Goal: Answer question/provide support

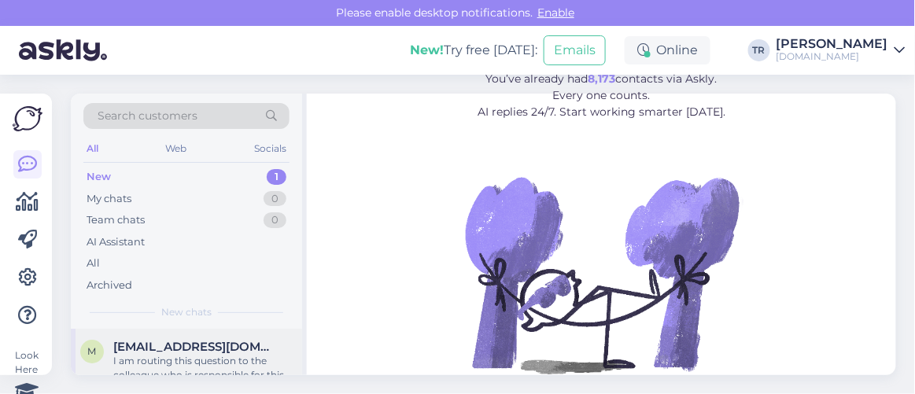
click at [213, 340] on span "[EMAIL_ADDRESS][DOMAIN_NAME]" at bounding box center [195, 347] width 164 height 14
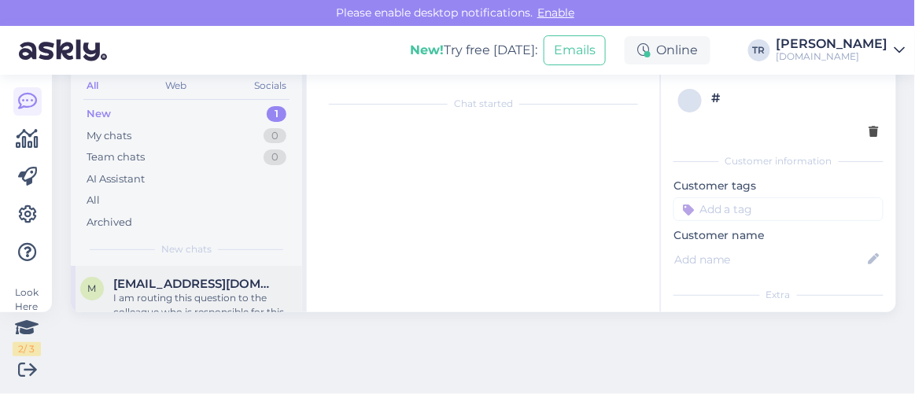
scroll to position [1256, 0]
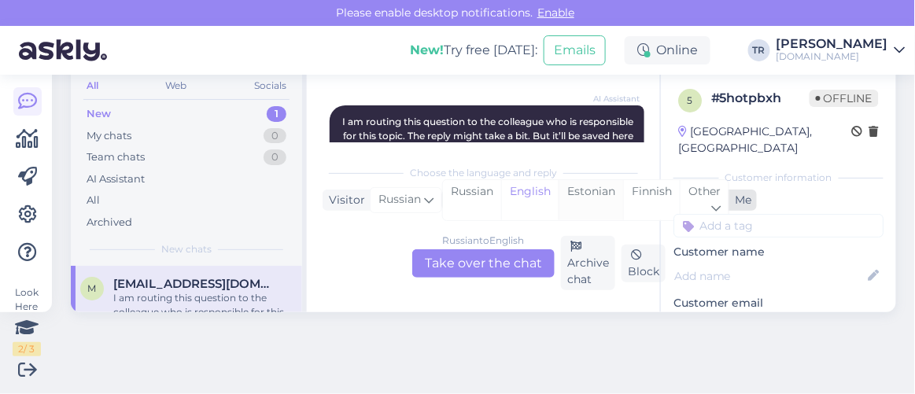
click at [579, 196] on div "Estonian" at bounding box center [591, 200] width 65 height 40
click at [505, 263] on div "Russian to Estonian Take over the chat" at bounding box center [483, 264] width 142 height 28
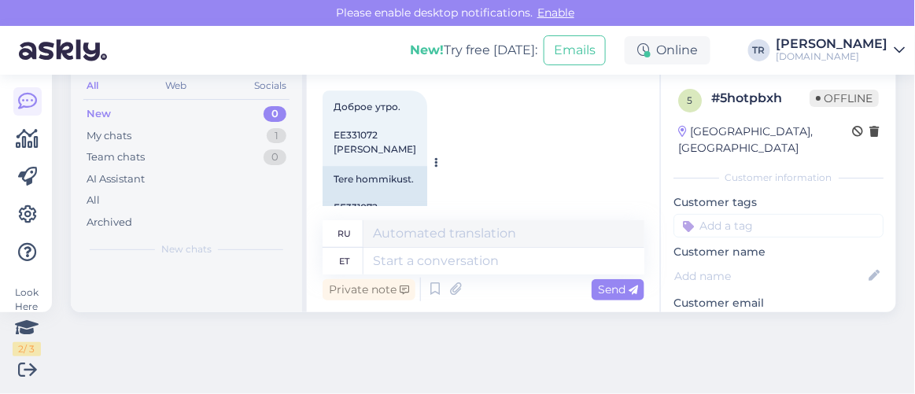
scroll to position [1098, 0]
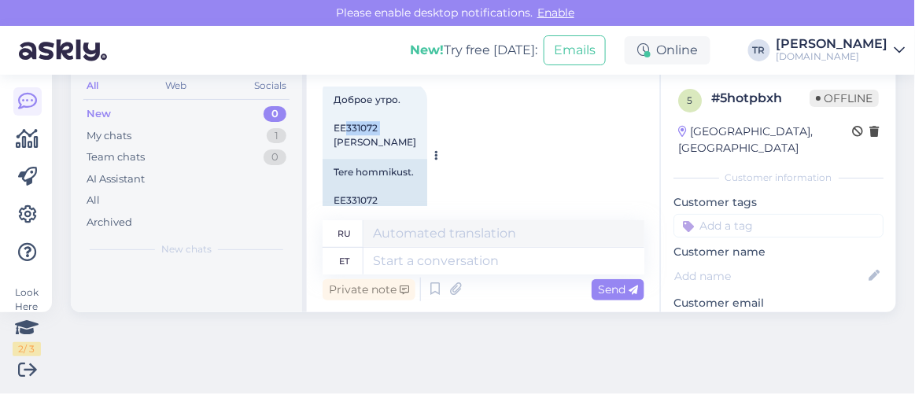
drag, startPoint x: 383, startPoint y: 112, endPoint x: 336, endPoint y: 112, distance: 47.2
click at [336, 112] on div "Доброе утро. EE331072 Mihhail Kokainis 9:37" at bounding box center [375, 121] width 105 height 76
copy span "EE331072"
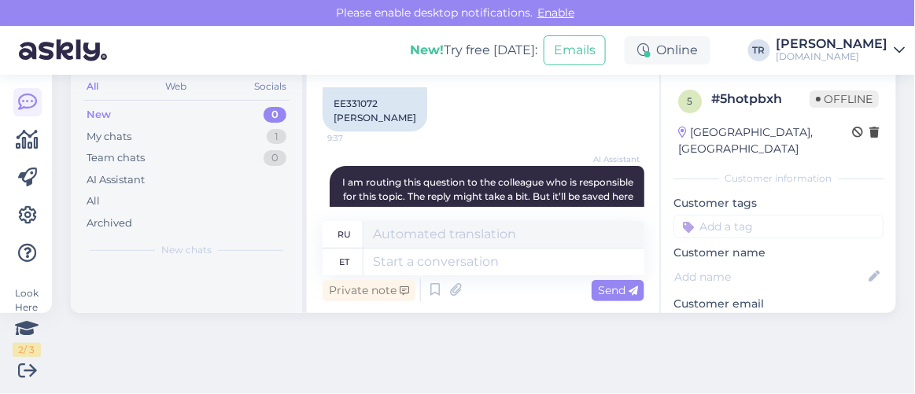
scroll to position [1287, 0]
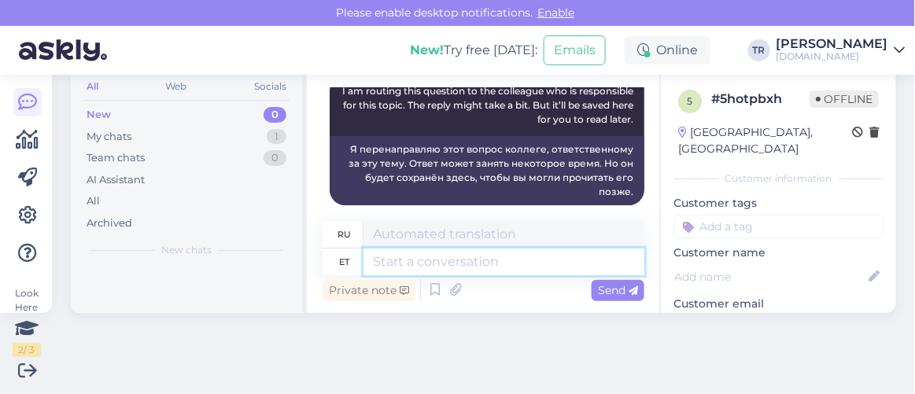
click at [490, 256] on textarea at bounding box center [504, 262] width 281 height 27
type textarea "Suhtlesin"
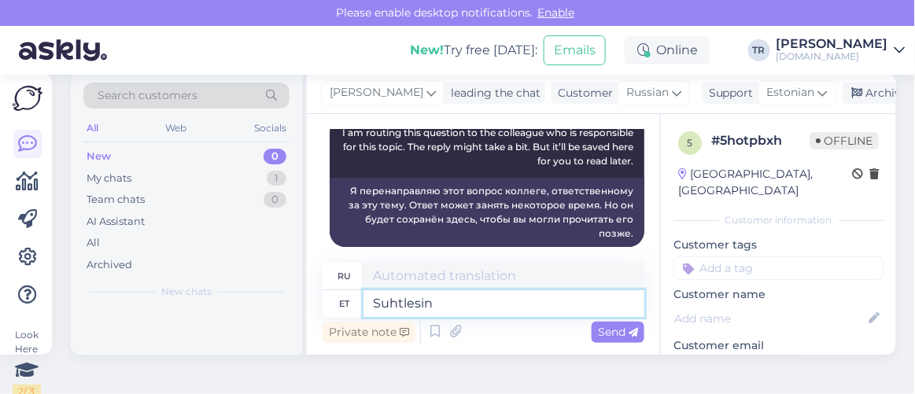
type textarea "Я общался"
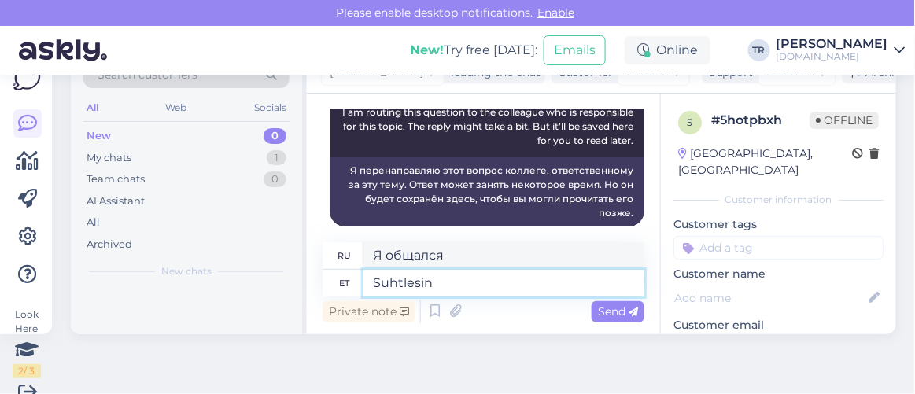
scroll to position [62, 0]
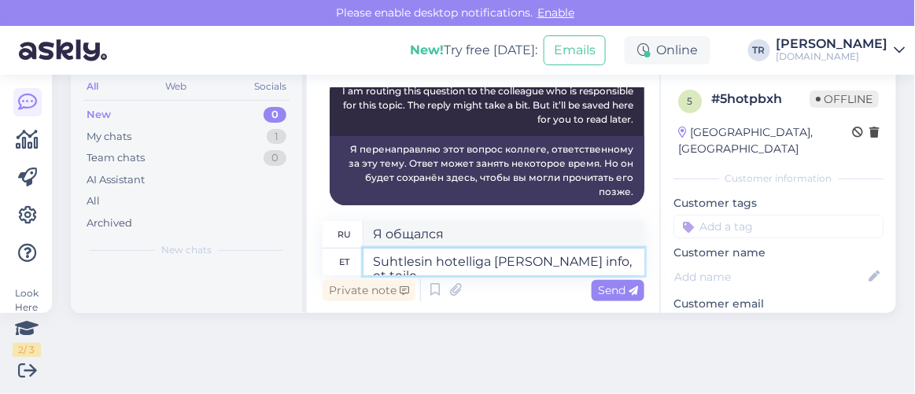
type textarea "Suhtlesin hotelliga ja sain info, et teile"
type textarea "Я связался с отелем."
type textarea "Suhtlesin hotelliga ja sain info, et teile o"
type textarea "Я связался с отелем и мне сообщили, что вы"
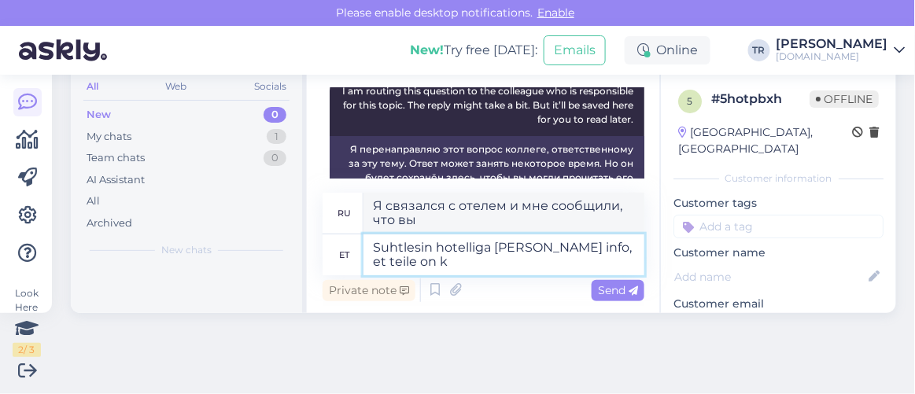
type textarea "Suhtlesin hotelliga ja sain info, et teile on ki"
type textarea "Я связался с отелем и мне сообщили, что у вас есть"
type textarea "Suhtlesin hotelliga ja sain info, et teile on kinnitatud"
type textarea "Я связался с отелем и получил информацию, что ваша бронь подтверждена."
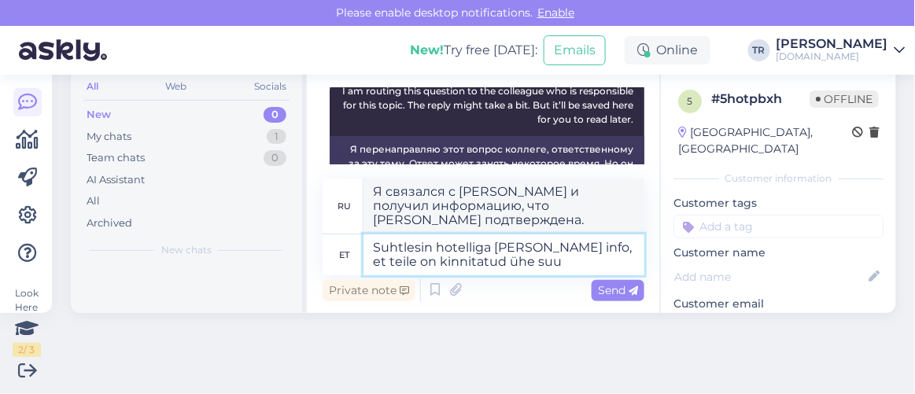
type textarea "Suhtlesin hotelliga ja sain info, et teile on kinnitatud ühe suur"
type textarea "Я связался с отелем и мне сообщили, что вам подтвердили номер на один"
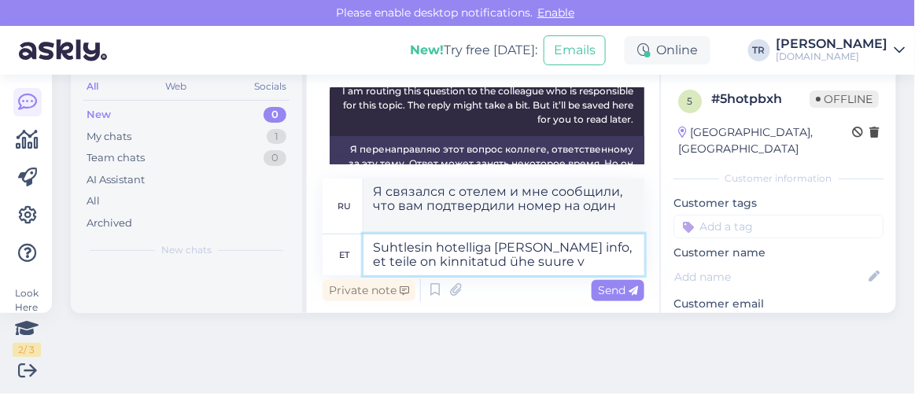
type textarea "Suhtlesin hotelliga ja sain info, et teile on kinnitatud ühe suure vo"
type textarea "Я связался с отелем и мне сообщили, что вы подтвердили большой"
type textarea "Suhtlesin hotelliga ja sain info, et teile on kinnitatud ühe suure voodiga t"
type textarea "Я связался с отелем и мне сообщили, что вам подтвердили номер с одной большой к…"
type textarea "Suhtlesin hotelliga ja sain info, et teile on kinnitatud ühe suure voodiga tub"
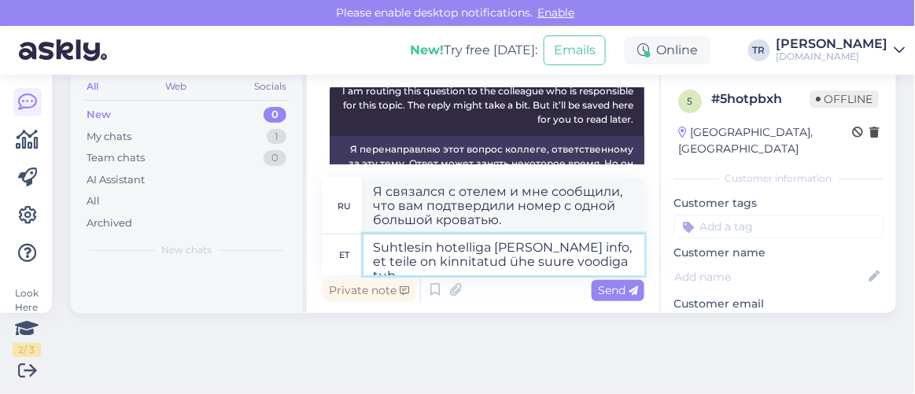
type textarea "Я связался с отелем и мне сообщили, что вам подтвердили наличие номера с одной …"
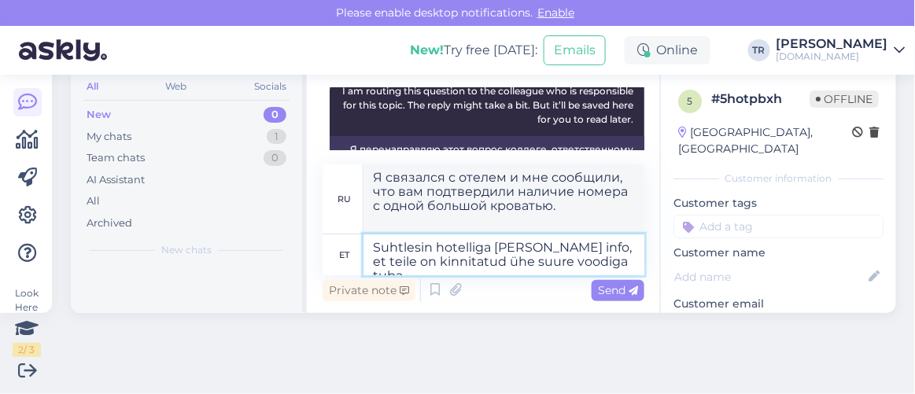
type textarea "Suhtlesin hotelliga ja sain info, et teile on kinnitatud ühe suure voodiga tuba."
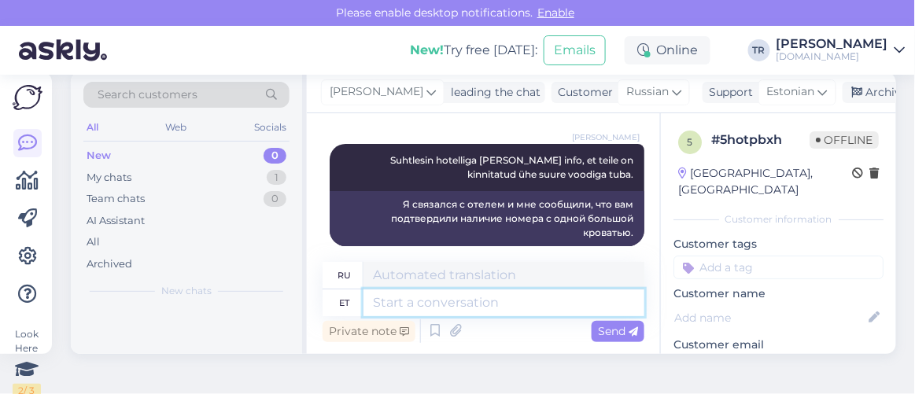
scroll to position [0, 0]
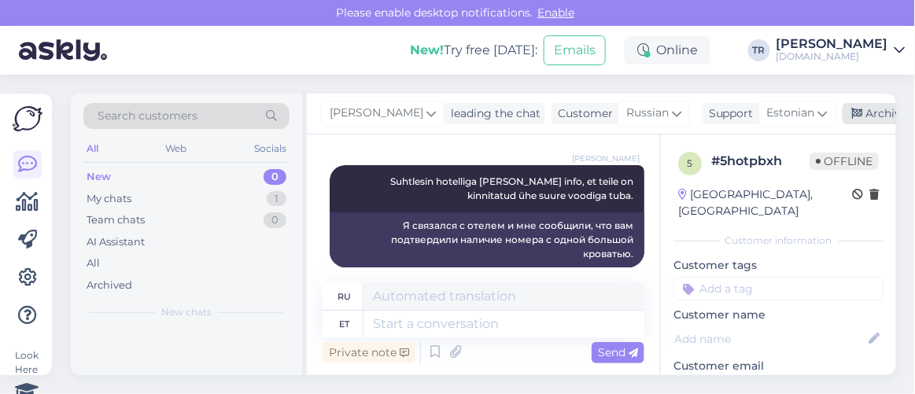
click at [853, 122] on div "Archive chat" at bounding box center [892, 113] width 99 height 21
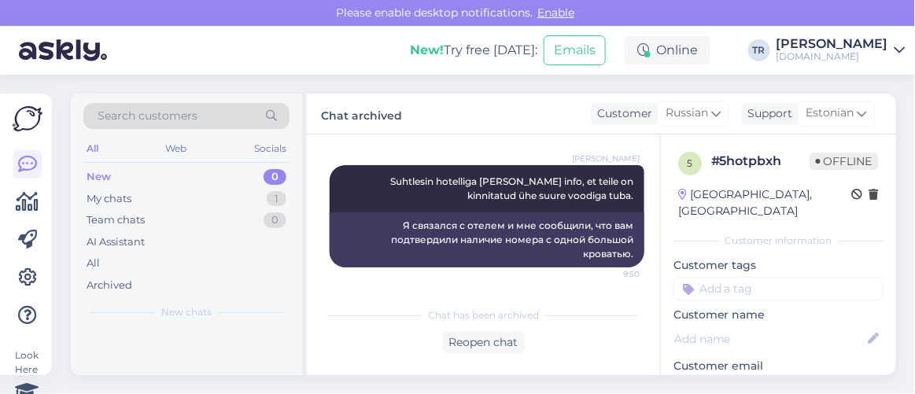
scroll to position [1408, 0]
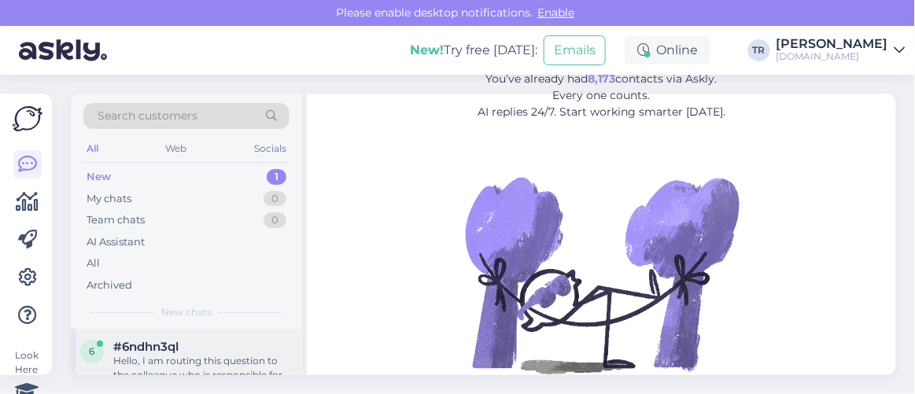
click at [199, 342] on div "#6ndhn3ql" at bounding box center [202, 347] width 179 height 14
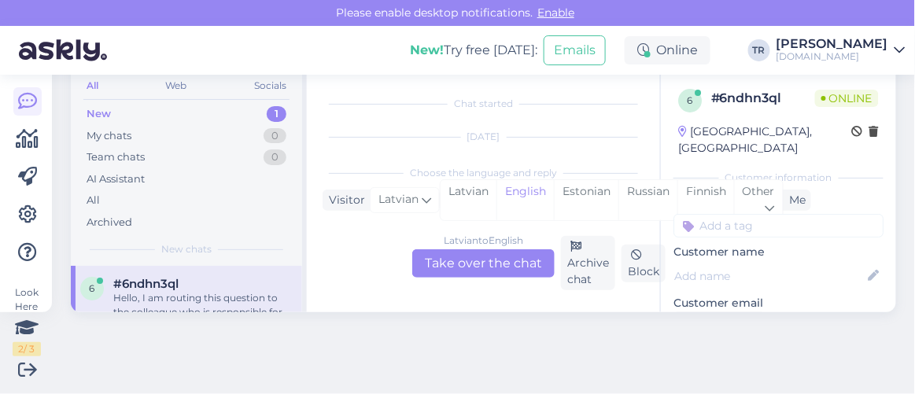
scroll to position [161, 0]
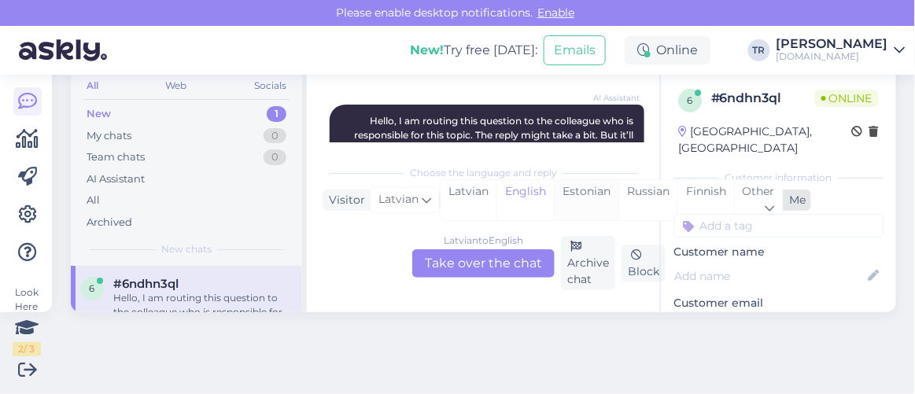
click at [560, 196] on div "Estonian" at bounding box center [586, 200] width 65 height 40
click at [472, 262] on div "Latvian to Estonian Take over the chat" at bounding box center [483, 264] width 142 height 28
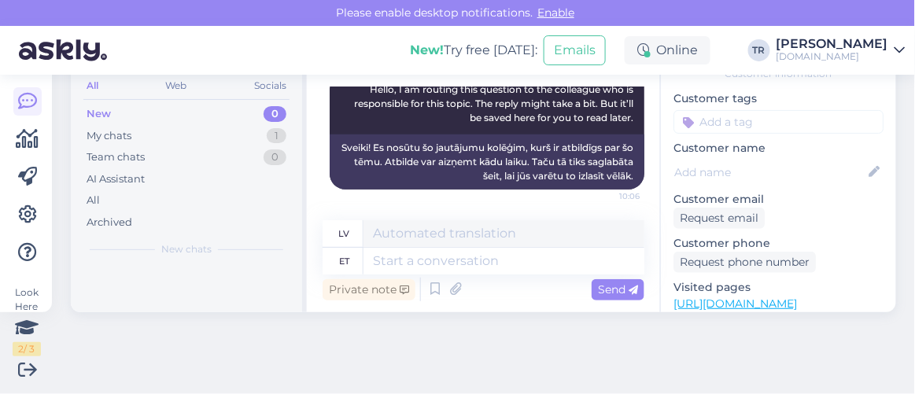
scroll to position [130, 0]
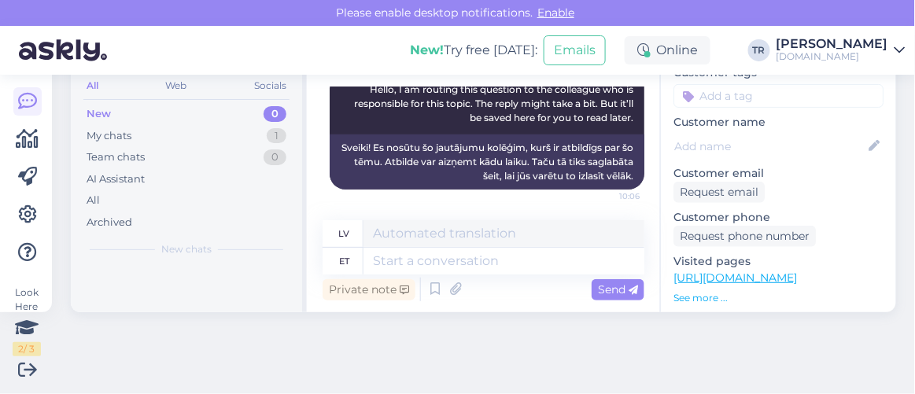
click at [719, 268] on div "Visited pages https://hookusbookus.com/lv/page/maagiapakkumised?utm_source=RKme…" at bounding box center [779, 279] width 210 height 52
click at [733, 271] on link "https://hookusbookus.com/lv/page/maagiapakkumised?utm_source=RKmedia&utm_medium…" at bounding box center [736, 278] width 124 height 14
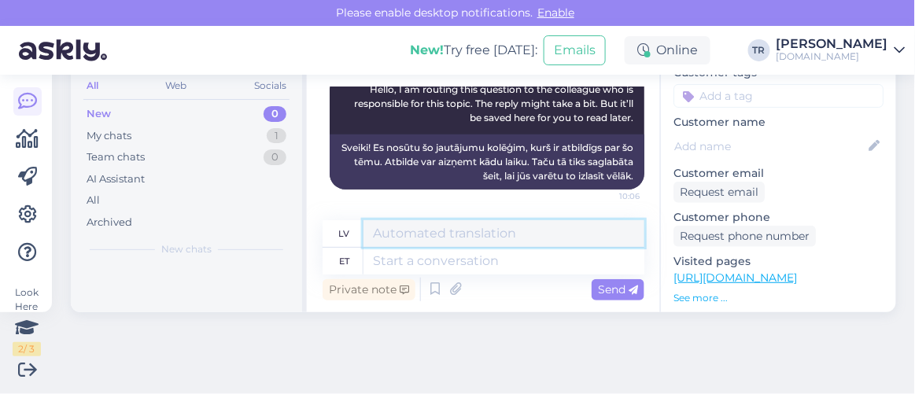
click at [453, 245] on textarea at bounding box center [504, 233] width 281 height 27
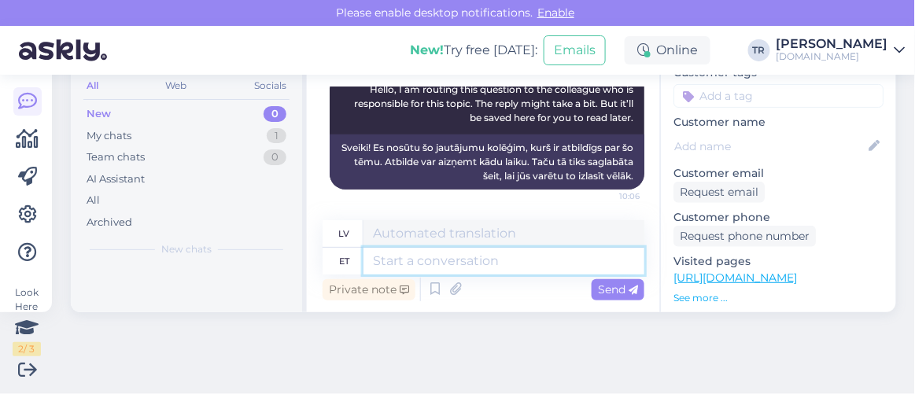
click at [453, 264] on textarea at bounding box center [504, 261] width 281 height 27
type textarea "Tere."
type textarea "Sveiki."
type textarea "Tere. Kuhu h"
type textarea "Sveiki. Kurp doties?"
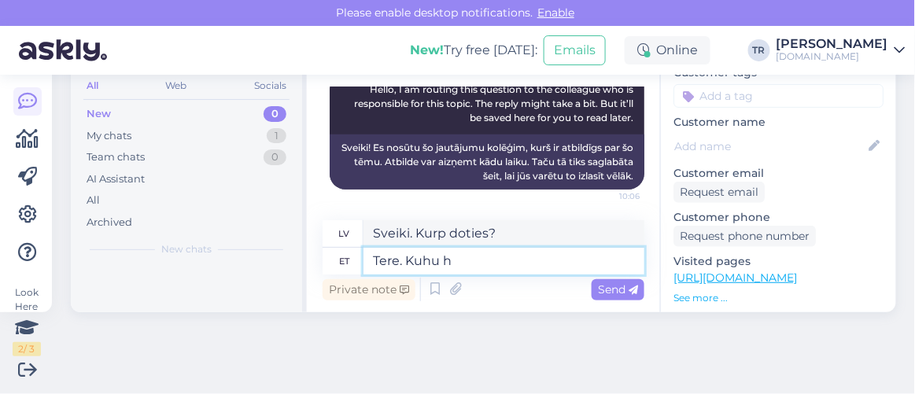
type textarea "Tere. Kuhu ho"
type textarea "Sveiki. Kur jūs esat?"
type textarea "Tere. Kuhu hotelli Te s"
type textarea "Sveiki. Kura viesnīca?"
type textarea "Tere. Kuhu hotelli Te soov"
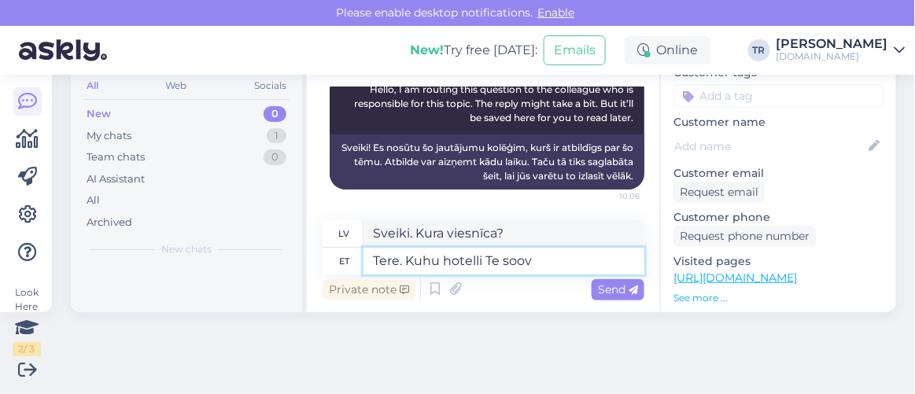
type textarea "Sveiki. Kurā viesnīcā jūs apmetaties?"
type textarea "Tere. Kuhu hotelli Te soovite p"
type textarea "Sveiki. Kuru viesnīcu jūs vēlētos?"
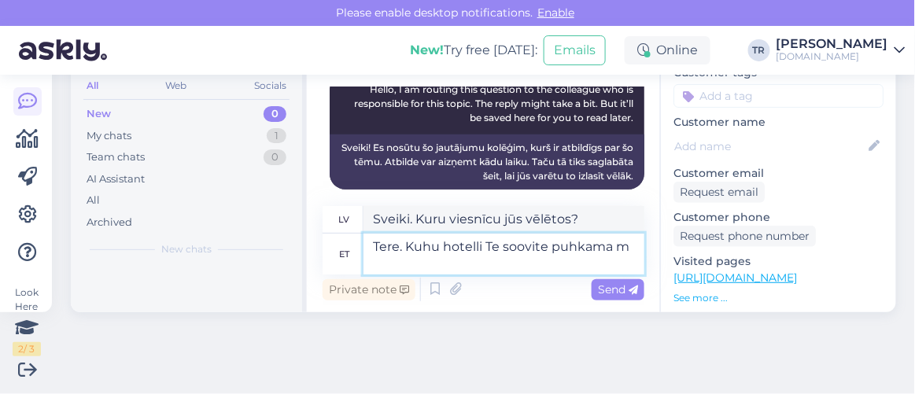
type textarea "Tere. Kuhu hotelli Te soovite puhkama mi"
type textarea "Sveiki. Kurā viesnīcā jūs vēlētos apmesties?"
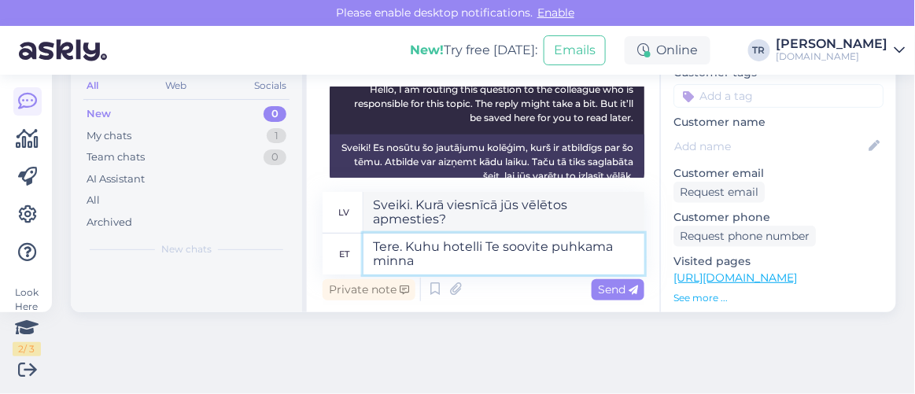
type textarea "Tere. Kuhu hotelli Te soovite puhkama minna?"
type textarea "Sveiki. Kurā viesnīcā jūs vēlētos doties atvaļinājumā?"
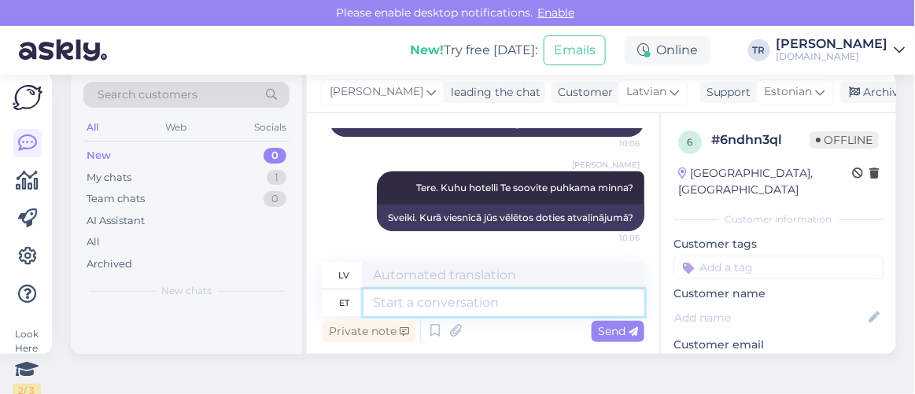
scroll to position [0, 0]
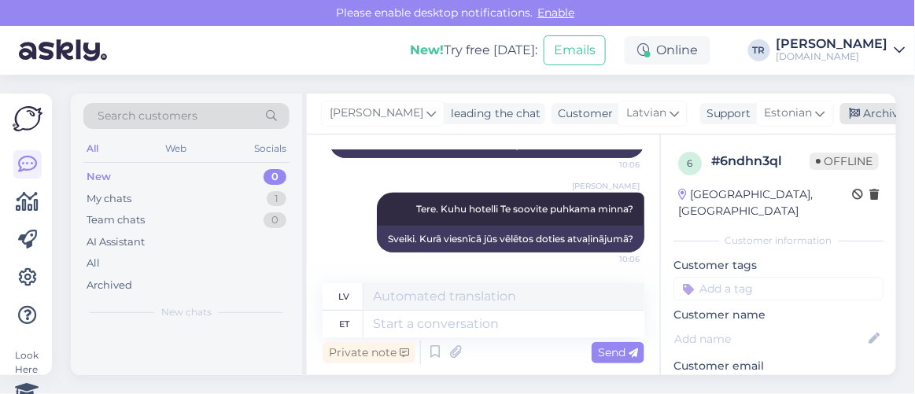
click at [855, 114] on icon at bounding box center [855, 114] width 11 height 11
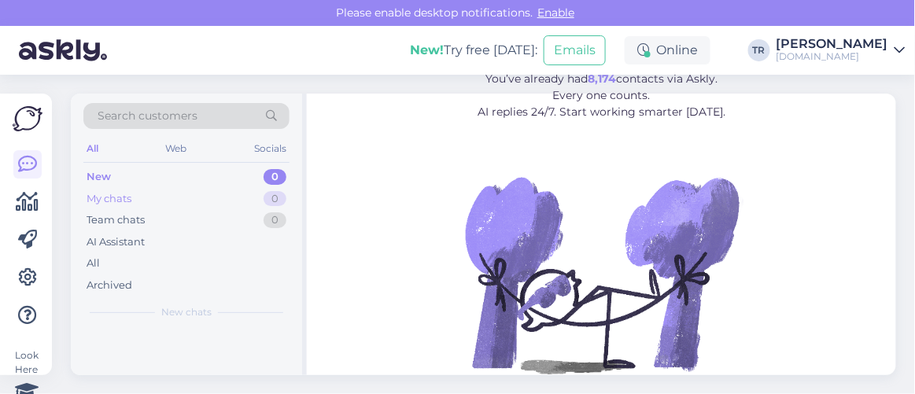
click at [124, 201] on div "My chats" at bounding box center [109, 199] width 45 height 16
click at [102, 170] on div "New" at bounding box center [99, 177] width 24 height 16
click at [102, 143] on div "All" at bounding box center [92, 149] width 18 height 20
click at [104, 143] on div "All Web Socials" at bounding box center [186, 151] width 206 height 24
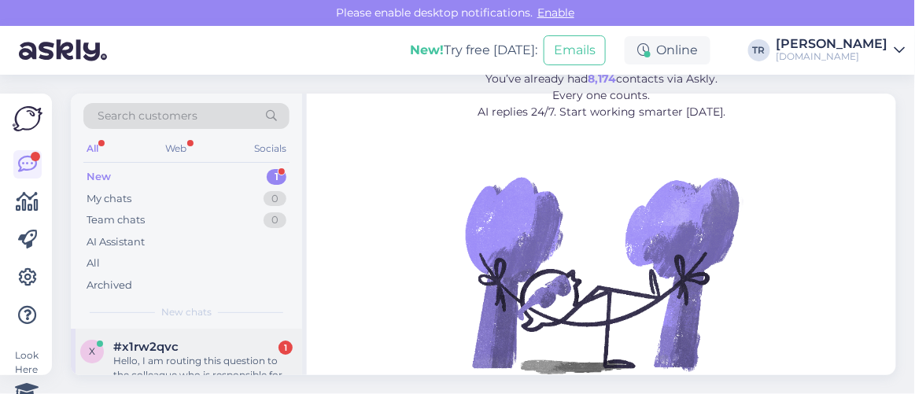
click at [208, 360] on div "Hello, I am routing this question to the colleague who is responsible for this …" at bounding box center [202, 368] width 179 height 28
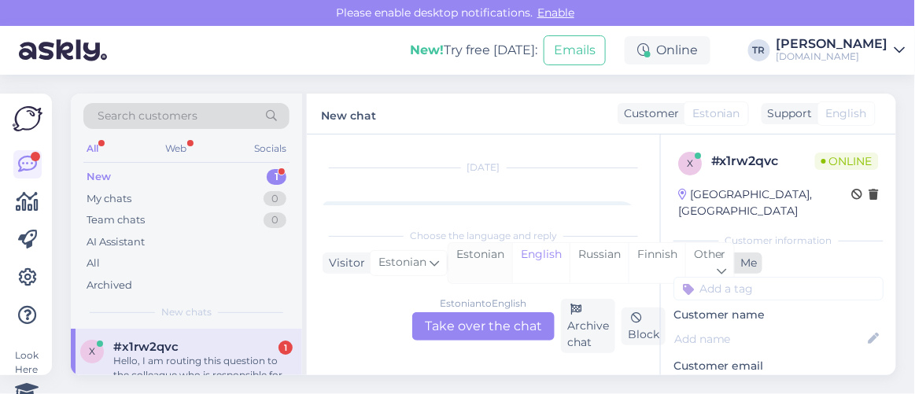
click at [494, 265] on div "Estonian" at bounding box center [481, 263] width 64 height 40
click at [493, 327] on div "Estonian to Estonian Take over the chat" at bounding box center [483, 327] width 142 height 28
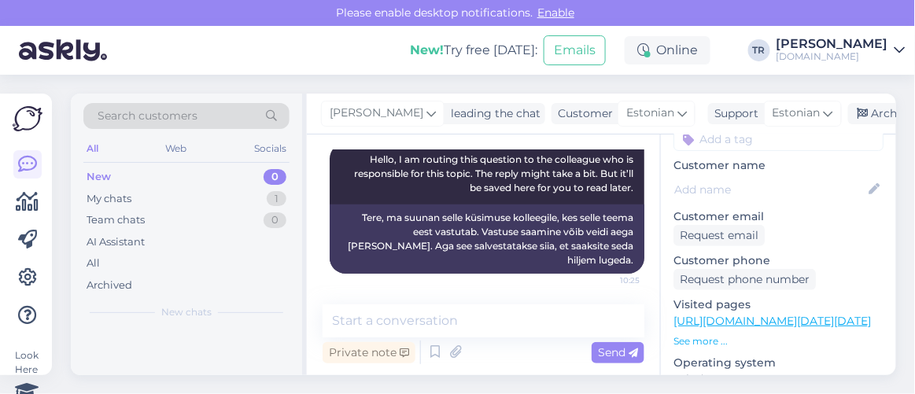
scroll to position [154, 0]
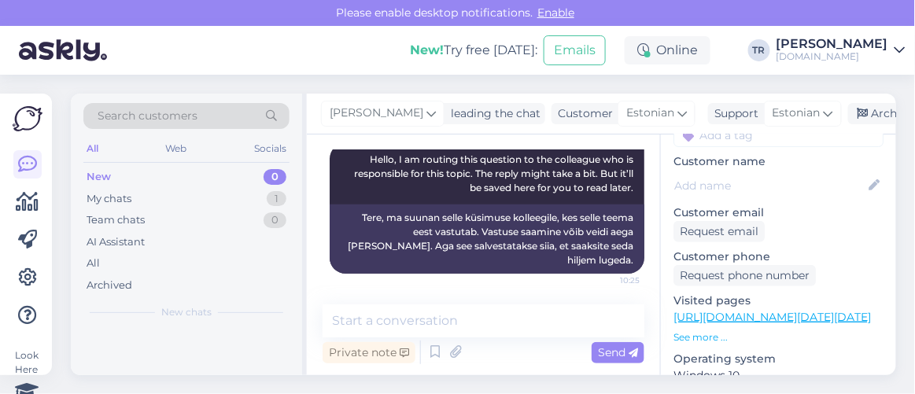
click at [754, 310] on link "https://hookusbookus.com/et/hotellid-spaad/noorus-spa-hotel/spaapuhkus-noorus-s…" at bounding box center [773, 317] width 198 height 14
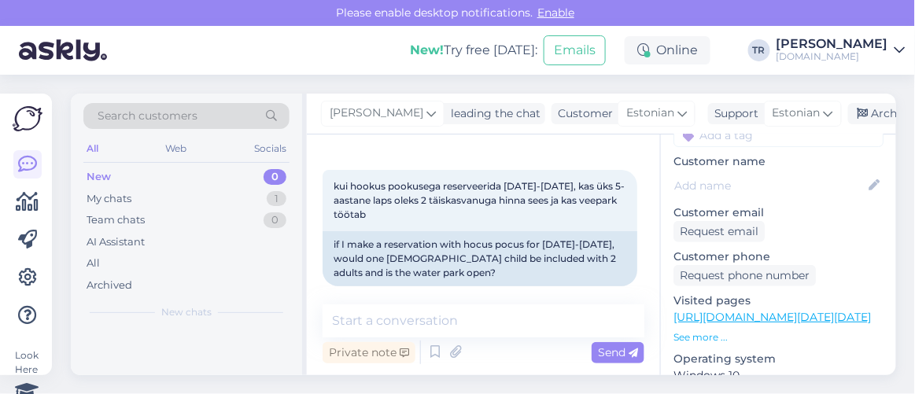
scroll to position [242, 0]
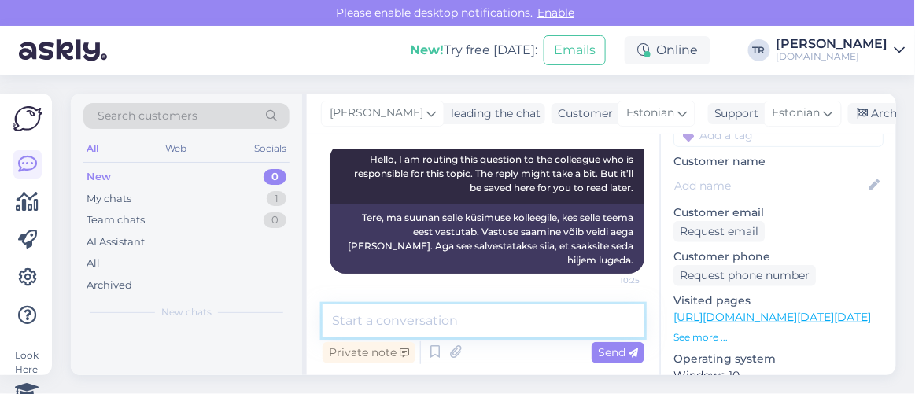
click at [528, 322] on textarea at bounding box center [484, 321] width 322 height 33
paste textarea "Spaapuhkus Noorus SPA-s"
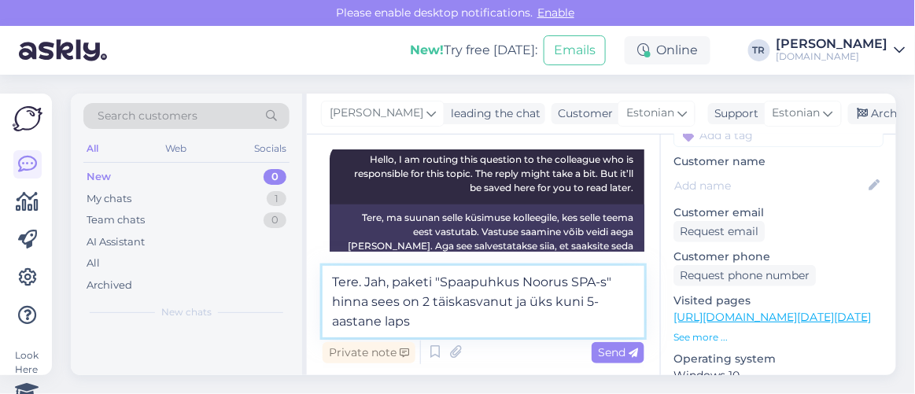
type textarea "Tere. Jah, paketi "Spaapuhkus Noorus SPA-s" hinna sees on 2 täiskasvanut ja üks…"
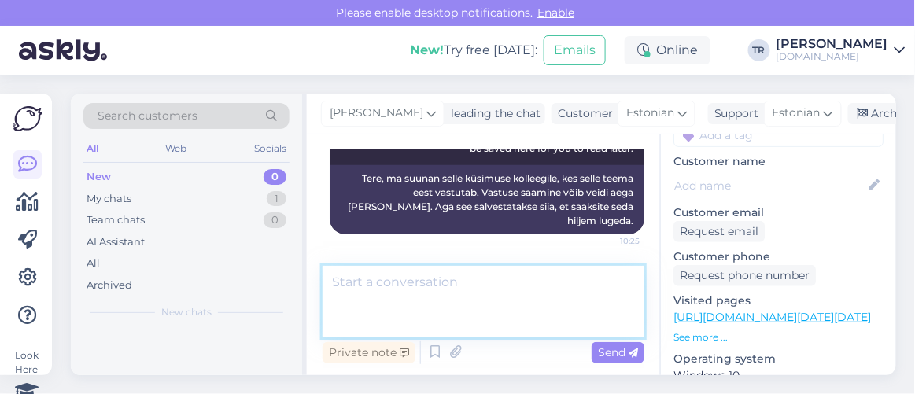
scroll to position [63, 0]
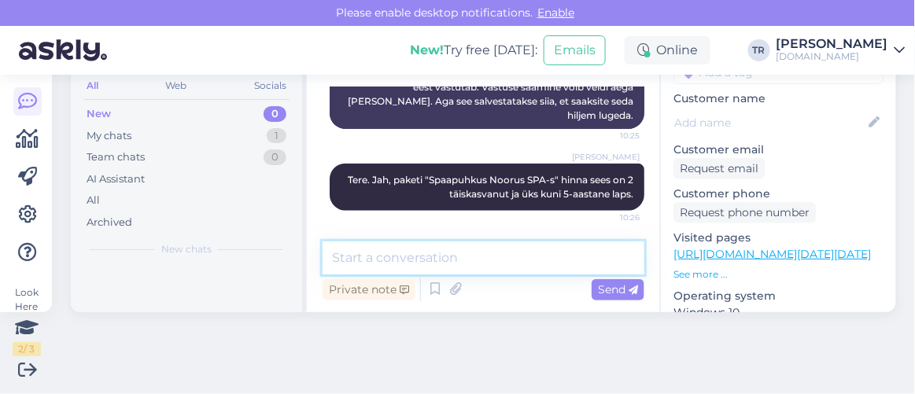
click at [500, 246] on textarea at bounding box center [484, 258] width 322 height 33
paste textarea "Avatud: Reede-pühapäev 10:00–20:00 Lisaks igapäevaselt Eesti koolivaheaegadel j…"
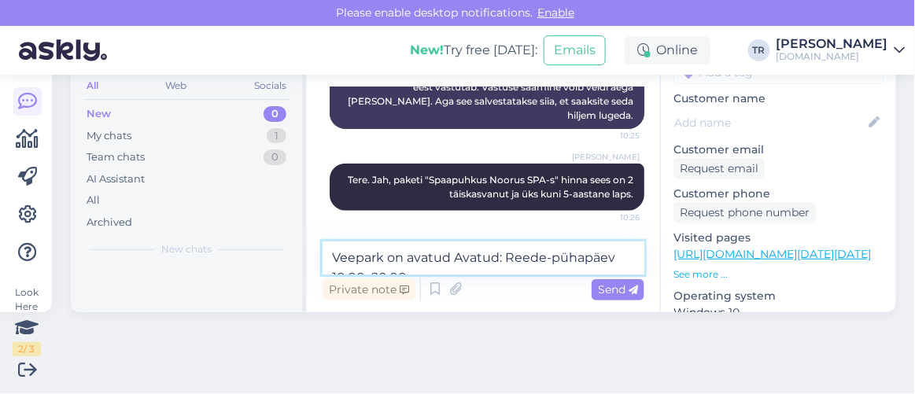
scroll to position [362, 0]
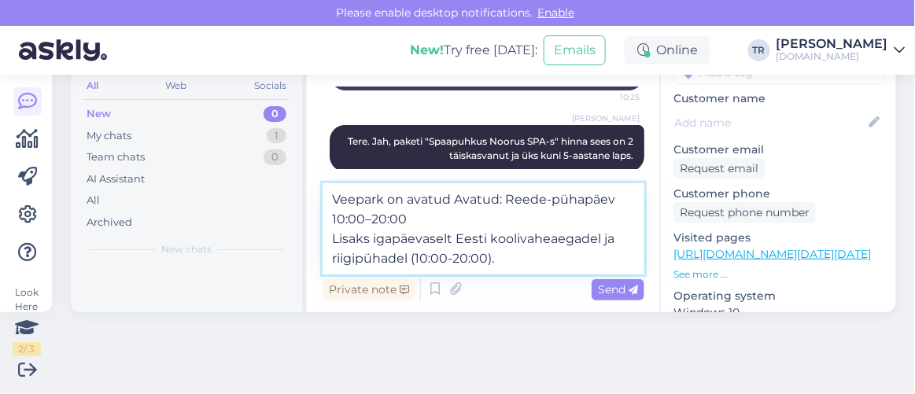
click at [497, 202] on textarea "Veepark on avatud Avatud: Reede-pühapäev 10:00–20:00 Lisaks igapäevaselt Eesti …" at bounding box center [484, 228] width 322 height 91
type textarea "Veepark on avatud: Reede-pühapäev 10:00–20:00 Lisaks igapäevaselt Eesti kooliva…"
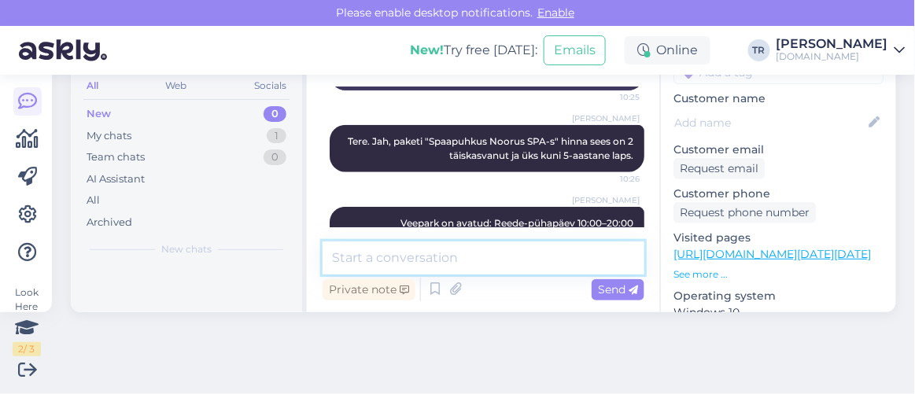
scroll to position [420, 0]
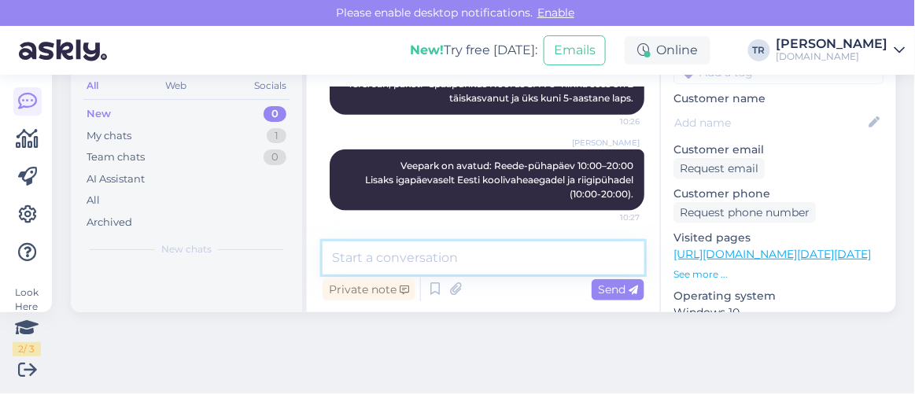
click at [512, 260] on textarea at bounding box center [484, 258] width 322 height 33
type textarea "Kas saan veel abiks olla?"
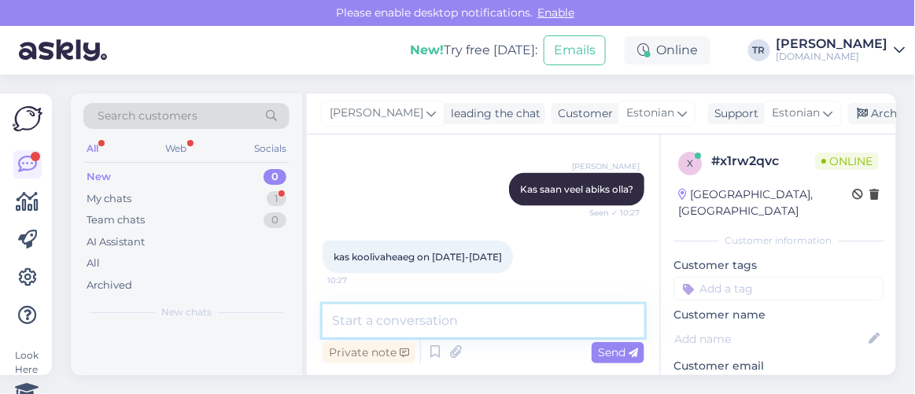
scroll to position [63, 0]
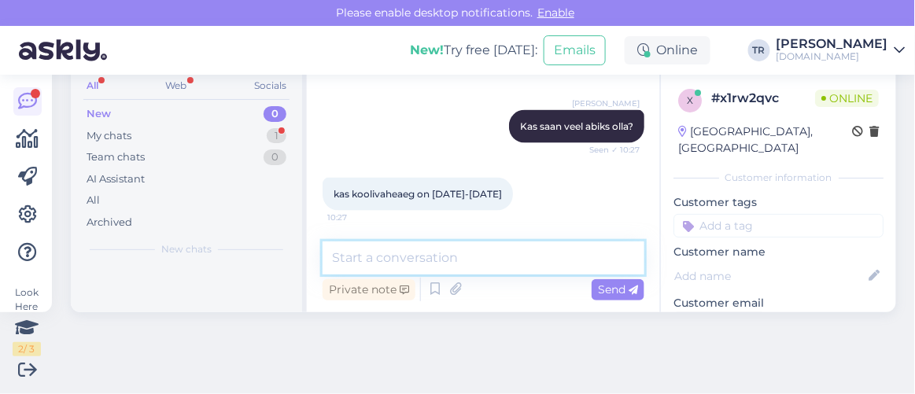
click at [491, 253] on textarea at bounding box center [484, 258] width 322 height 33
type textarea "T"
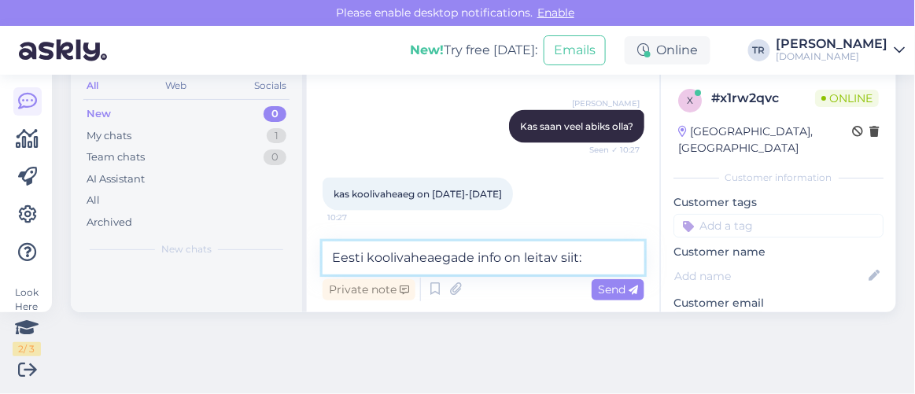
paste textarea "https://www.riigiteataja.ee/akt/119032025005"
type textarea "Eesti koolivaheaegade info on leitav siit: https://www.riigiteataja.ee/akt/1190…"
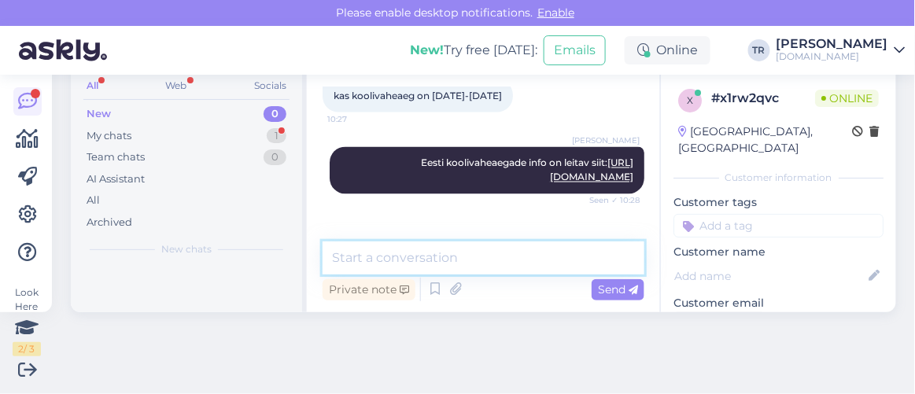
scroll to position [705, 0]
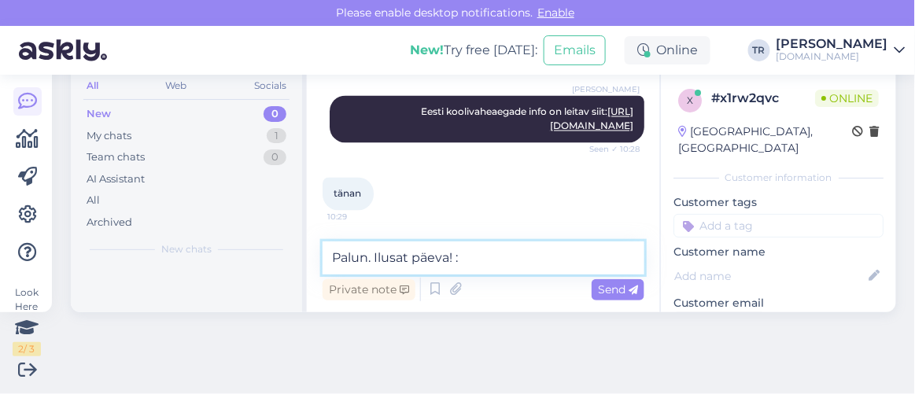
type textarea "Palun. Ilusat päeva! :)"
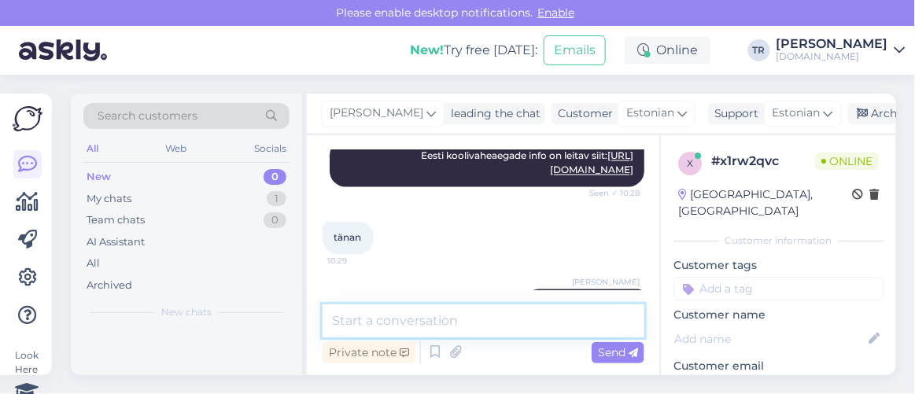
scroll to position [701, 0]
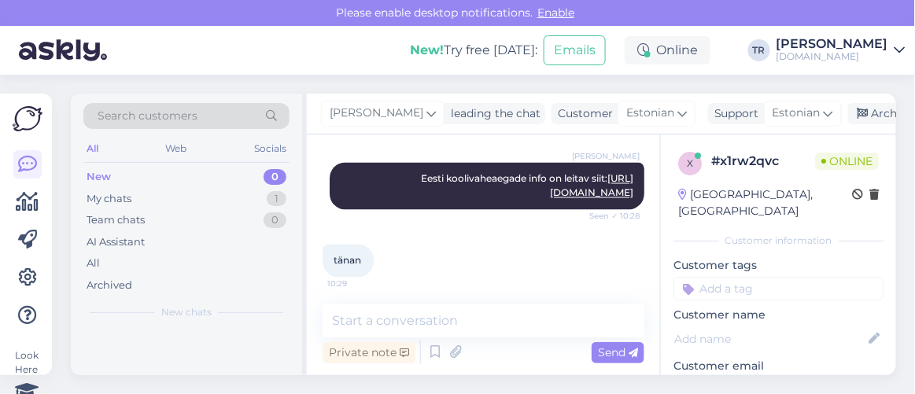
click at [871, 100] on div "Triin Raudtamm leading the chat Customer Estonian Support Estonian Archive chat" at bounding box center [602, 114] width 590 height 41
click at [861, 116] on icon at bounding box center [863, 114] width 11 height 11
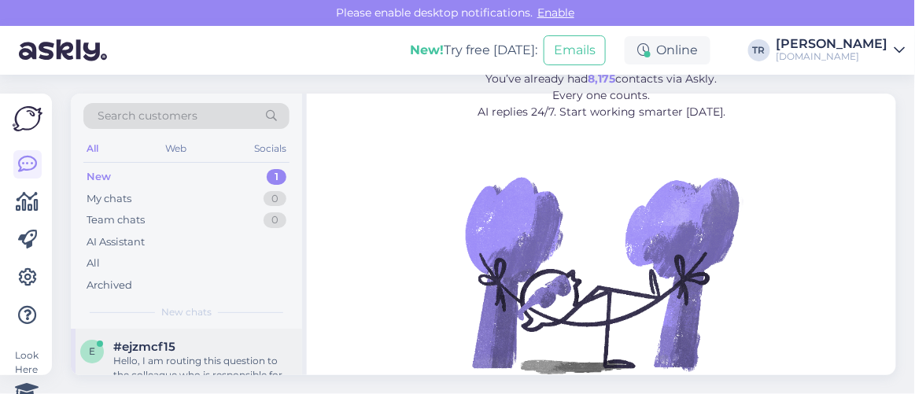
click at [232, 332] on div "e #ejzmcf15 Hello, I am routing this question to the colleague who is responsib…" at bounding box center [186, 364] width 231 height 71
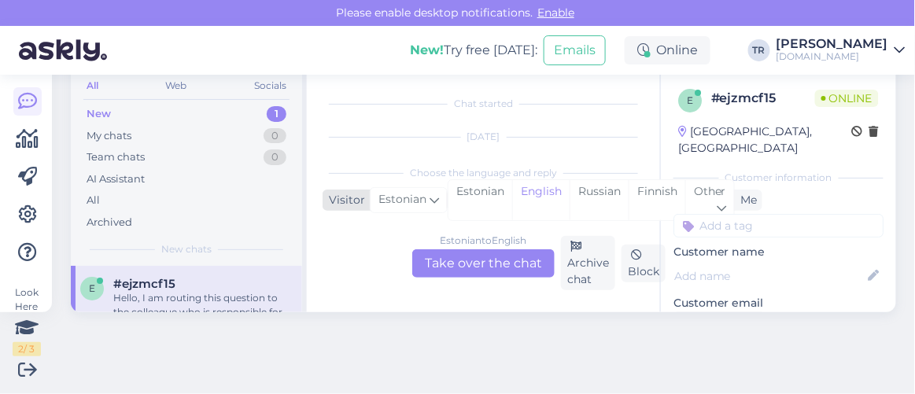
scroll to position [216, 0]
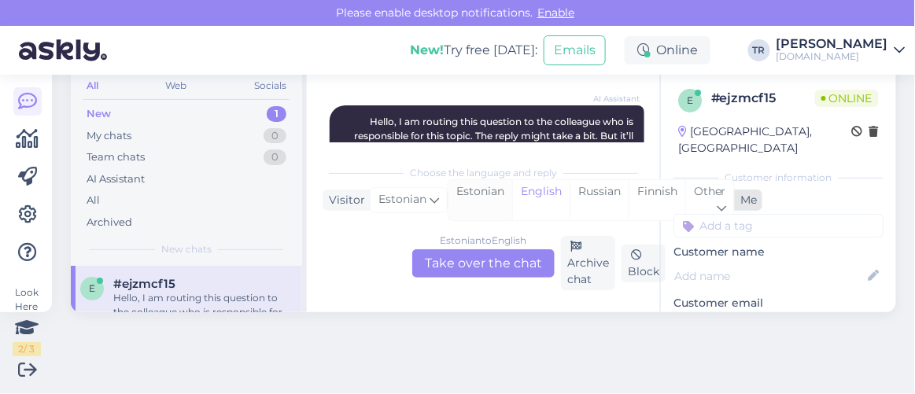
click at [483, 197] on div "Estonian" at bounding box center [481, 200] width 64 height 40
click at [488, 258] on div "Estonian to Estonian Take over the chat" at bounding box center [483, 264] width 142 height 28
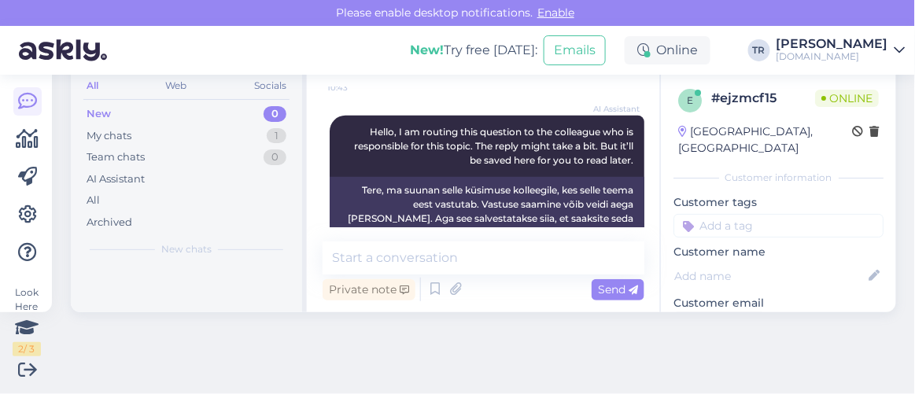
scroll to position [223, 0]
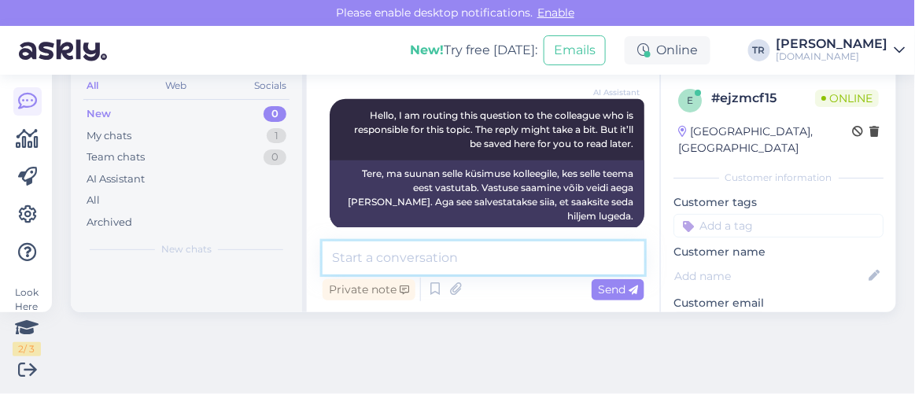
click at [512, 266] on textarea at bounding box center [484, 258] width 322 height 33
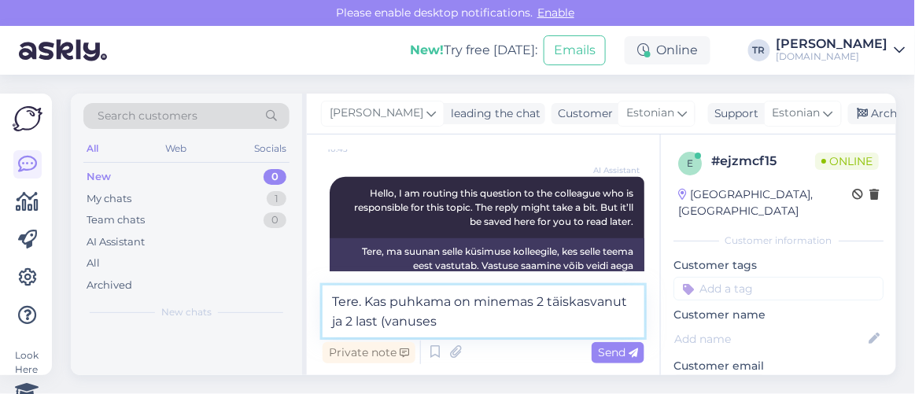
scroll to position [261, 0]
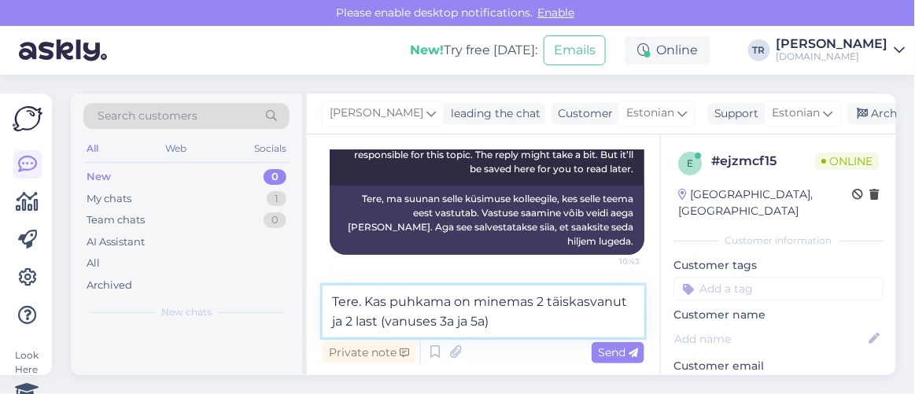
type textarea "Tere. Kas puhkama on minemas 2 täiskasvanut ja 2 last (vanuses 3a ja 5a)?"
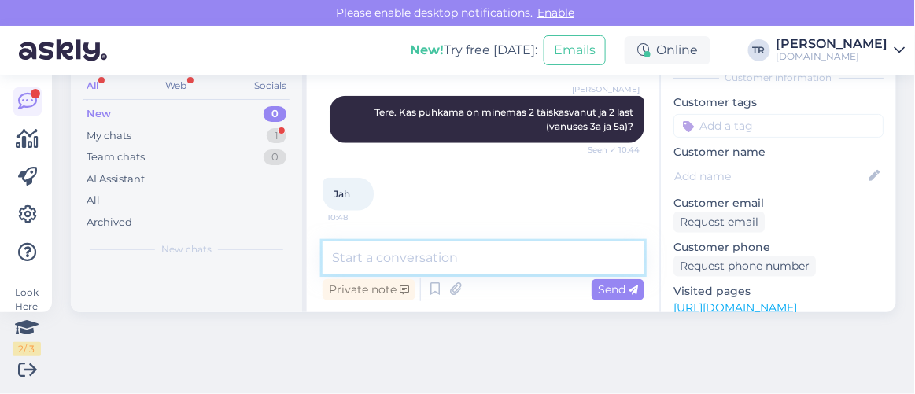
scroll to position [109, 0]
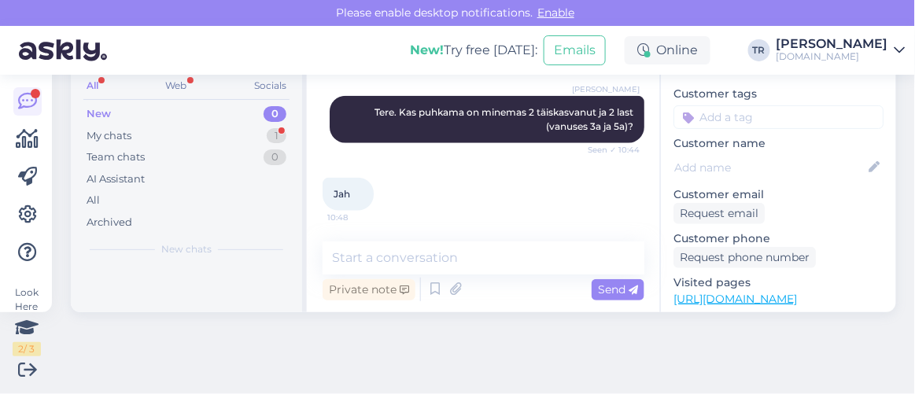
click at [758, 292] on link "https://hookusbookus.com/et/page/maagiapakkumised?gad_source=1&gad_campaignid=1…" at bounding box center [736, 299] width 124 height 14
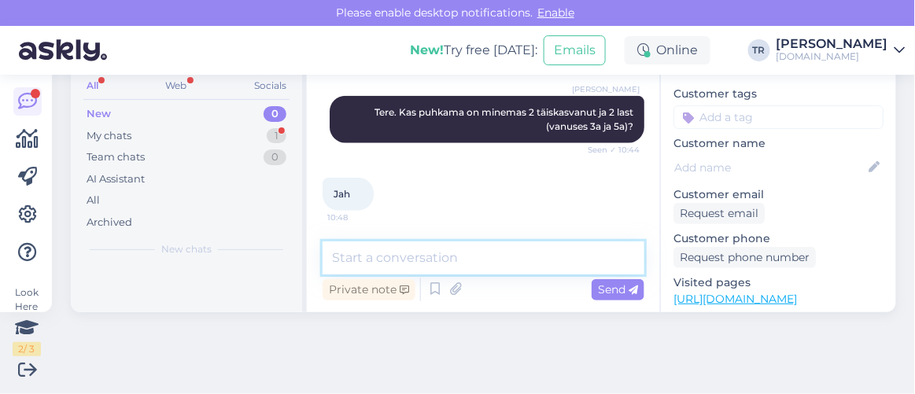
click at [531, 242] on textarea at bounding box center [484, 258] width 322 height 33
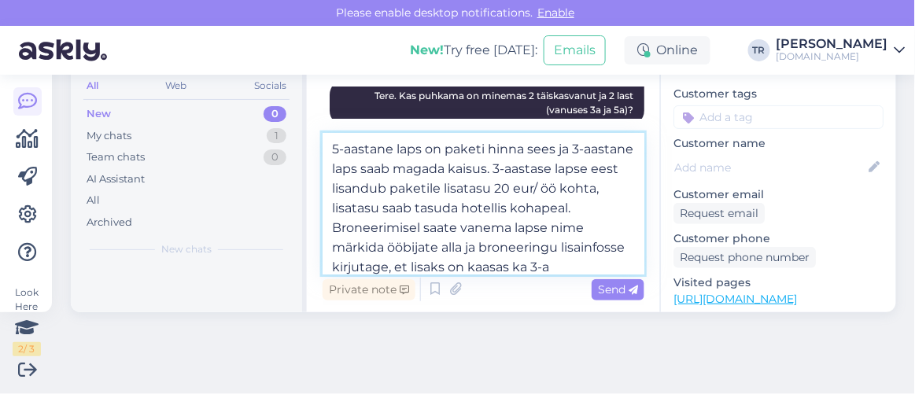
scroll to position [20, 0]
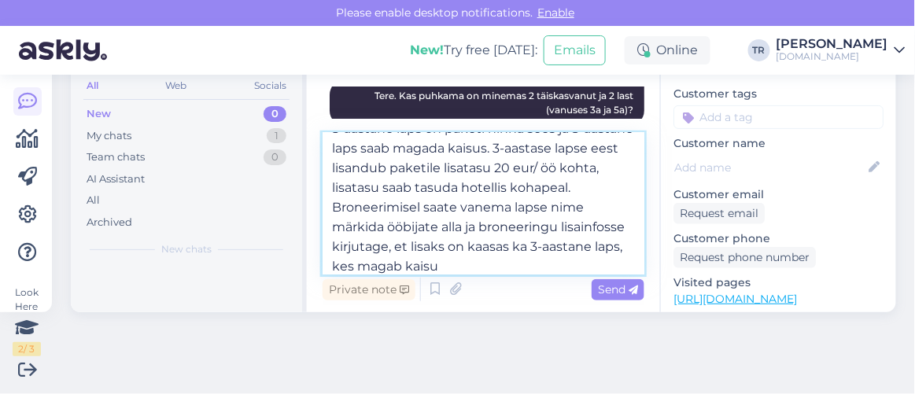
type textarea "5-aastane laps on paketi hinna sees ja 3-aastane laps saab magada kaisus. 3-aas…"
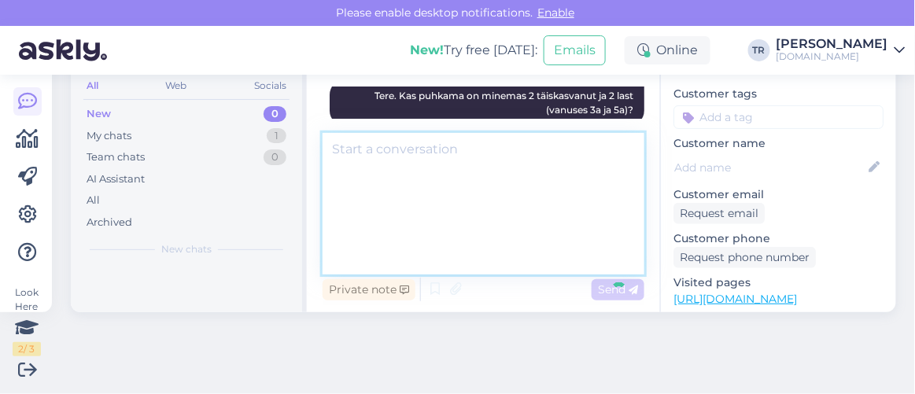
scroll to position [0, 0]
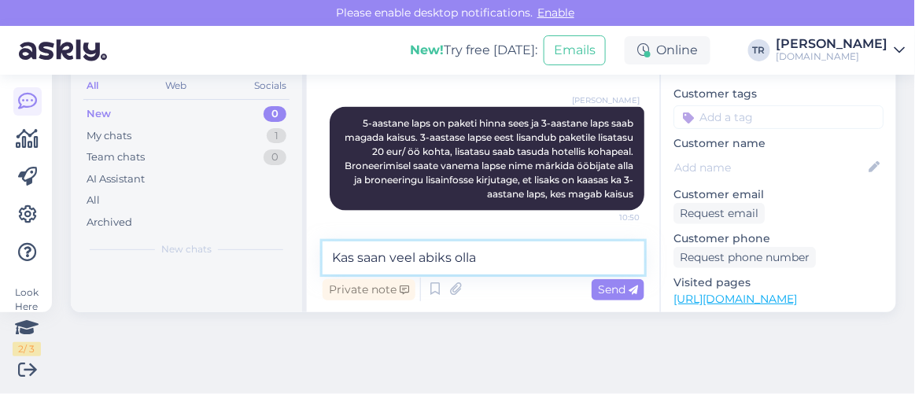
type textarea "Kas saan veel abiks olla?"
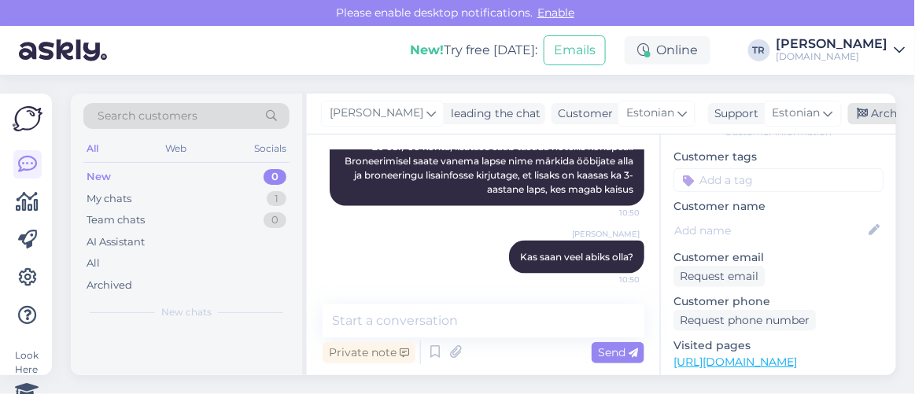
click at [868, 107] on div "Archive chat" at bounding box center [898, 113] width 99 height 21
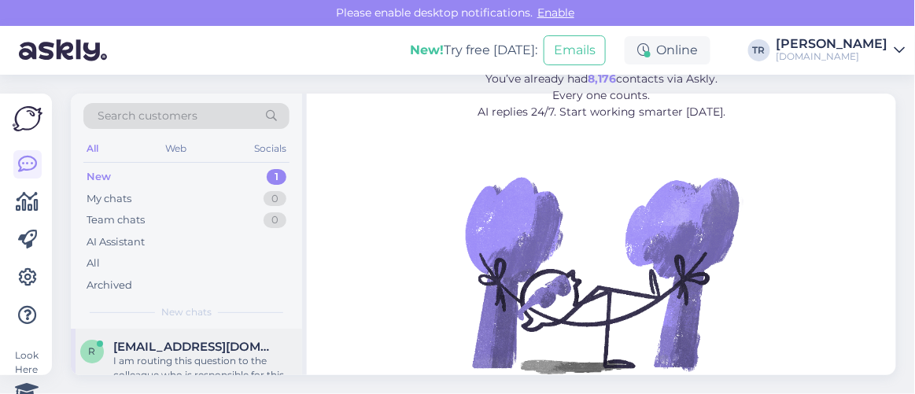
click at [251, 354] on div "I am routing this question to the colleague who is responsible for this topic. …" at bounding box center [202, 368] width 179 height 28
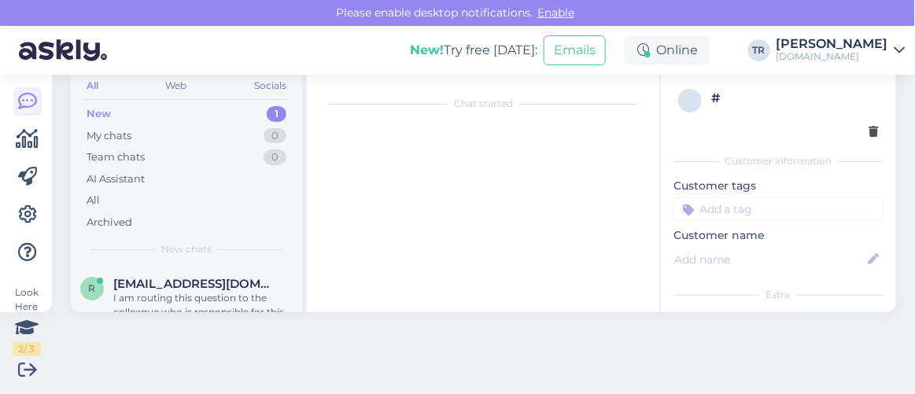
scroll to position [1270, 0]
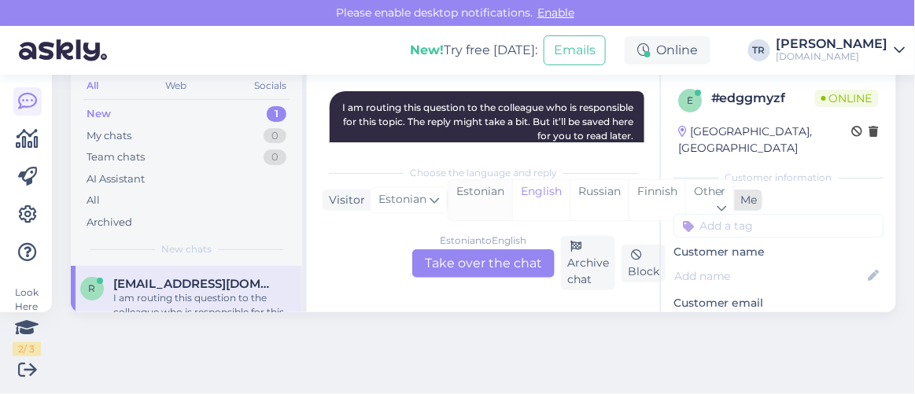
click at [496, 206] on div "Estonian" at bounding box center [481, 200] width 64 height 40
click at [496, 261] on div "Estonian to Estonian Take over the chat" at bounding box center [483, 264] width 142 height 28
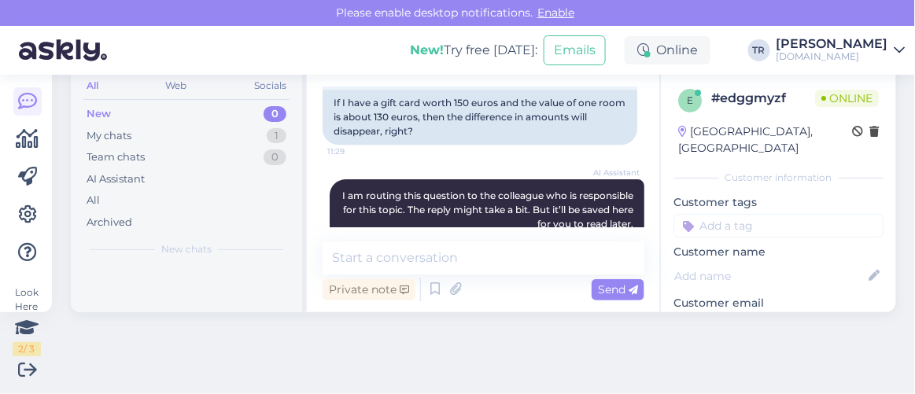
scroll to position [1281, 0]
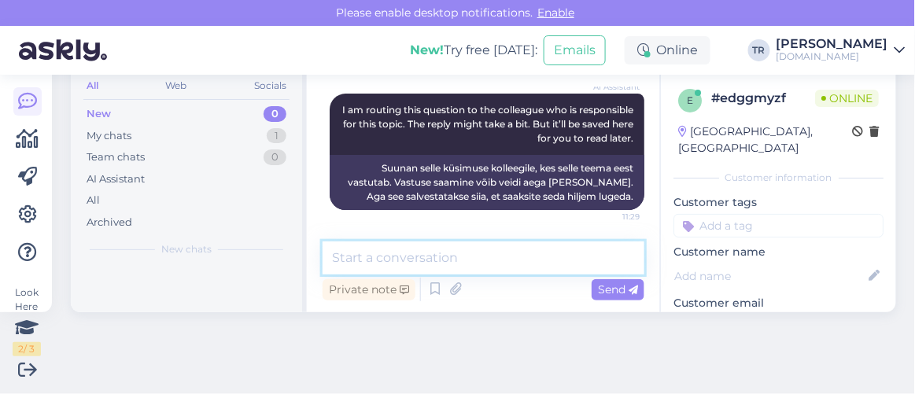
click at [501, 258] on textarea at bounding box center [484, 258] width 322 height 33
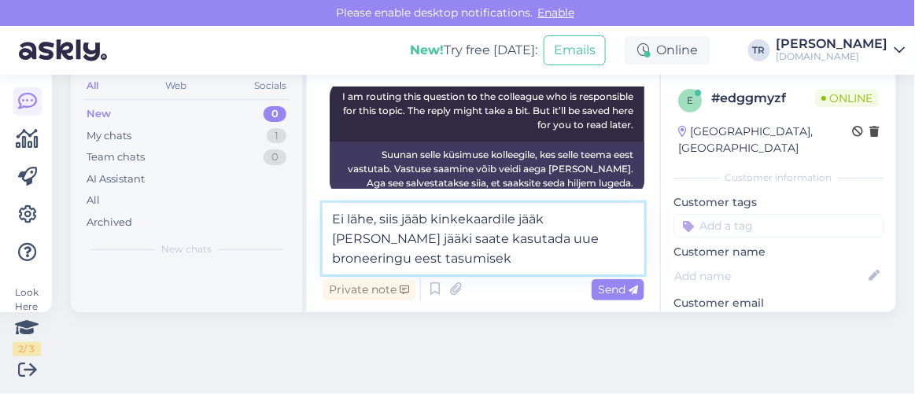
type textarea "Ei lähe, siis jääb kinkekaardile jääk ja seda jääki saate kasutada uue broneeri…"
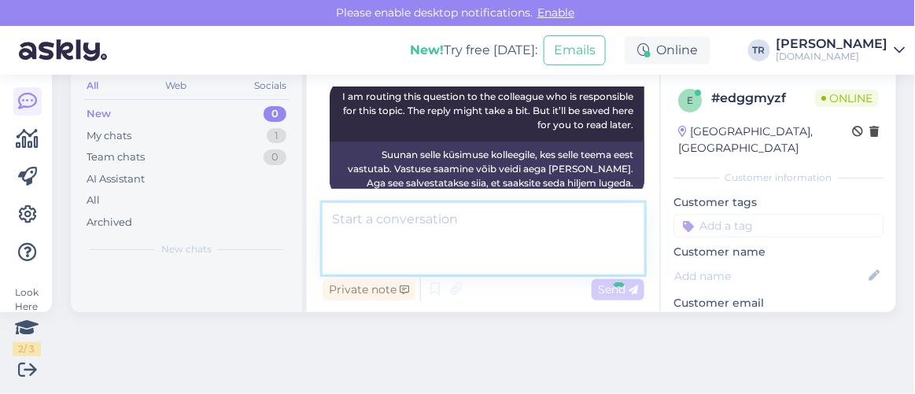
scroll to position [1363, 0]
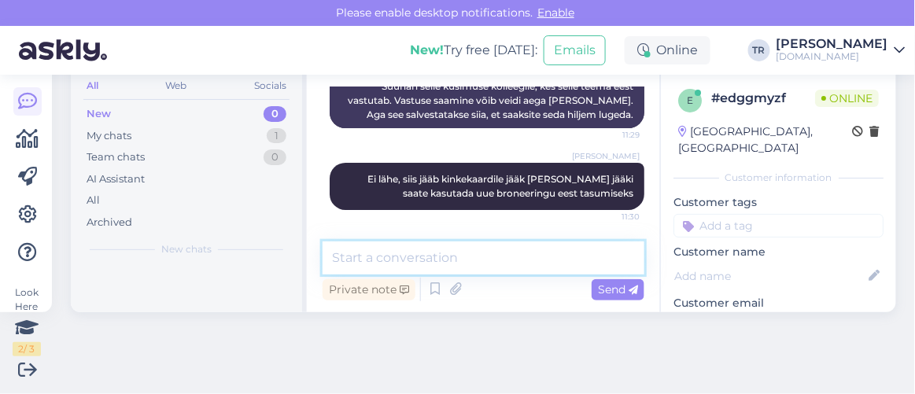
click at [546, 256] on textarea at bounding box center [484, 258] width 322 height 33
type textarea "Kas saan veel abiks olla?"
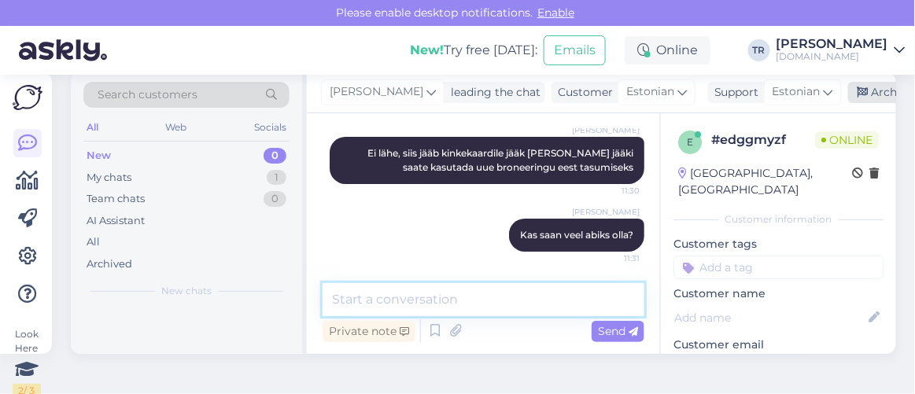
scroll to position [0, 0]
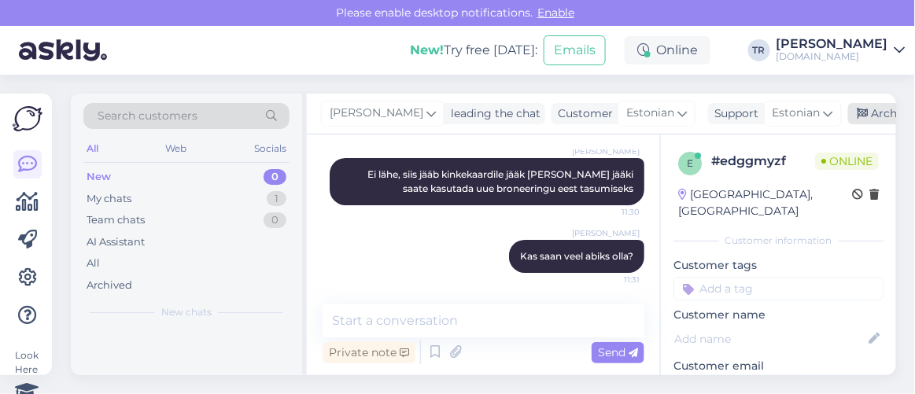
click at [867, 113] on div "Archive chat" at bounding box center [898, 113] width 99 height 21
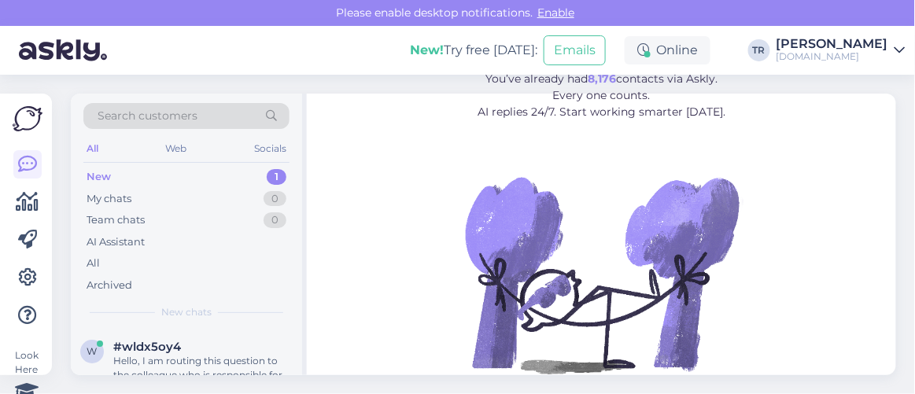
click at [204, 378] on div "Search customers All Web Socials New 1 My chats 0 Team chats 0 AI Assistant All…" at bounding box center [488, 235] width 854 height 320
click at [209, 372] on div "Hello, I am routing this question to the colleague who is responsible for this …" at bounding box center [202, 368] width 179 height 28
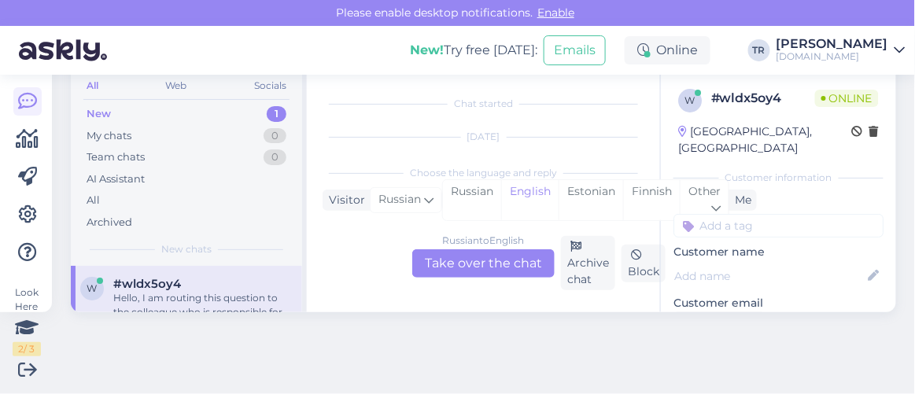
scroll to position [7264, 0]
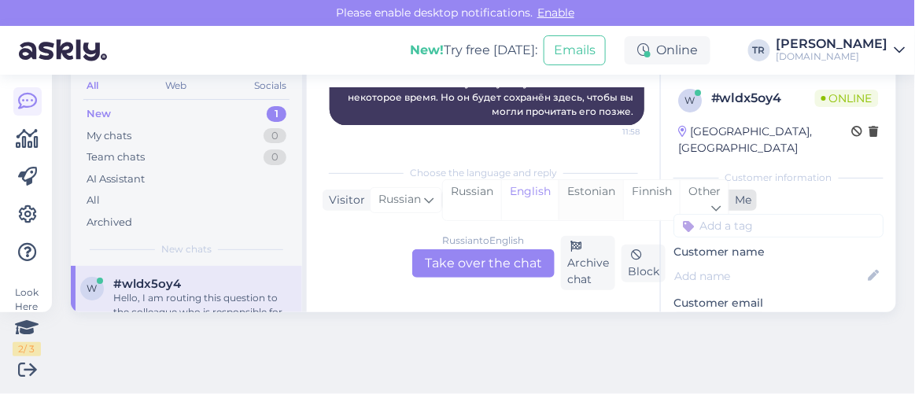
click at [579, 197] on div "Estonian" at bounding box center [591, 200] width 65 height 40
click at [488, 258] on div "Russian to Estonian Take over the chat" at bounding box center [483, 264] width 142 height 28
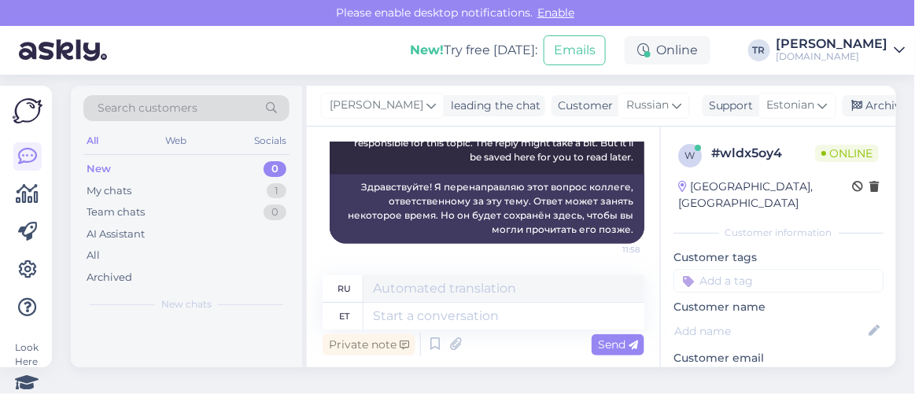
scroll to position [7167, 0]
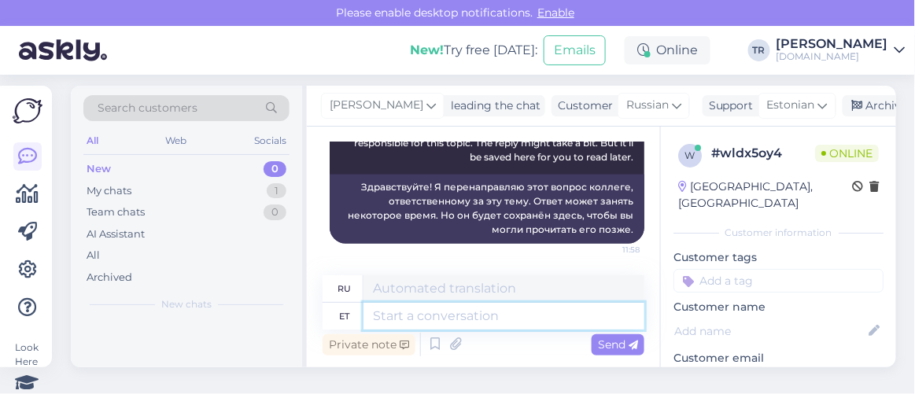
click at [457, 322] on textarea at bounding box center [504, 316] width 281 height 27
type textarea "Üks het"
type textarea "Один"
type textarea "Üks hetk"
type textarea "Один момент"
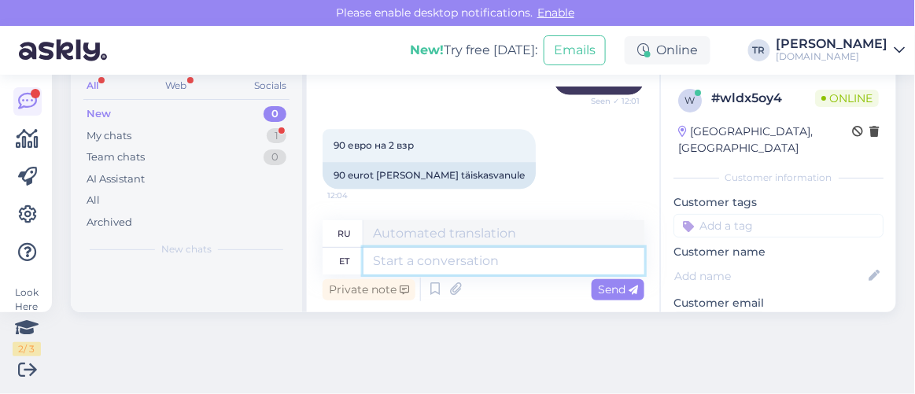
scroll to position [7499, 0]
click at [461, 262] on textarea at bounding box center [504, 261] width 281 height 27
type textarea "Hetkel n"
type textarea "В настоящее время"
type textarea "Hetkel näitab"
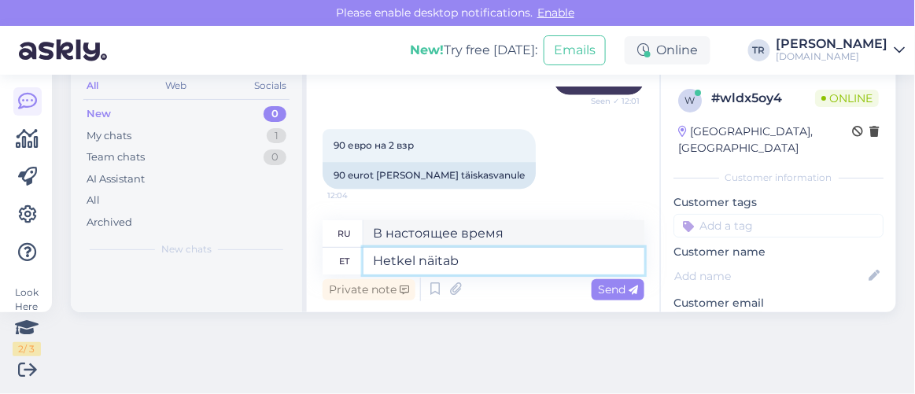
type textarea "В настоящее время отображается"
type textarea "Hetkel näitab süsteem, et"
type textarea "В настоящее время система показывает,"
type textarea "Hetkel näitab süsteem, et t"
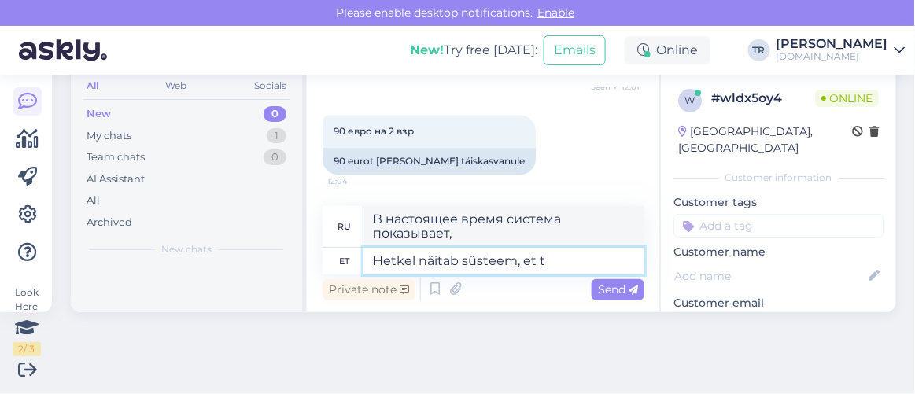
type textarea "В настоящее время система показывает, что"
type textarea "Hetkel näitab süsteem, et tube e"
type textarea "В настоящее время система показывает, что комната"
type textarea "Hetkel näitab süsteem, et tube ei o"
type textarea "На данный момент система показывает, что свободных номеров нет."
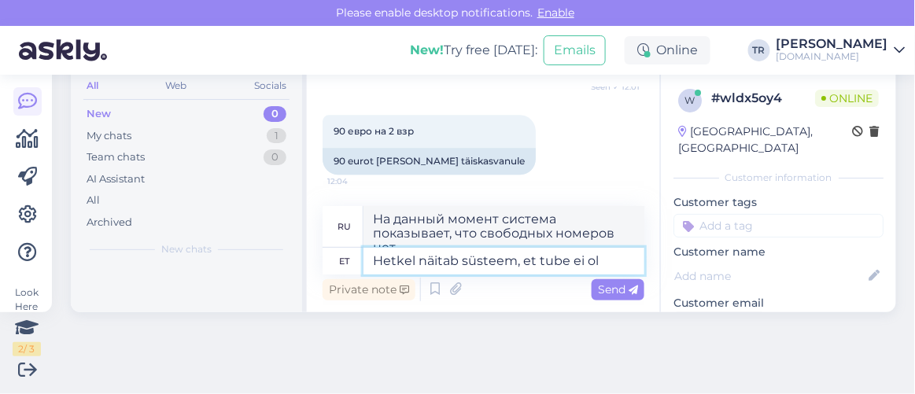
scroll to position [7515, 0]
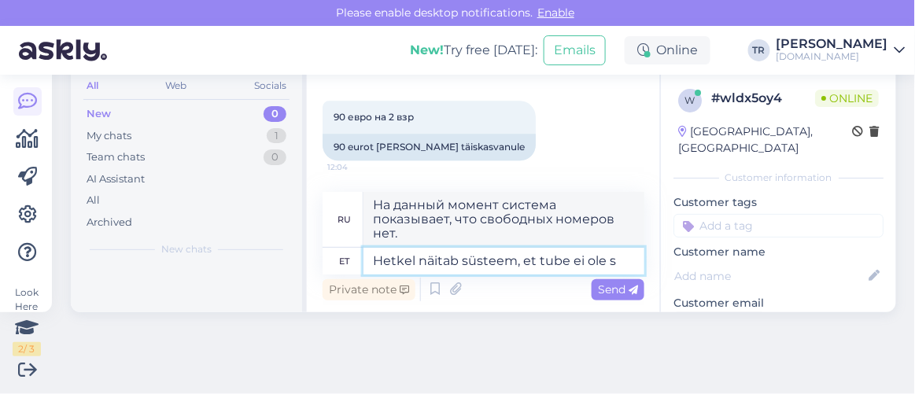
type textarea "Hetkel näitab süsteem, et tube ei ole sa"
type textarea "В данный момент система показывает, что свободных номеров нет."
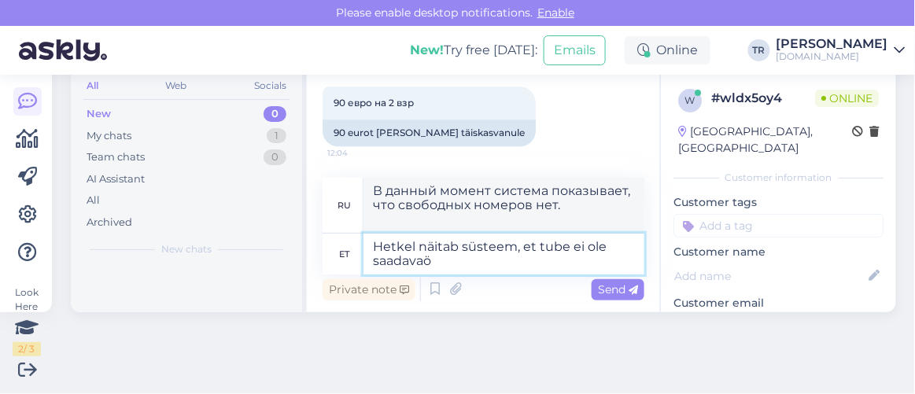
type textarea "Hetkel näitab süsteem, et tube ei ole saadavaö."
type textarea "В настоящее время система показывает, что свободных номеров нет."
type textarea "Hetkel näitab süsteem, et tube ei ole saadavaö."
type textarea "В данный момент система показывает, что свободных номеров нет."
type textarea "Hetkel näitab süsteem, et tube ei ole saadaval. T"
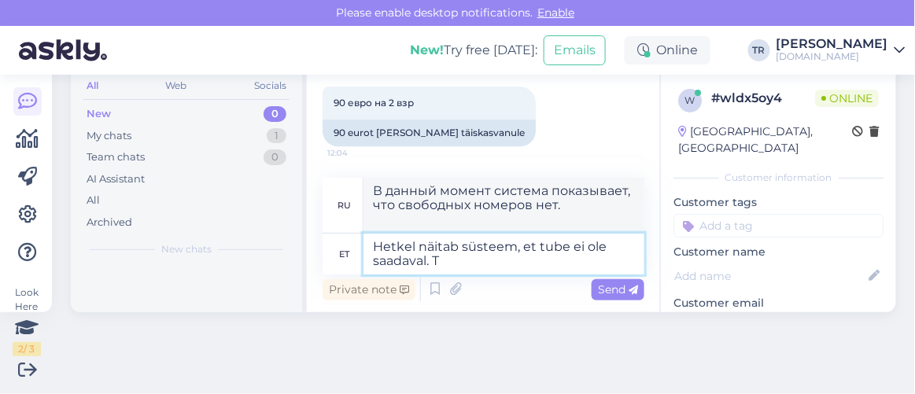
type textarea "В настоящее время система показывает, что номера недоступны."
type textarea "Hetkel näitab süsteem, et tube ei ole saadaval. Täpsustan se"
type textarea "В настоящее время система показывает, что свободных номеров нет. Я уточню."
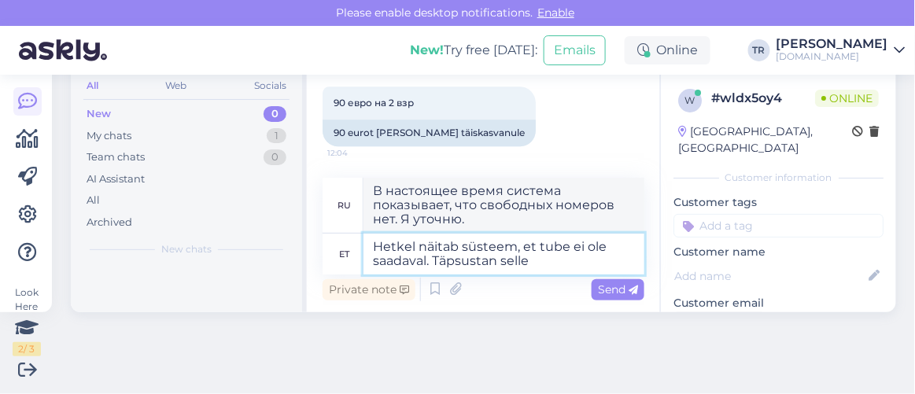
type textarea "Hetkel näitab süsteem, et tube ei ole saadaval. Täpsustan selle"
type textarea "В настоящее время система показывает, что номера недоступны. Я уточню этот вопр…"
type textarea "Hetkel näitab süsteem, et tube ei ole saadaval. Täpsustan selle hotelliga"
type textarea "Система показывает, что свободных номеров нет. Я уточню информацию в отеле."
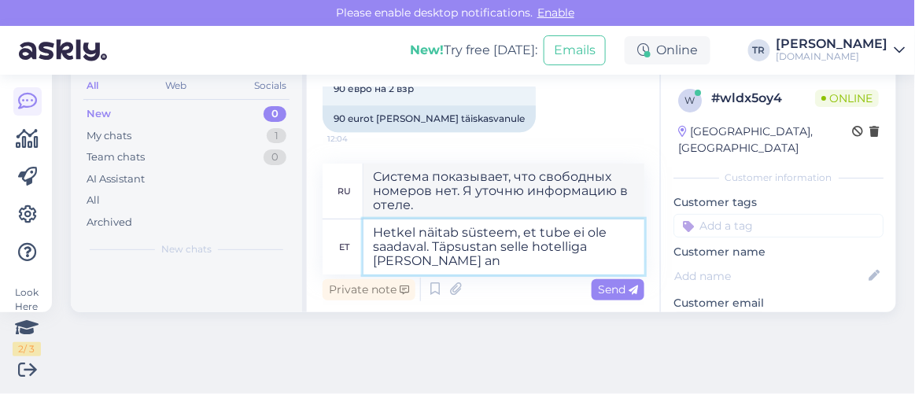
type textarea "Hetkel näitab süsteem, et tube ei ole saadaval. Täpsustan selle hotelliga üle j…"
type textarea "Система показывает, что свободных номеров нет. Я уточню в отеле и"
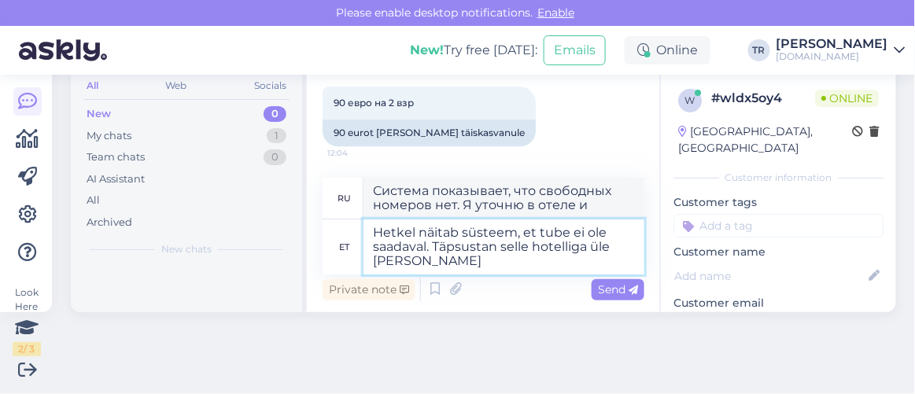
type textarea "Hetkel näitab süsteem, et tube ei ole saadaval. Täpsustan selle hotelliga üle j…"
type textarea "Система показывает, что свободных номеров нет. Я уточню информацию в отеле и со…"
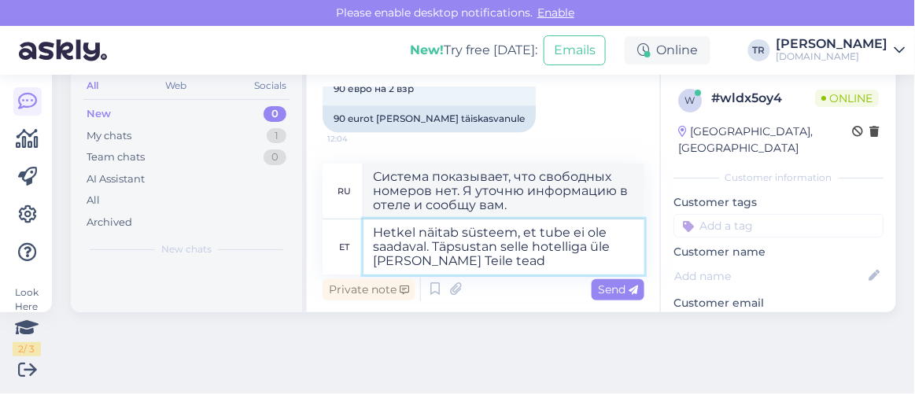
type textarea "Hetkel näitab süsteem, et tube ei ole saadaval. Täpsustan selle hotelliga üle j…"
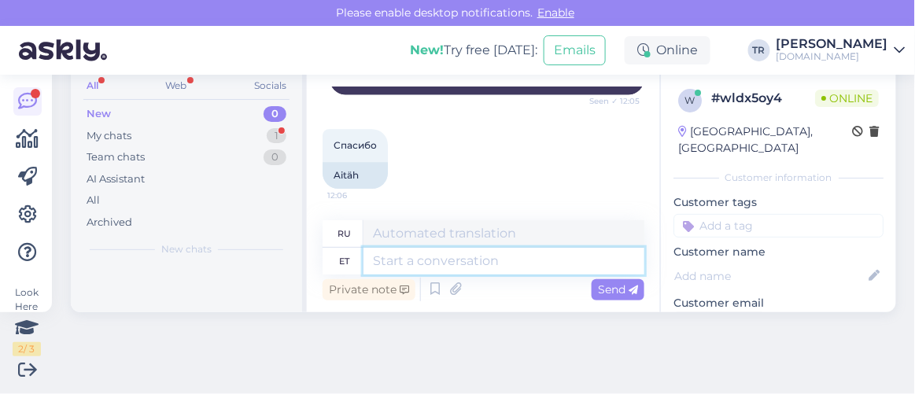
scroll to position [7716, 0]
click at [485, 267] on textarea at bounding box center [504, 261] width 281 height 27
click at [523, 262] on textarea at bounding box center [504, 261] width 281 height 27
type textarea "Läheb vei"
type textarea "Идущий"
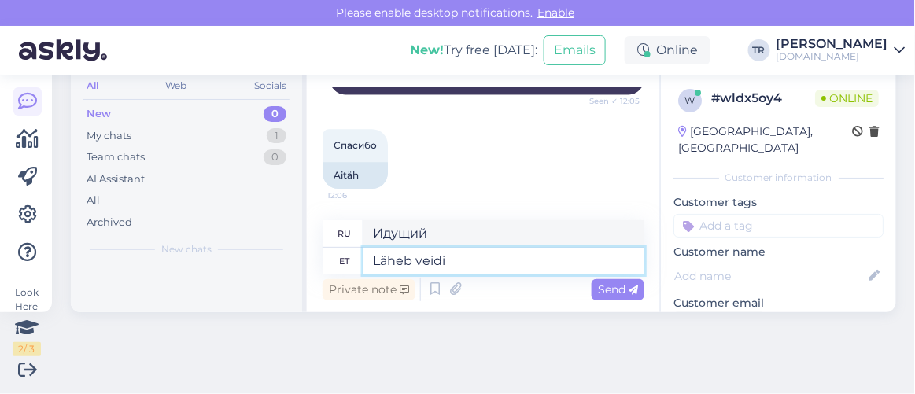
type textarea "Läheb veidi a"
type textarea "Пройдет какое-то время."
type textarea "Läheb veidi aega, ka"
type textarea "Это займет некоторое время,"
type textarea "Läheb veidi aega, kahjuks ei"
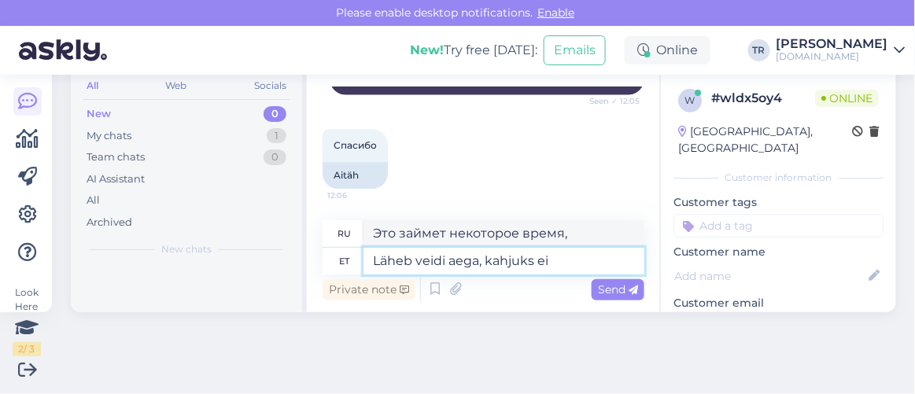
type textarea "К сожалению, это займет некоторое время."
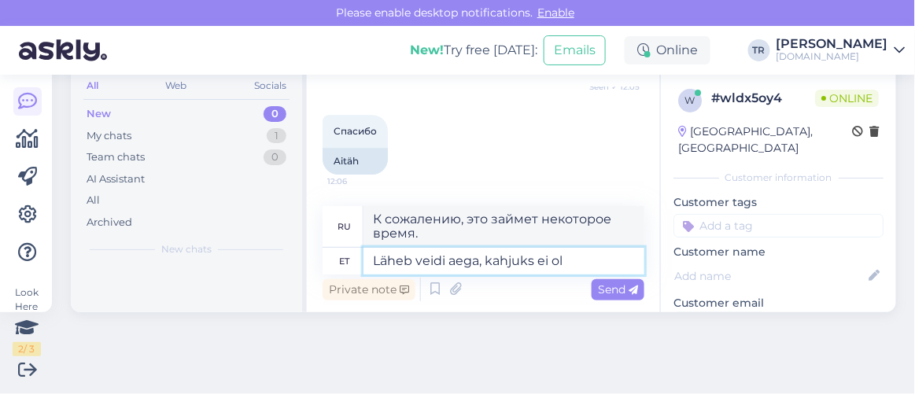
type textarea "Läheb veidi aega, kahjuks ei ole"
type textarea "Это займет некоторое время, к сожалению, нет."
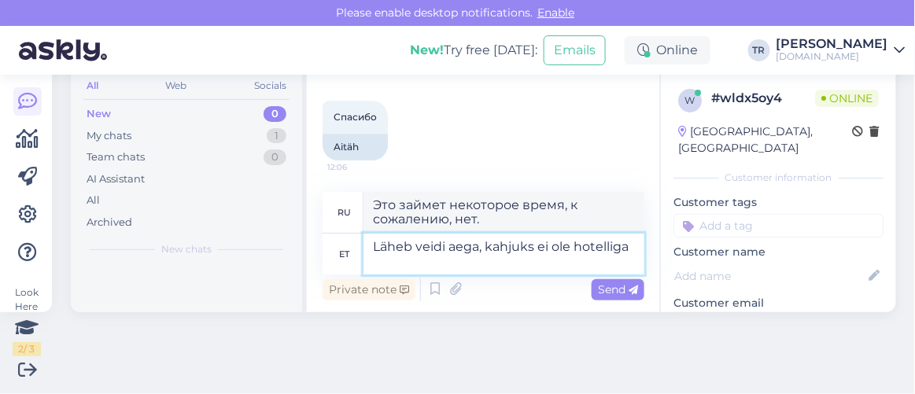
type textarea "Läheb veidi aega, kahjuks ei ole hotelliga"
type textarea "Это займет некоторое время, к сожалению, в отеле это невозможно."
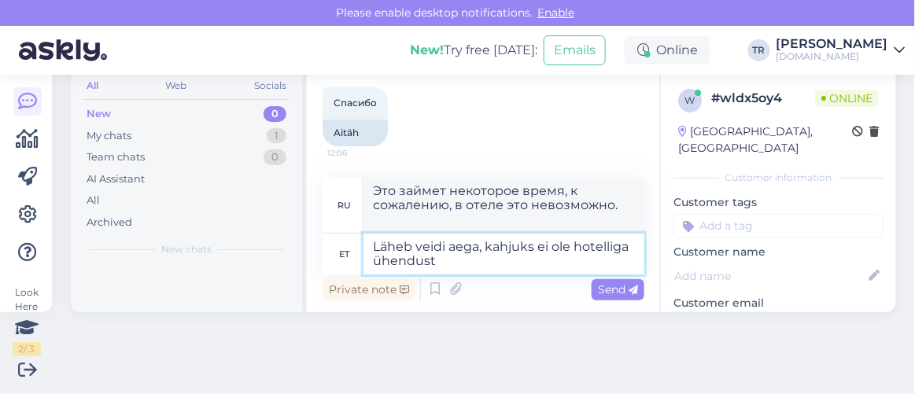
type textarea "Läheb veidi aega, kahjuks ei ole hotelliga ühendust s"
type textarea "Это займет некоторое время, к сожалению, связи с отелем нет."
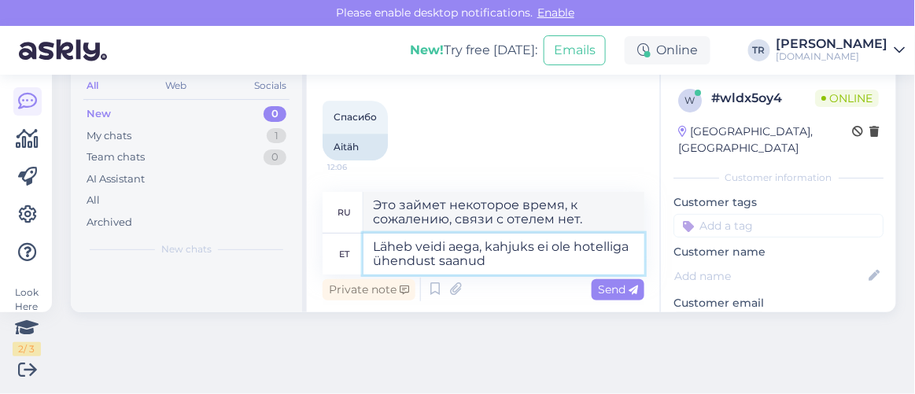
type textarea "Läheb veidi aega, kahjuks ei ole hotelliga ühendust saanud v"
type textarea "К сожалению, нам не удалось связаться с отелем, это займет некоторое время."
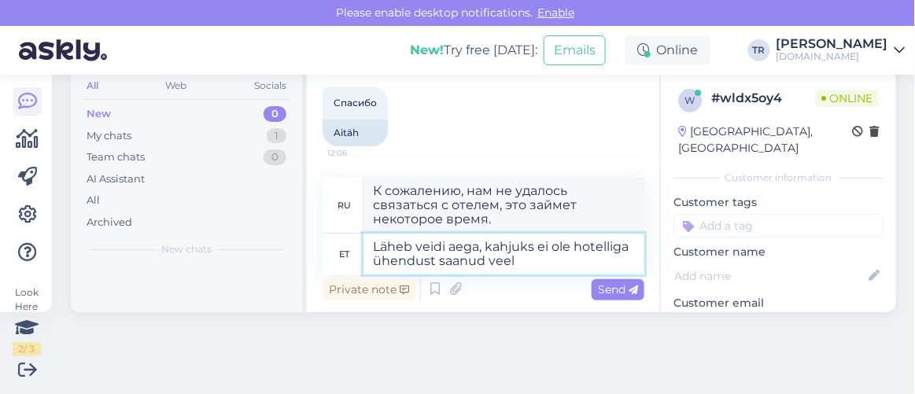
type textarea "Läheb veidi aega, kahjuks ei ole hotelliga ühendust saanud veel."
type textarea "Это займет некоторое время, к сожалению, нам пока не удалось связаться с отелем."
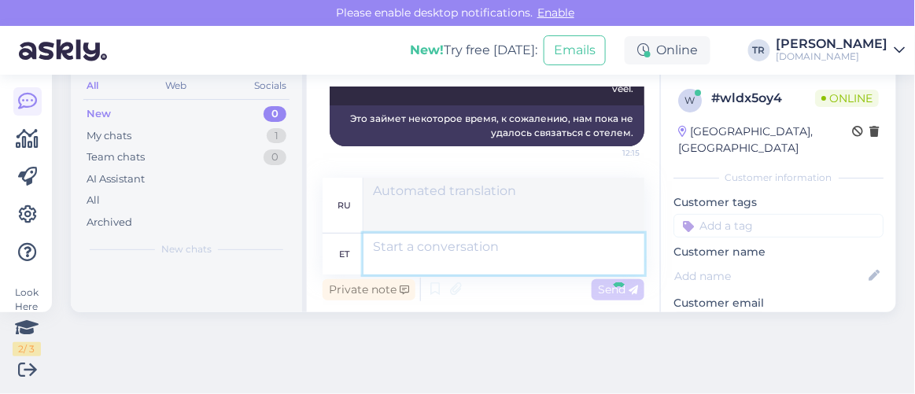
scroll to position [7839, 0]
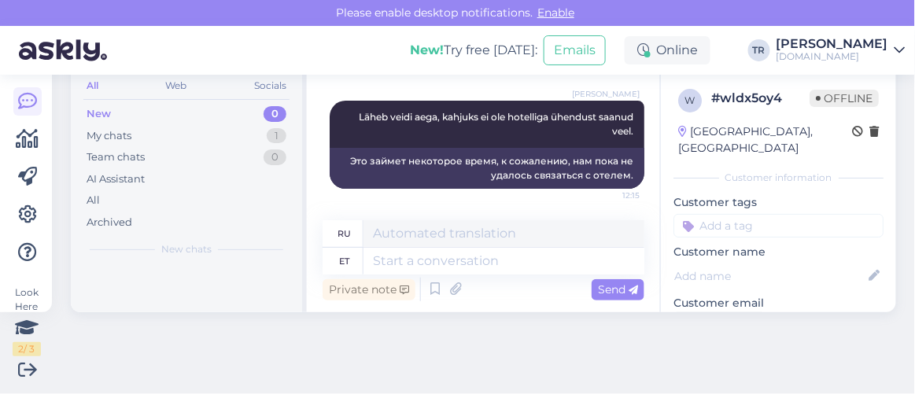
click at [466, 162] on div "Это займет некоторое время, к сожалению, нам пока не удалось связаться с отелем." at bounding box center [487, 168] width 315 height 41
click at [78, 287] on div "New chats will be here." at bounding box center [186, 289] width 231 height 46
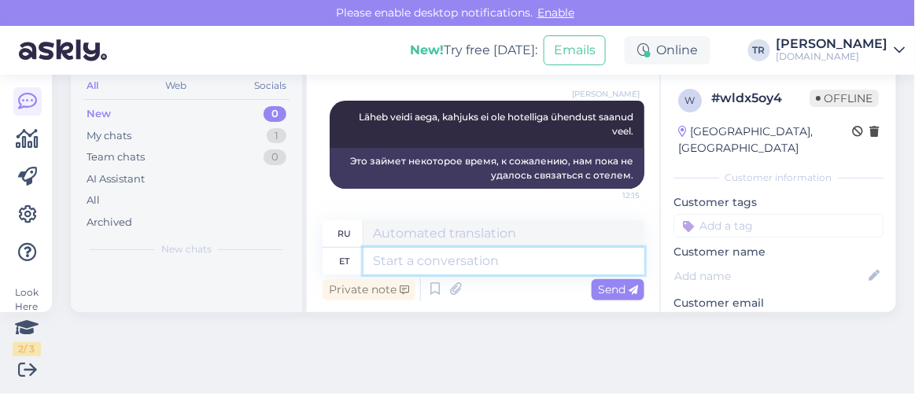
click at [444, 258] on textarea at bounding box center [504, 261] width 281 height 27
click at [532, 250] on textarea at bounding box center [504, 261] width 281 height 27
type textarea "Nüüd s"
type textarea "Сейчас"
type textarea "Nüüd saate b"
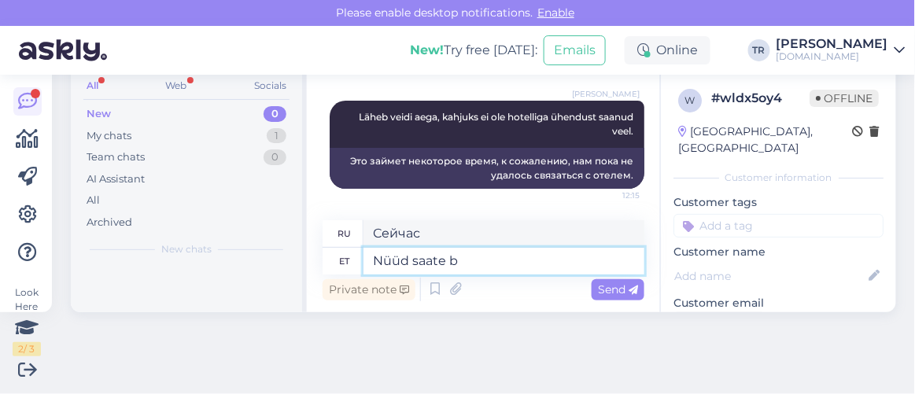
type textarea "Теперь ты можешь"
type textarea "Nüüd saate broneeringu"
type textarea "Теперь вы можете сделать заказ."
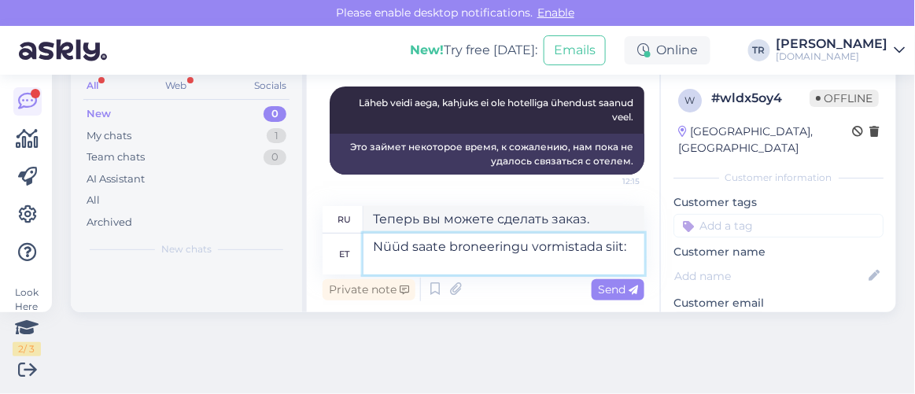
paste textarea "https://hookusbookus.com/et/hotellid-spaad/liivarand-hotel/suegispuhkus-liivara…"
type textarea "Nüüd saate broneeringu vormistada siit: https://hookusbookus.com/et/hotellid-sp…"
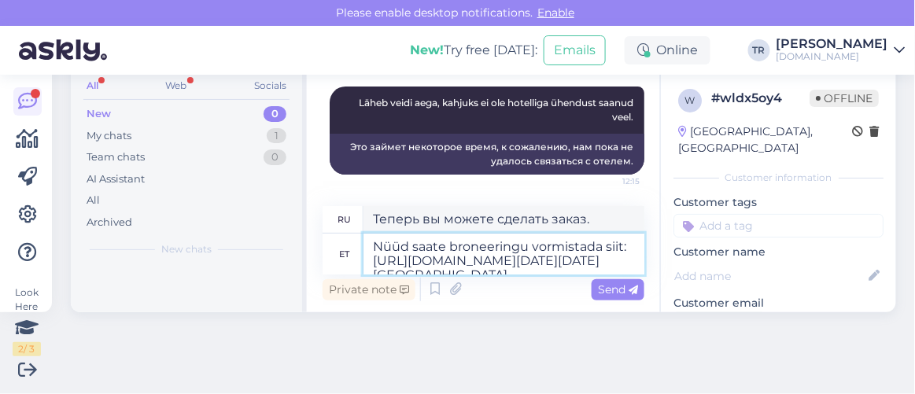
scroll to position [7881, 0]
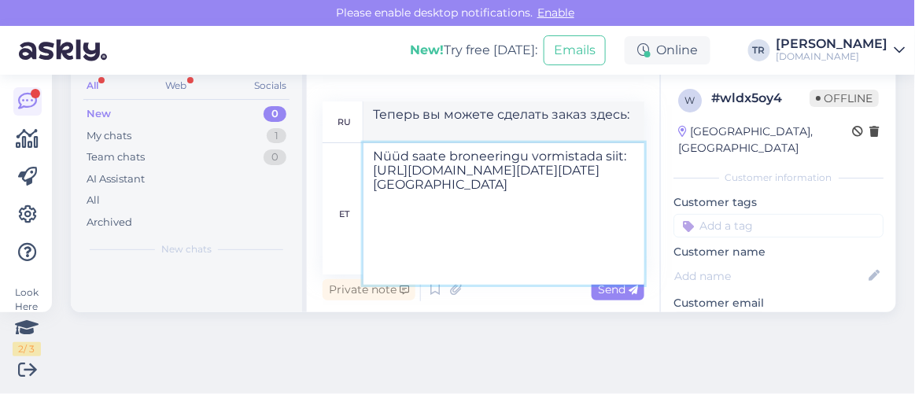
type textarea "Теперь вы можете сделать заказ здесь: https://hookusbookus.com/et/hotellid-spaa…"
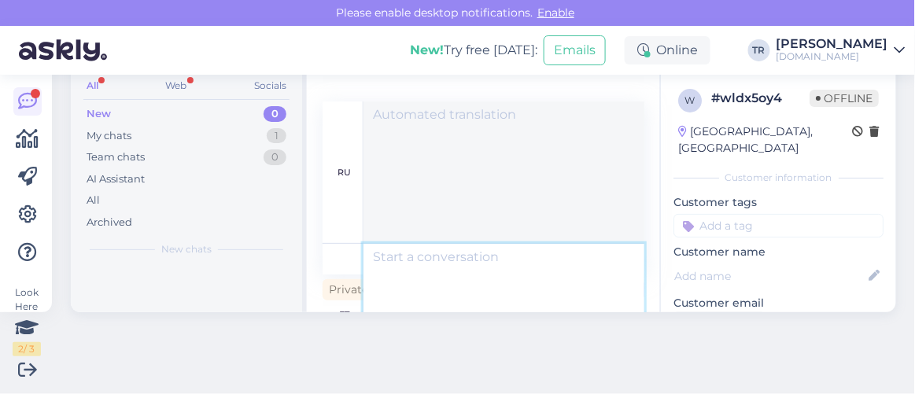
scroll to position [0, 0]
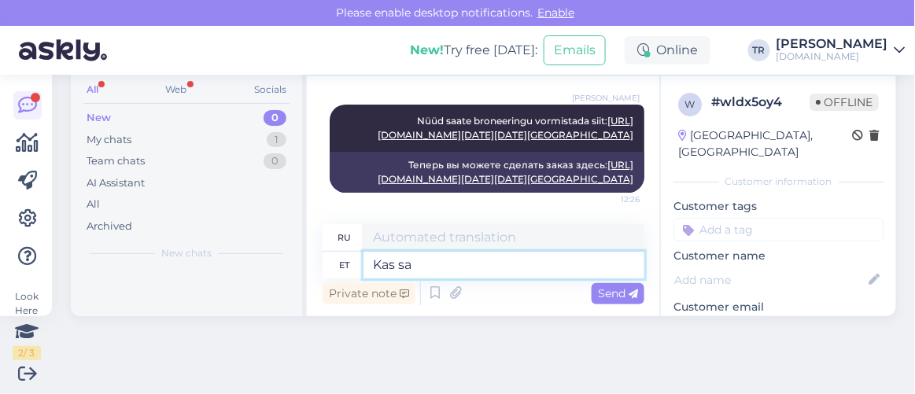
type textarea "Kas saa"
type textarea "Является"
type textarea "Kas saan vee"
type textarea "Могу ли я"
type textarea "Kas saan veel abi"
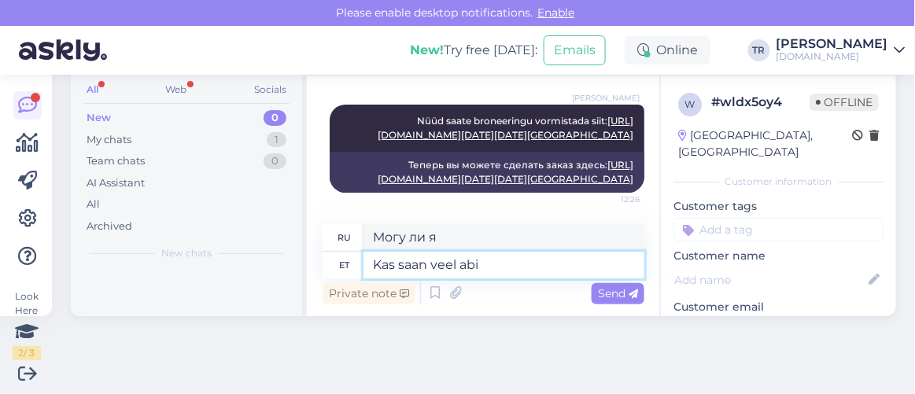
type textarea "Можно мне еще?"
type textarea "Kas saan veel abiks olla"
type textarea "Могу ли я еще помочь?"
type textarea "Kas saan veel abiks olla?"
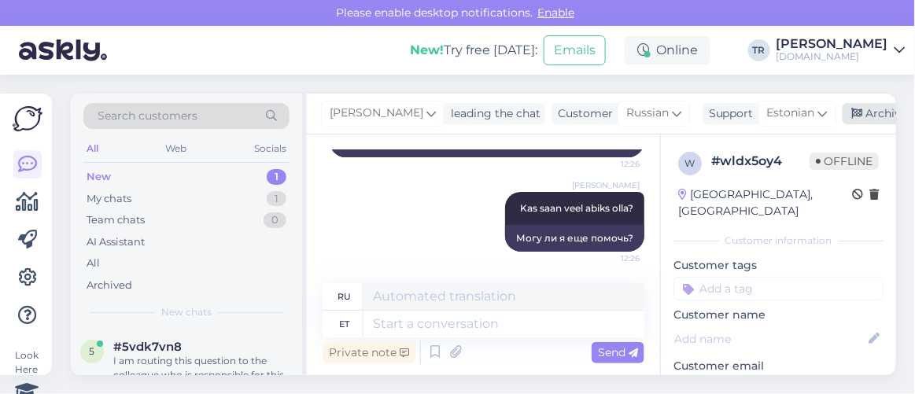
click at [860, 118] on div "Archive chat" at bounding box center [892, 113] width 99 height 21
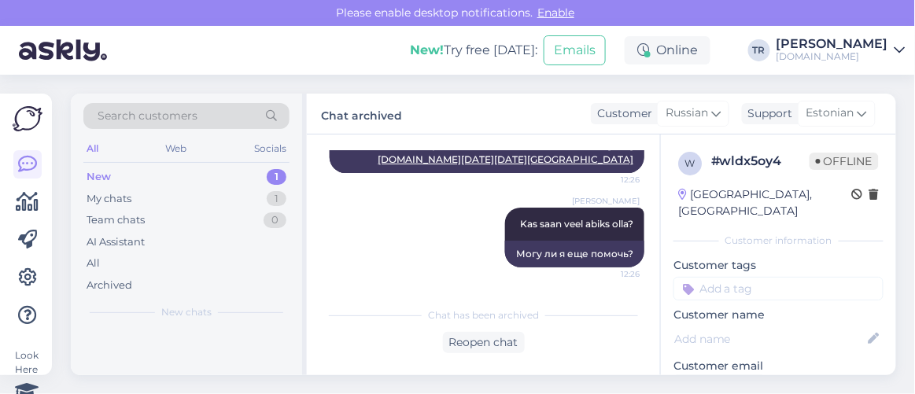
scroll to position [8437, 0]
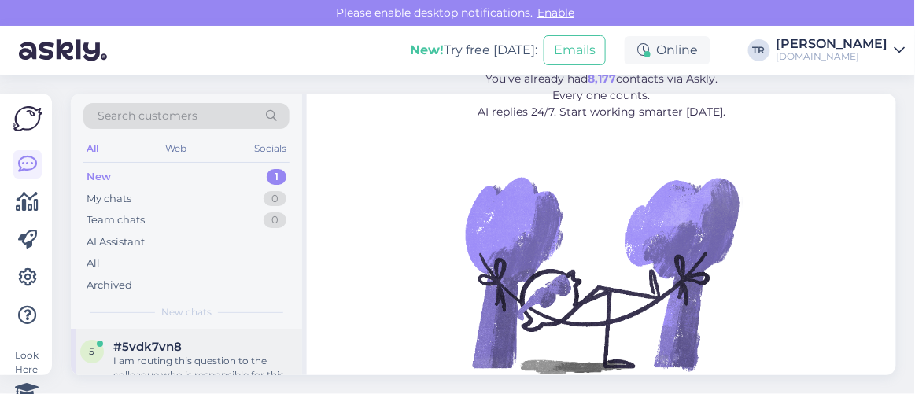
click at [226, 360] on div "I am routing this question to the colleague who is responsible for this topic. …" at bounding box center [202, 368] width 179 height 28
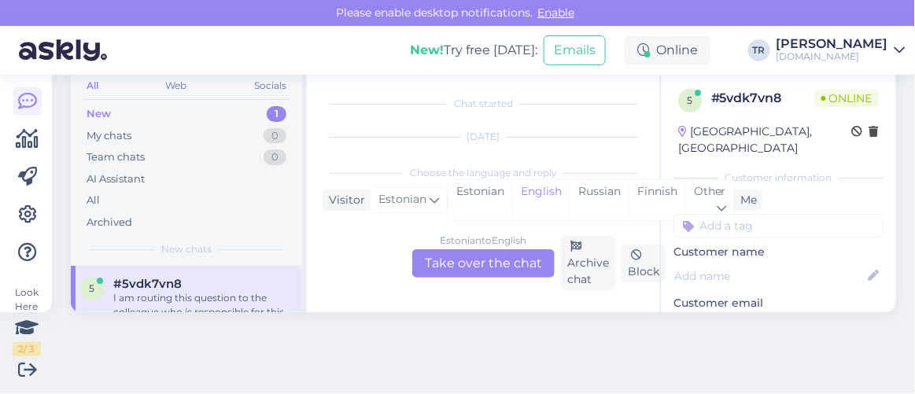
scroll to position [322, 0]
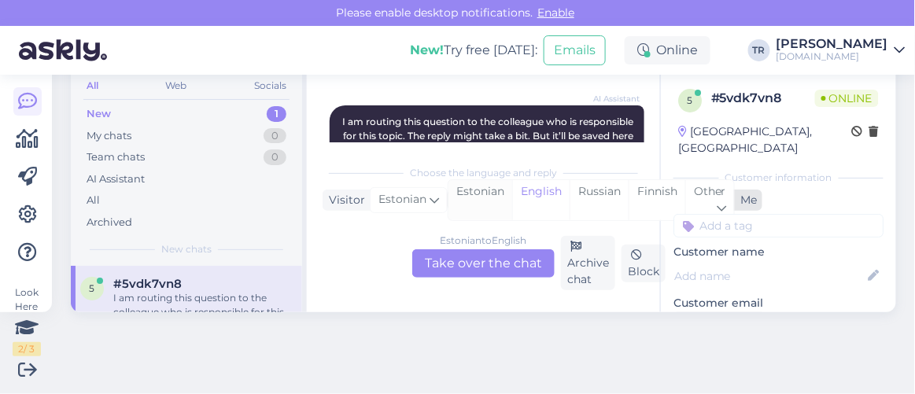
click at [475, 193] on div "Estonian" at bounding box center [481, 200] width 64 height 40
click at [475, 258] on div "Estonian to Estonian Take over the chat" at bounding box center [483, 264] width 142 height 28
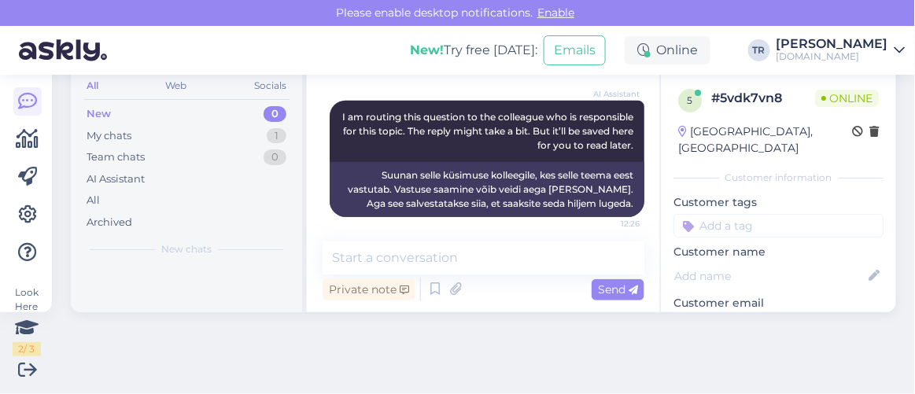
scroll to position [333, 0]
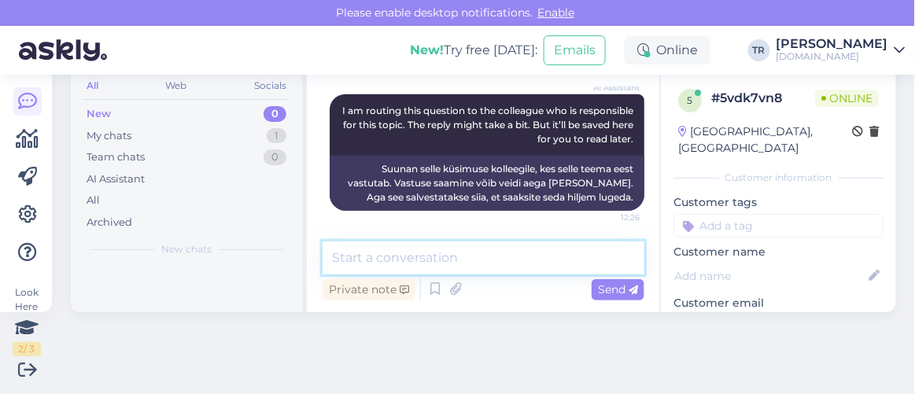
click at [475, 267] on textarea at bounding box center [484, 258] width 322 height 33
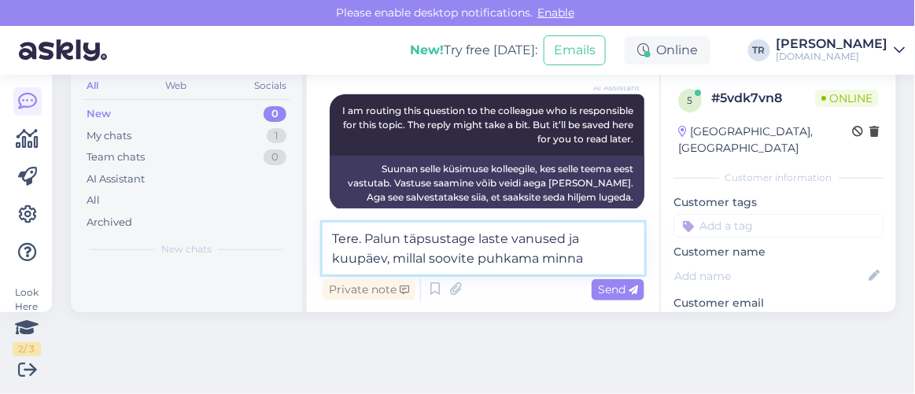
type textarea "Tere. Palun täpsustage laste vanused ja kuupäev, millal soovite puhkama minna?"
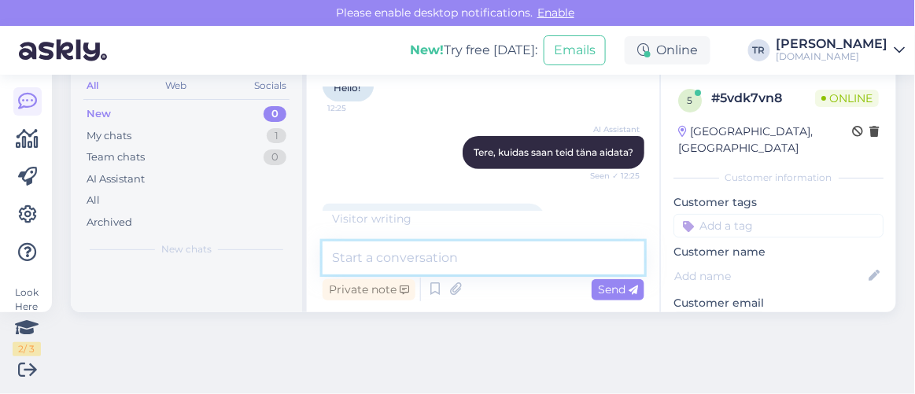
scroll to position [142, 0]
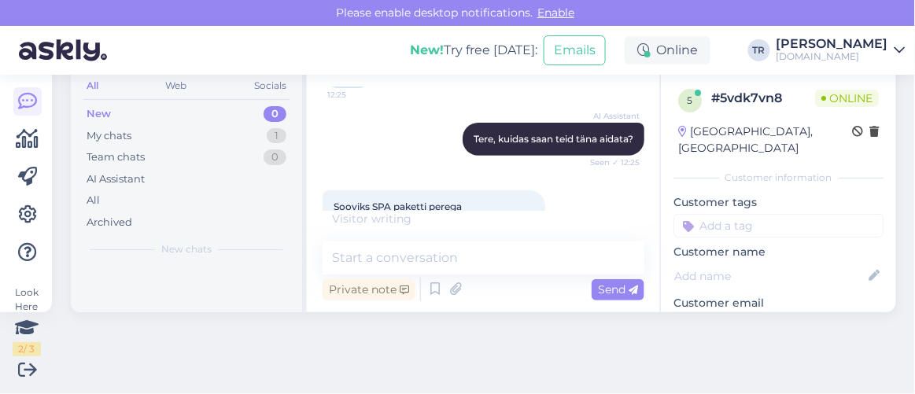
click at [642, 219] on div "Chat started Sep 18 2025 Tere! 12:25 Hello! AI Assistant Tere, kuidas saan teid…" at bounding box center [483, 192] width 353 height 241
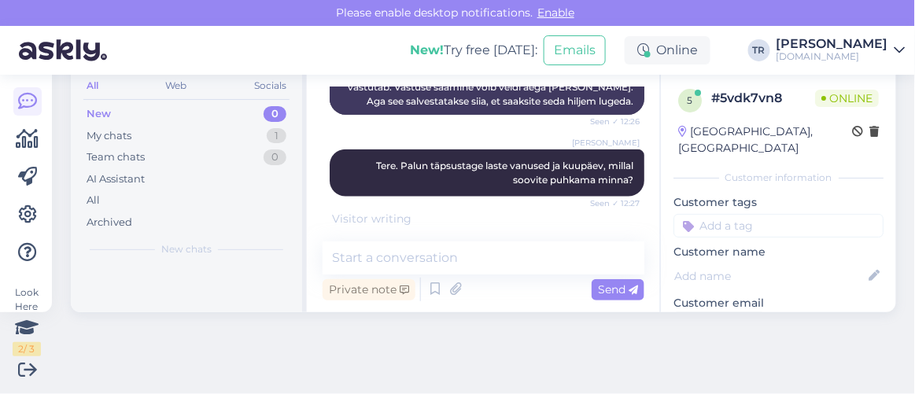
scroll to position [431, 0]
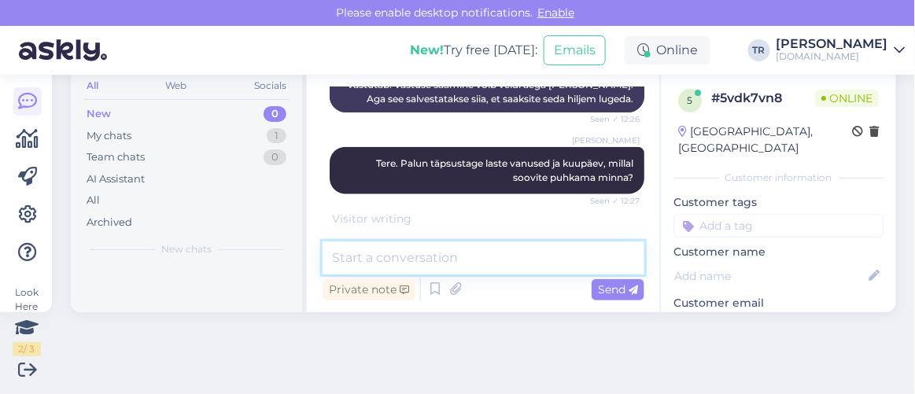
click at [501, 242] on textarea at bounding box center [484, 258] width 322 height 33
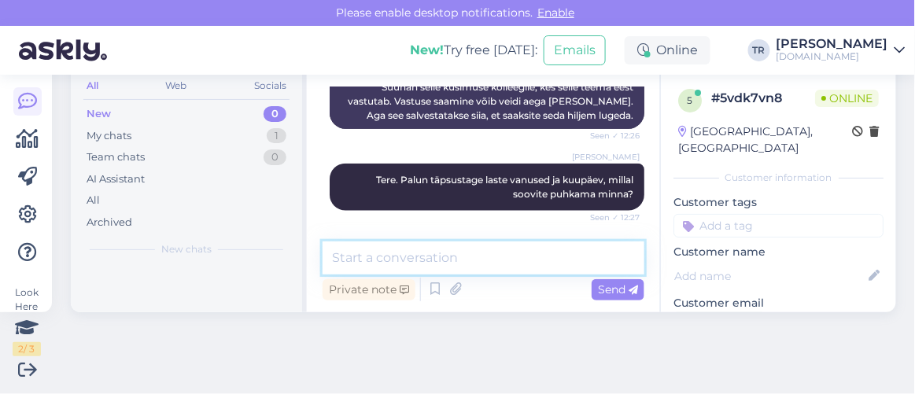
scroll to position [483, 0]
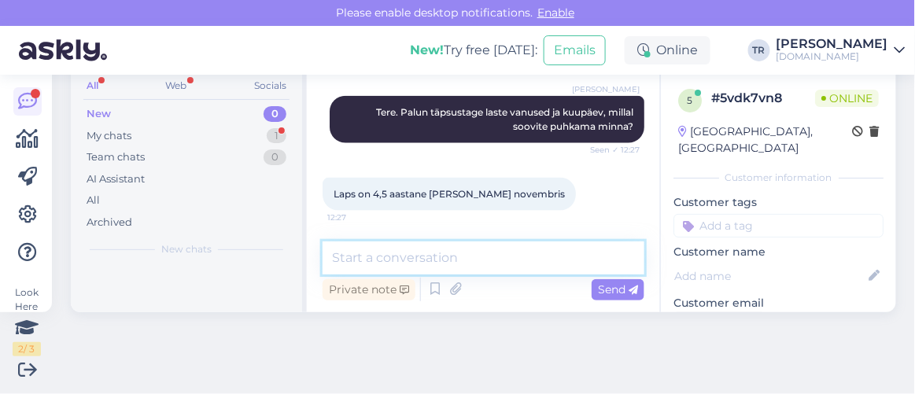
click at [513, 257] on textarea at bounding box center [484, 258] width 322 height 33
click at [488, 243] on textarea at bounding box center [484, 258] width 322 height 33
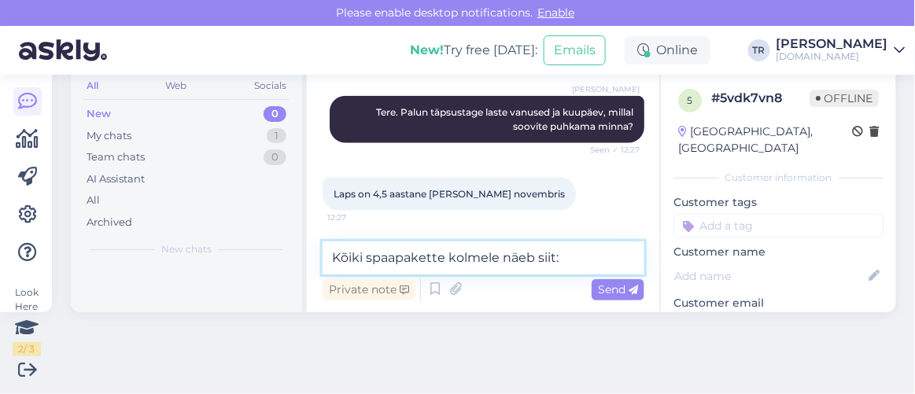
paste textarea "https://hookusbookus.com/et/paketid;dateArrival=2025-09-18;dateDeparture=2025-0…"
type textarea "Kõiki spaapakette kolmele näeb siit: https://hookusbookus.com/et/paketid;dateAr…"
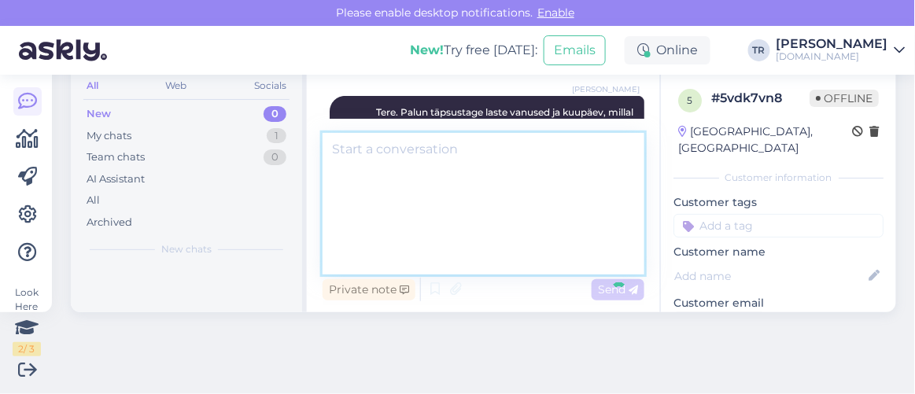
scroll to position [0, 0]
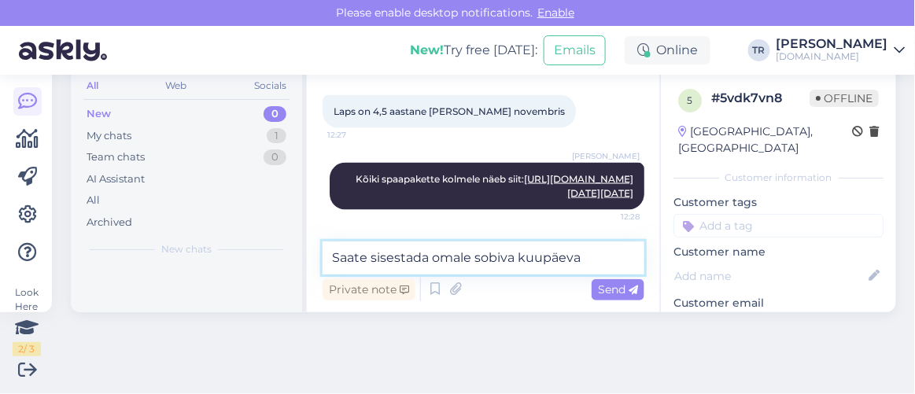
type textarea "Saate sisestada omale sobiva kuupäeva."
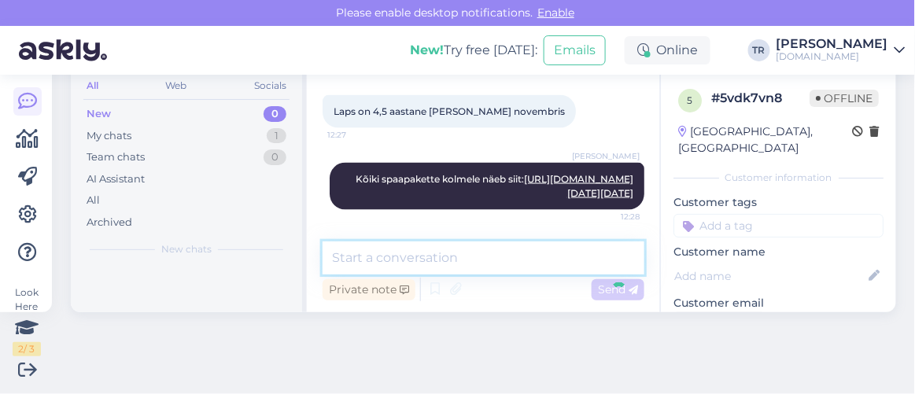
scroll to position [774, 0]
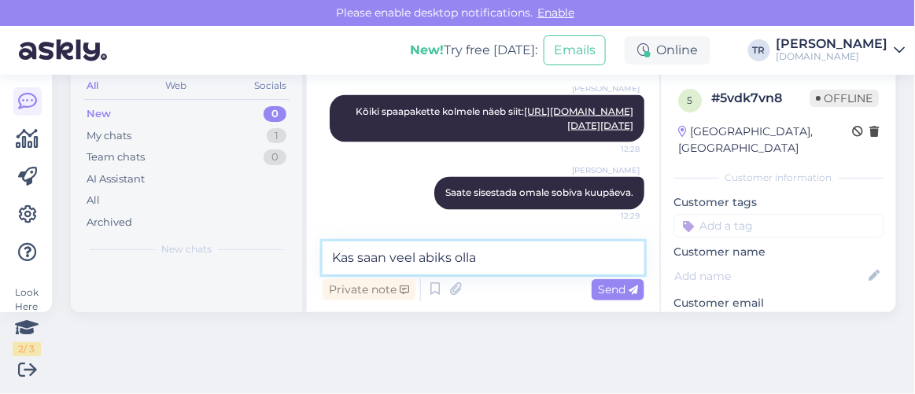
type textarea "Kas saan veel abiks olla?"
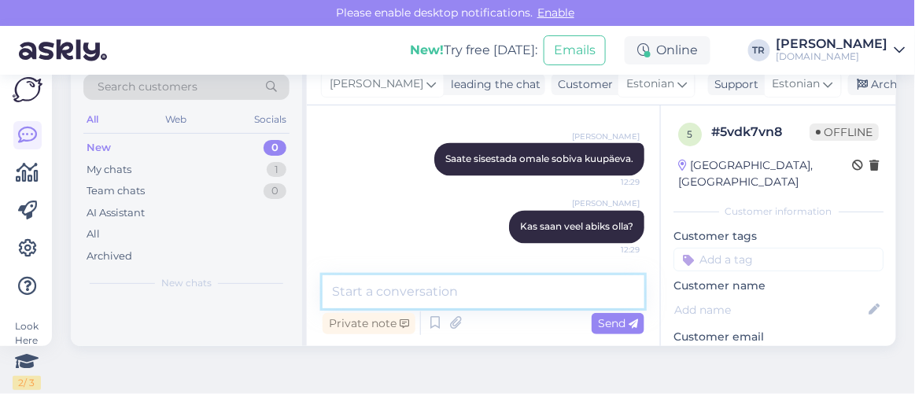
scroll to position [0, 0]
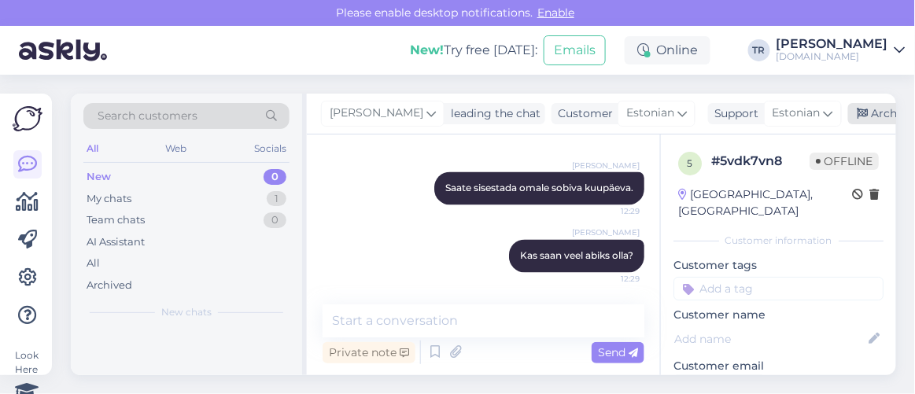
click at [860, 123] on div "Archive chat" at bounding box center [898, 113] width 99 height 21
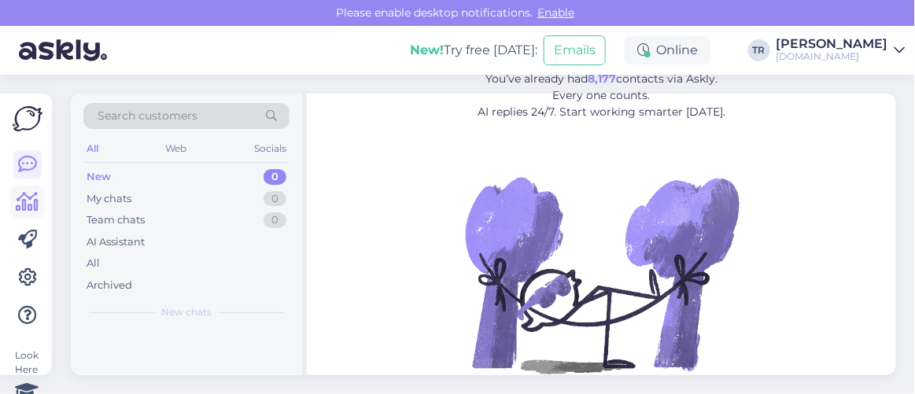
drag, startPoint x: 0, startPoint y: 0, endPoint x: 24, endPoint y: 201, distance: 202.1
click at [24, 201] on icon at bounding box center [28, 202] width 23 height 19
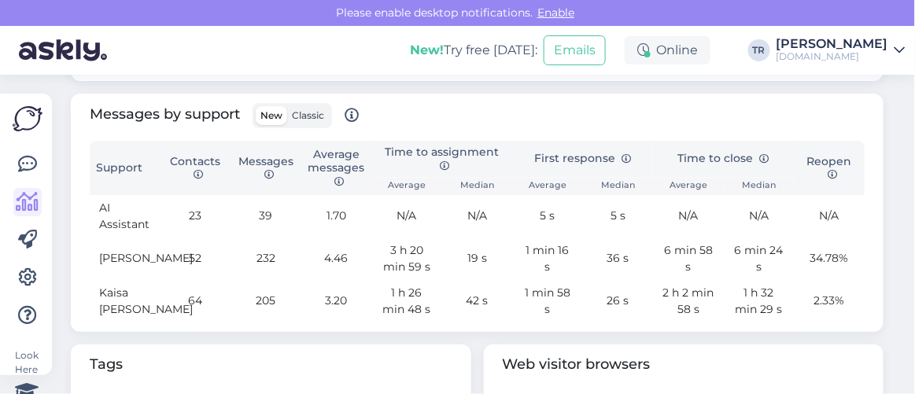
scroll to position [827, 0]
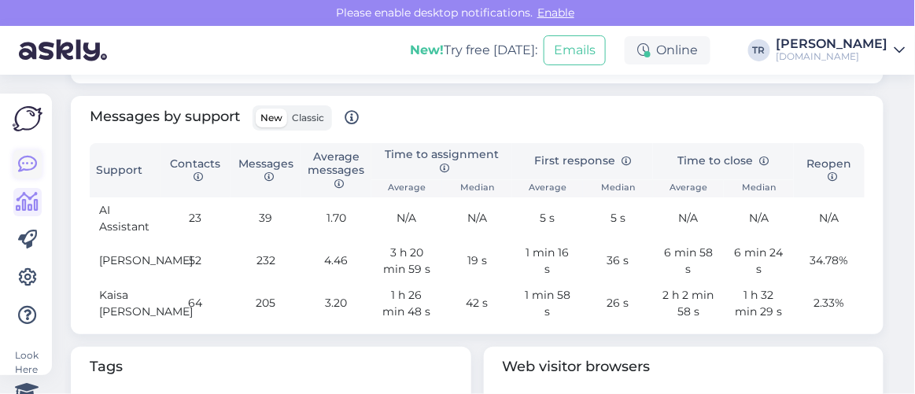
click at [28, 157] on icon at bounding box center [27, 164] width 19 height 19
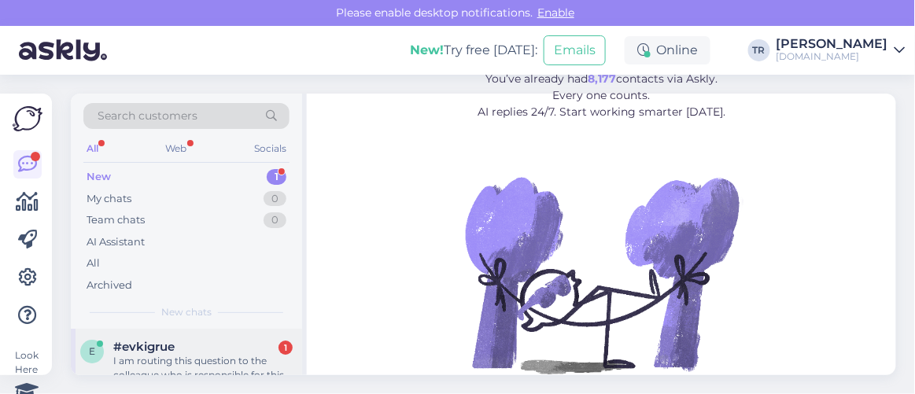
click at [210, 346] on div "#evkigrue 1" at bounding box center [202, 347] width 179 height 14
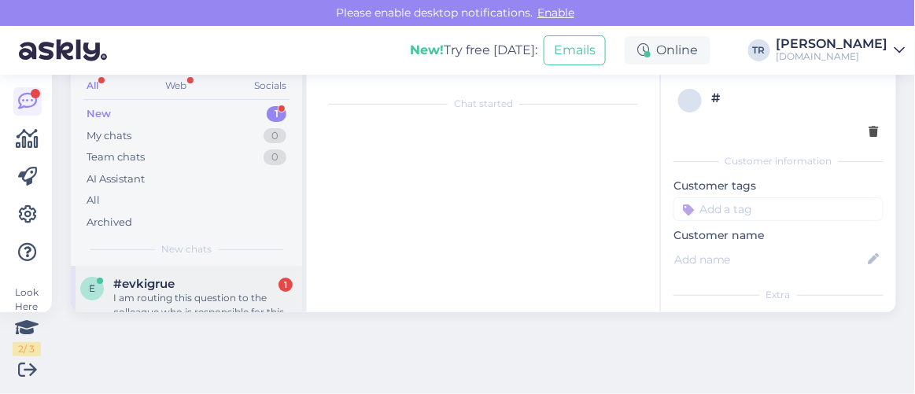
scroll to position [227, 0]
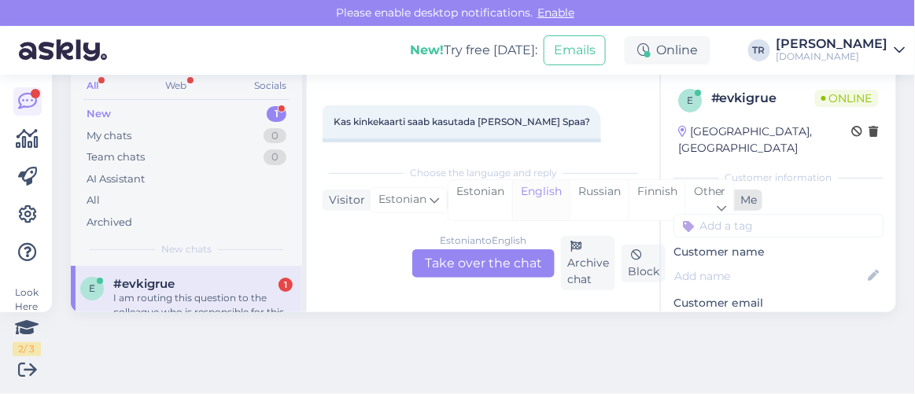
click at [512, 189] on div "English" at bounding box center [540, 200] width 57 height 40
click at [483, 195] on div "Estonian" at bounding box center [481, 200] width 64 height 40
click at [501, 275] on div "Estonian to Estonian Take over the chat" at bounding box center [483, 264] width 142 height 28
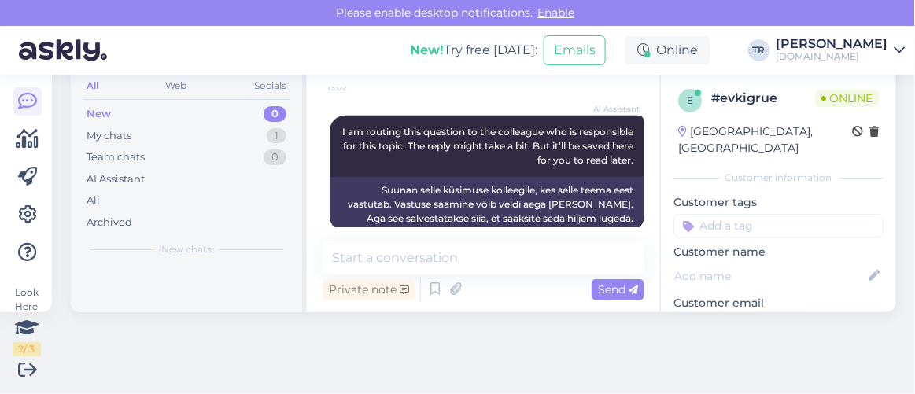
scroll to position [333, 0]
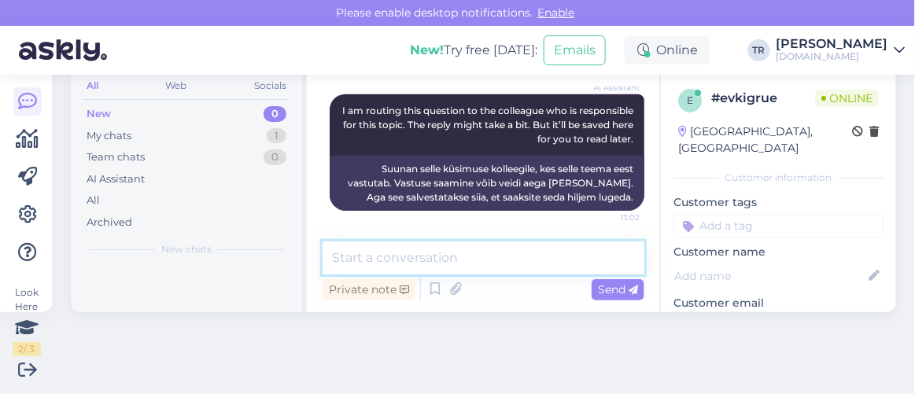
click at [526, 247] on textarea at bounding box center [484, 258] width 322 height 33
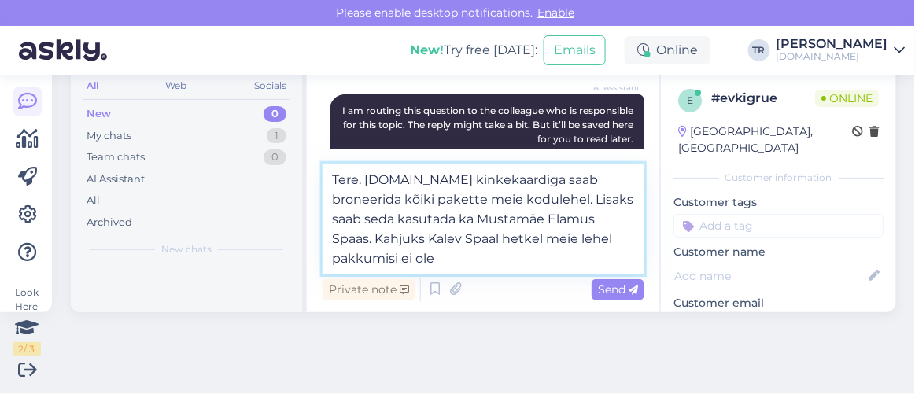
type textarea "Tere. Hookusbookus.com kinkekaardiga saab broneerida kõiki pakette meie koduleh…"
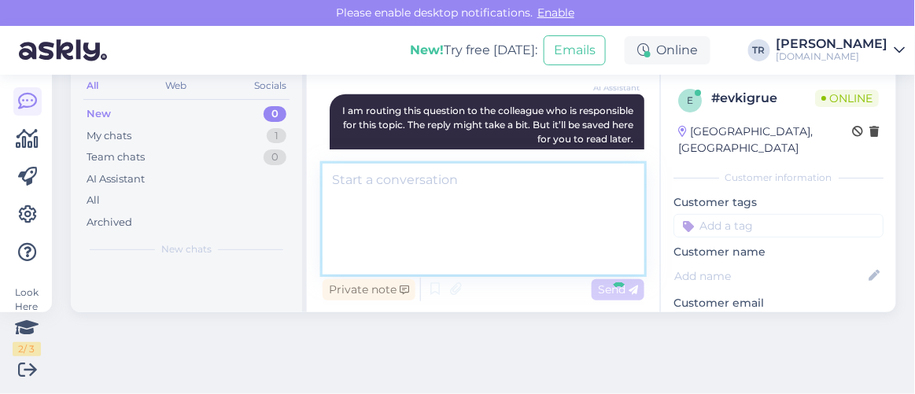
scroll to position [443, 0]
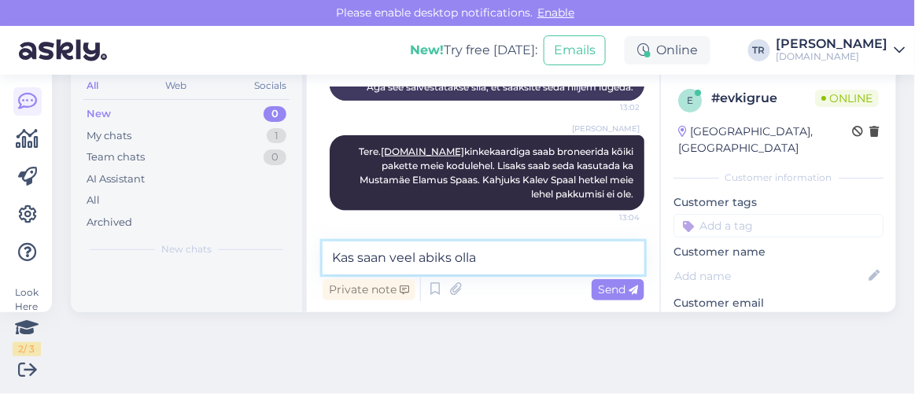
type textarea "Kas saan veel abiks olla?"
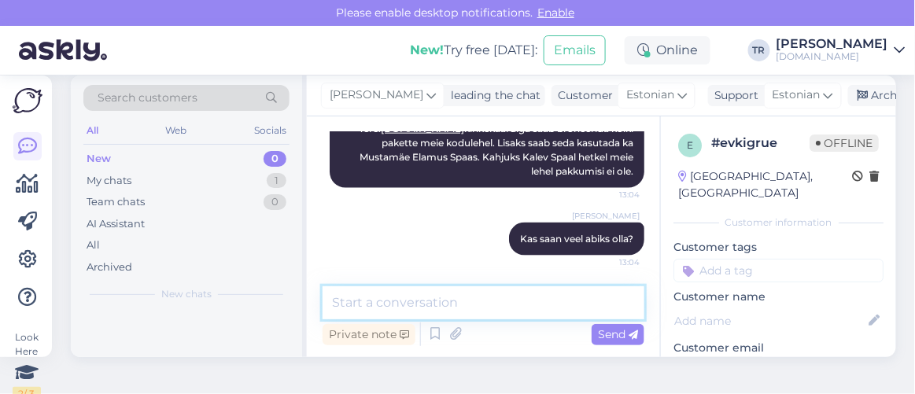
scroll to position [0, 0]
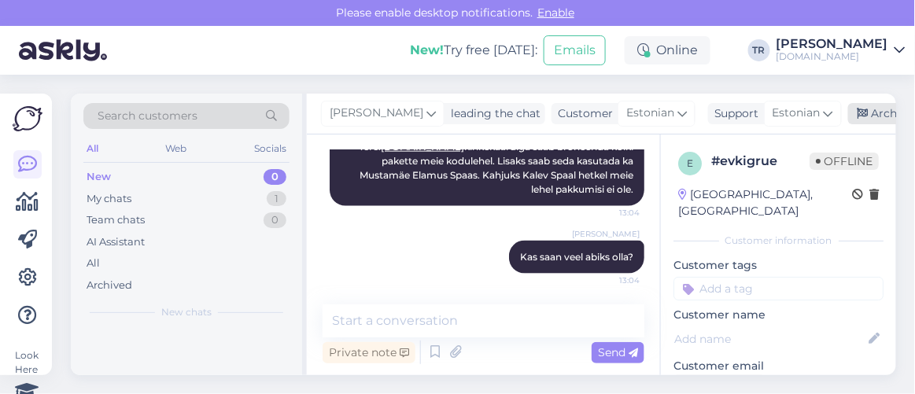
click at [875, 115] on div "Archive chat" at bounding box center [898, 113] width 99 height 21
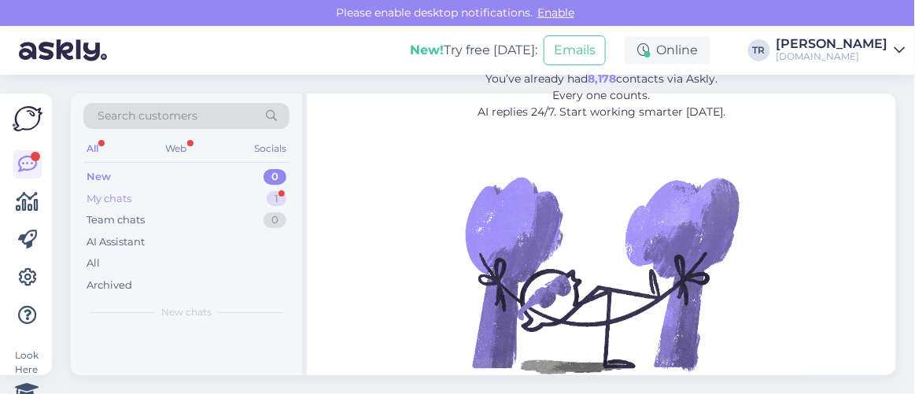
click at [180, 188] on div "My chats 1" at bounding box center [186, 199] width 206 height 22
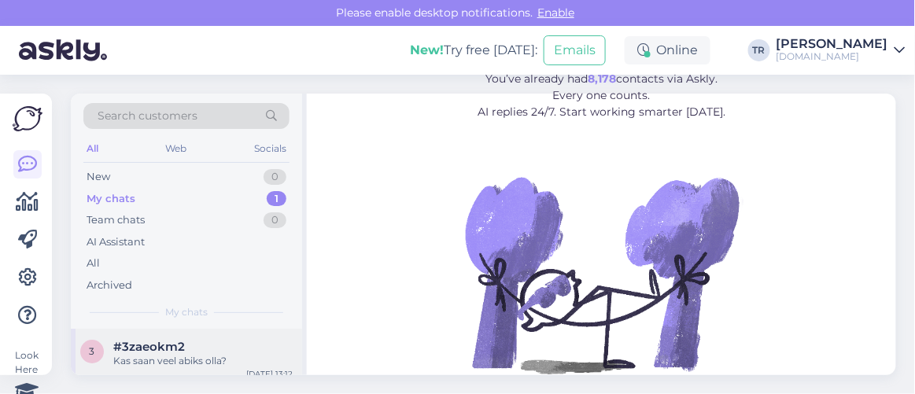
click at [211, 329] on div "3 #3zaeokm2 Kas saan veel abiks olla? Sep 18 13:12" at bounding box center [186, 357] width 231 height 57
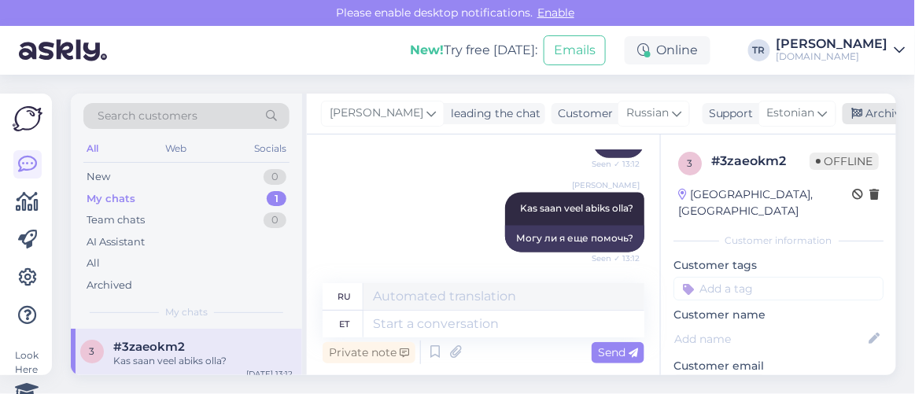
click at [853, 103] on div "Archive chat" at bounding box center [892, 113] width 99 height 21
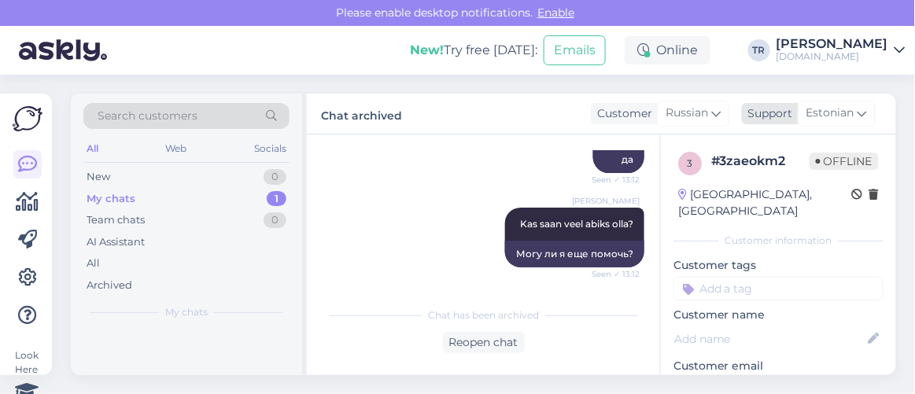
scroll to position [757, 0]
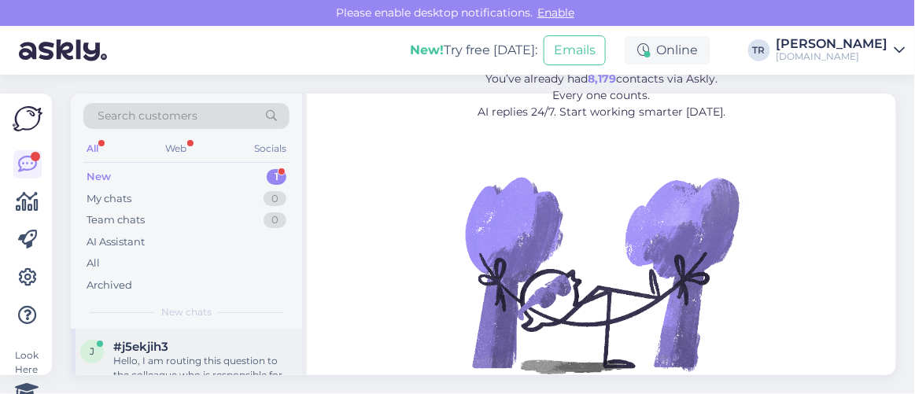
click at [249, 348] on div "#j5ekjih3" at bounding box center [202, 347] width 179 height 14
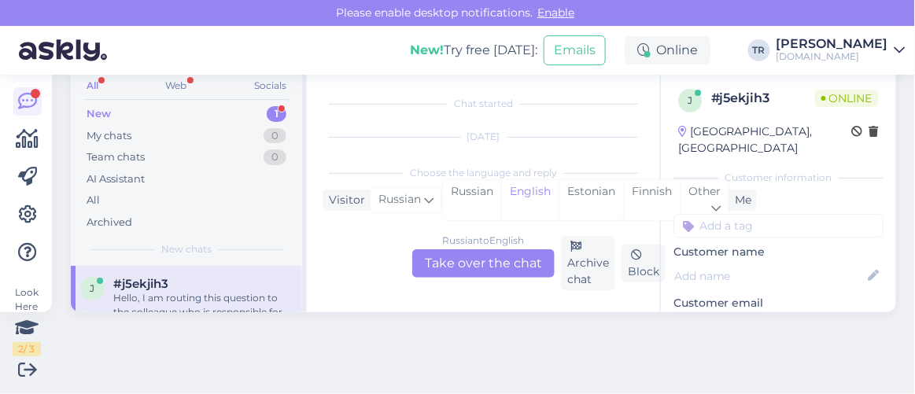
scroll to position [161, 0]
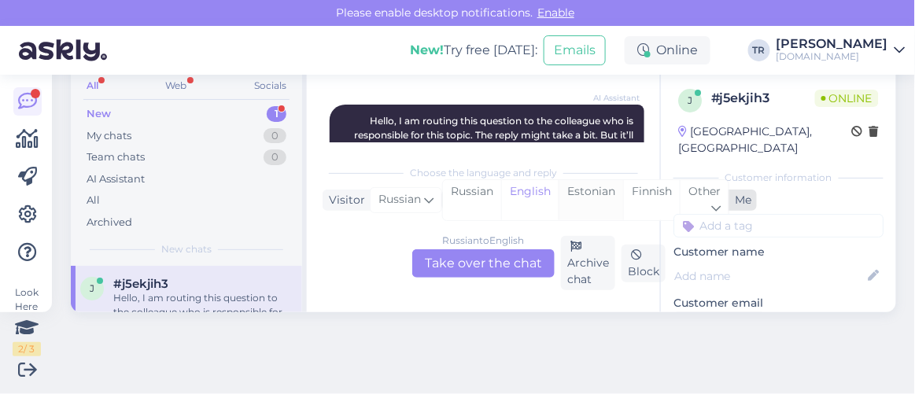
click at [594, 187] on div "Estonian" at bounding box center [591, 200] width 65 height 40
click at [521, 268] on div "Russian to Estonian Take over the chat" at bounding box center [483, 264] width 142 height 28
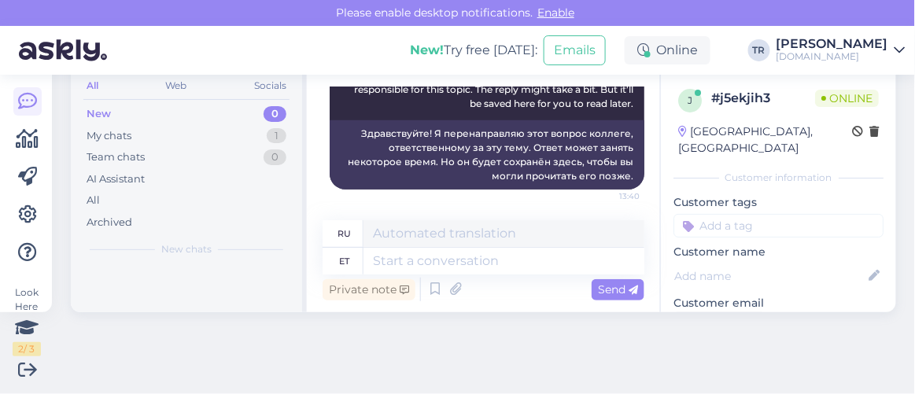
scroll to position [62, 0]
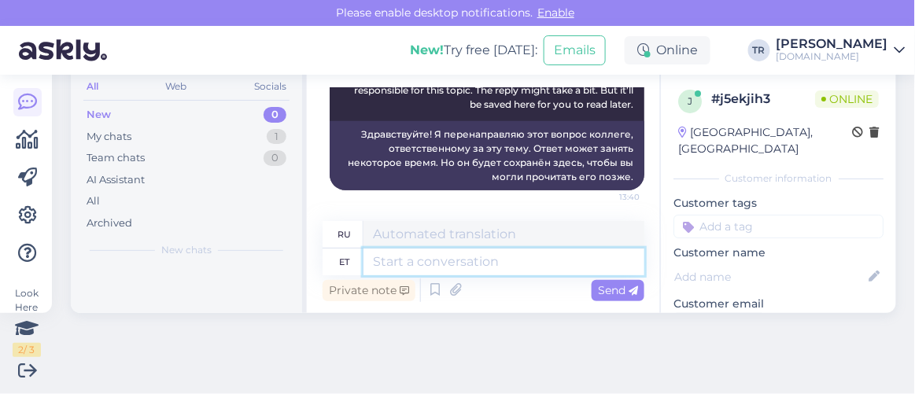
click at [538, 264] on textarea at bounding box center [504, 262] width 281 height 27
type textarea "Kõiki p"
type textarea "Все"
type textarea "Kõiki pakette"
type textarea "Все пакеты"
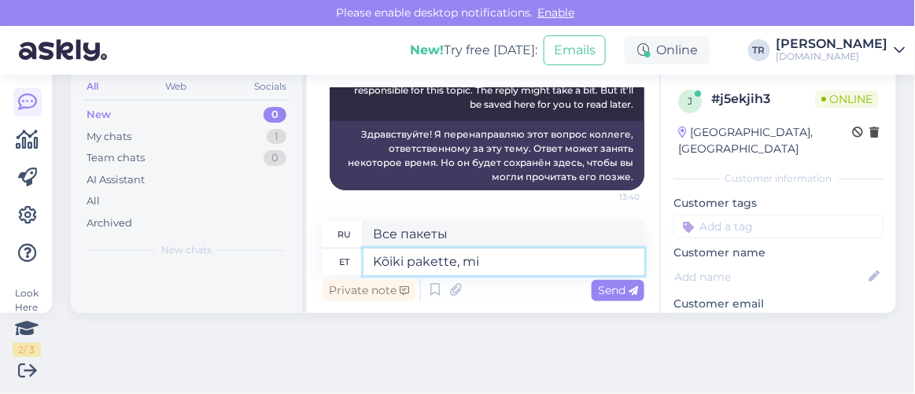
type textarea "Kõiki pakette, mid"
type textarea "Все пакеты,"
type textarea "Kõiki pakette, mida on"
type textarea "Все пакеты, которые"
type textarea "Kõiki pakette, mida on võ"
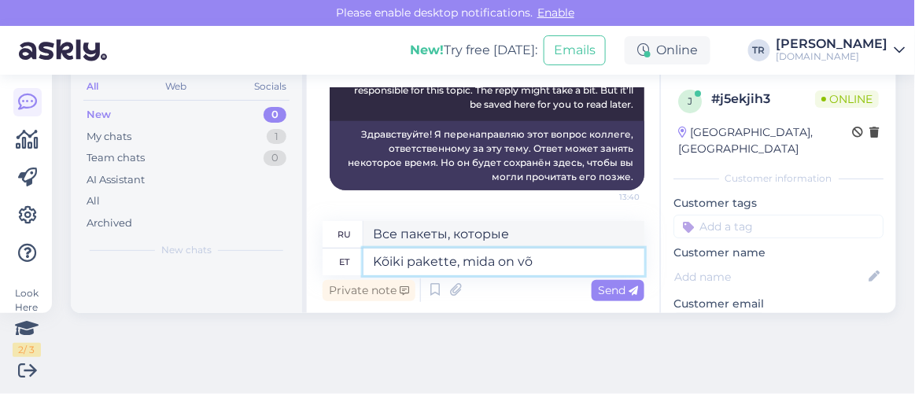
type textarea "Все пакеты, которые есть"
type textarea "Kõiki pakette, mida on võimalik"
type textarea "Все возможные пакеты"
paste textarea "Fra Mare Thalasso SPA"
type textarea "Kõiki pakette, mida on võimalik Fra Mare Thalasso SPA"
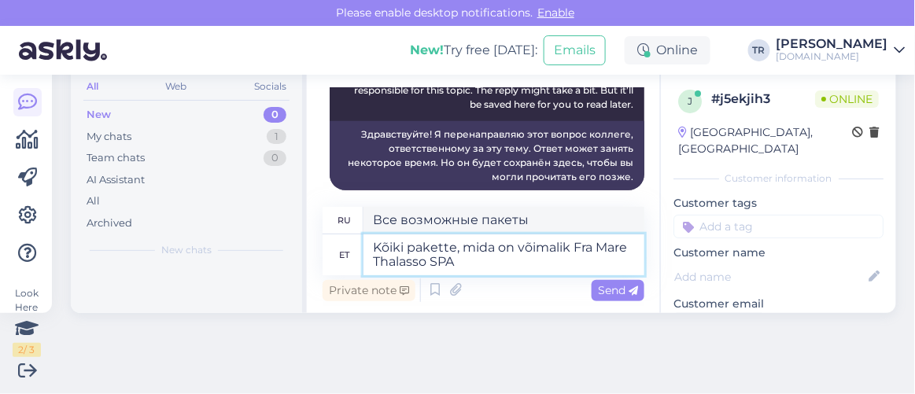
type textarea "Все пакеты услуг доступны в Fra Mare Thalasso SPA"
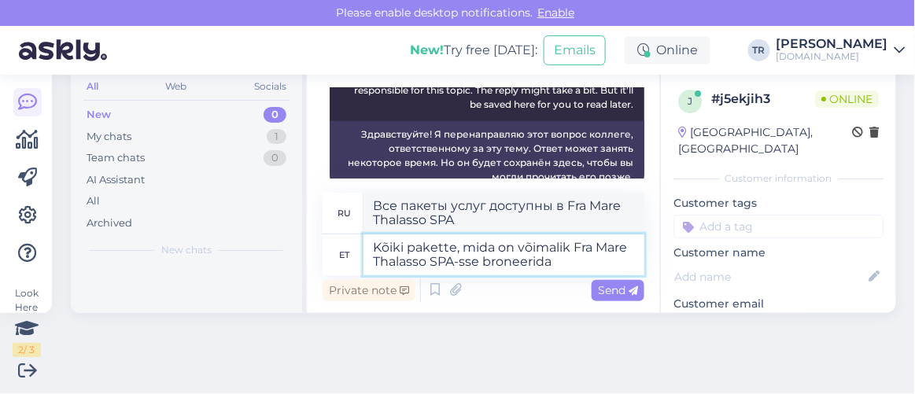
type textarea "Kõiki pakette, mida on võimalik Fra Mare Thalasso SPA-sse broneerida"
type textarea "Все пакеты, которые можно забронировать в Fra Mare Thalasso SPA"
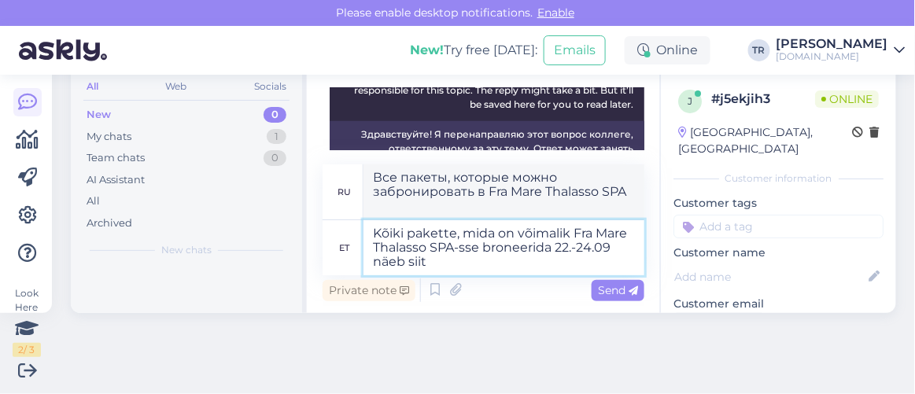
type textarea "Kõiki pakette, mida on võimalik Fra Mare Thalasso SPA-sse broneerida 22.-24.09 …"
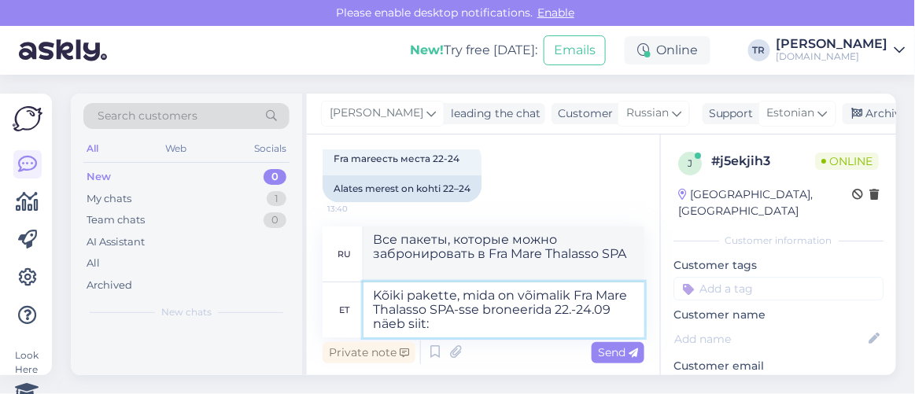
scroll to position [71, 0]
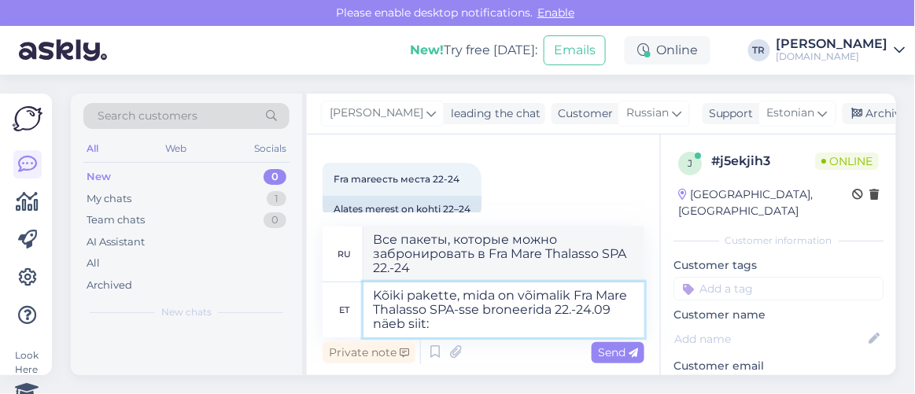
type textarea "Все пакеты услуг, которые можно забронировать в Fra Mare Thalasso SPA 22.-24.09…"
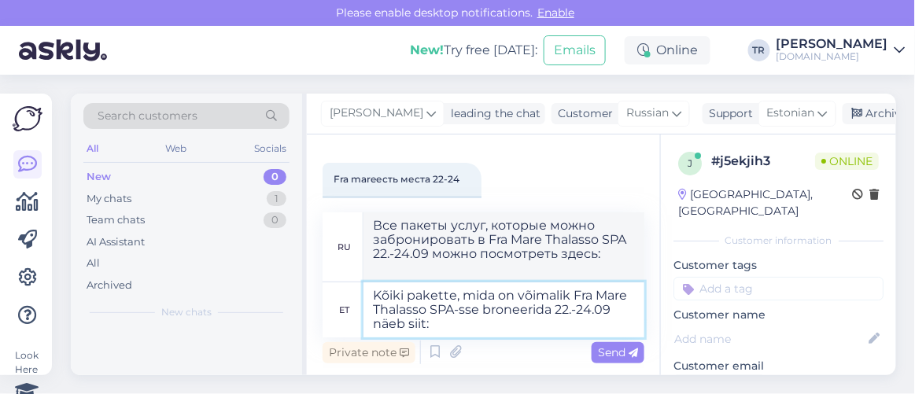
paste textarea "[URL][DOMAIN_NAME][DATE][DATE][GEOGRAPHIC_DATA]"
type textarea "Kõiki pakette, mida on võimalik Fra Mare Thalasso SPA-sse broneerida 22.-24.09 …"
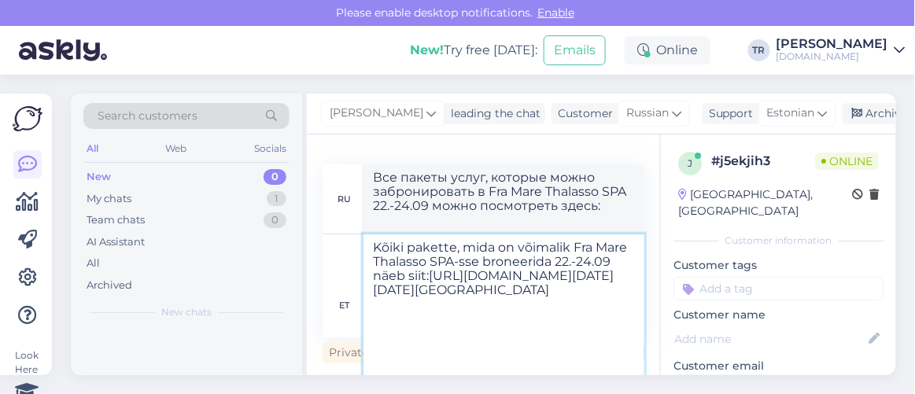
type textarea "Все пакеты, которые можно забронировать в Fra Mare Thalasso SPA 22.-24.09 siit:…"
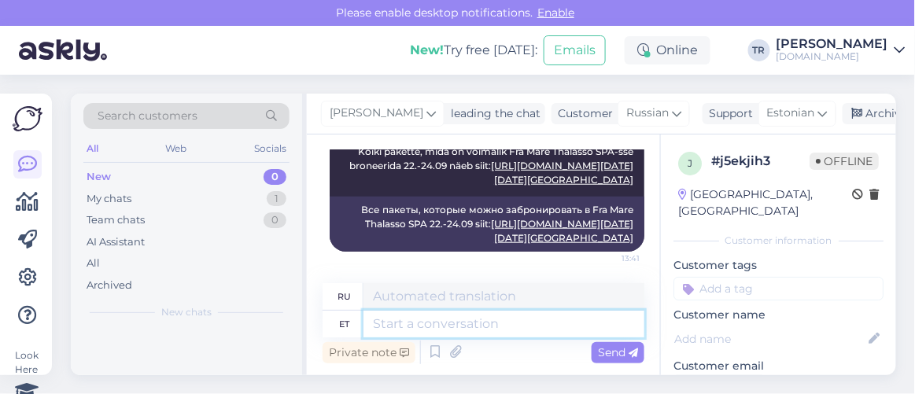
scroll to position [839, 0]
click at [489, 326] on textarea at bounding box center [504, 324] width 281 height 27
type textarea "Kas s"
type textarea "Является"
type textarea "Kas saa"
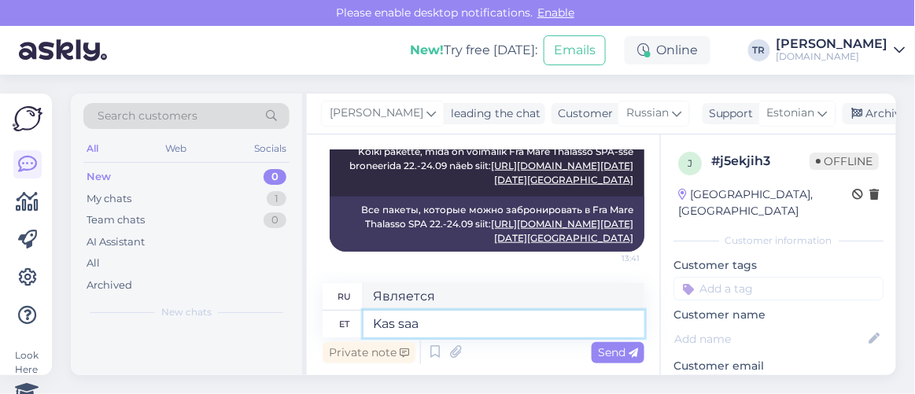
type textarea "Могу ли я"
type textarea "Kas saan veel ab"
type textarea "Можно мне еще?"
type textarea "Kas saan veel abiks ol"
type textarea "Могу ли я еще помочь?"
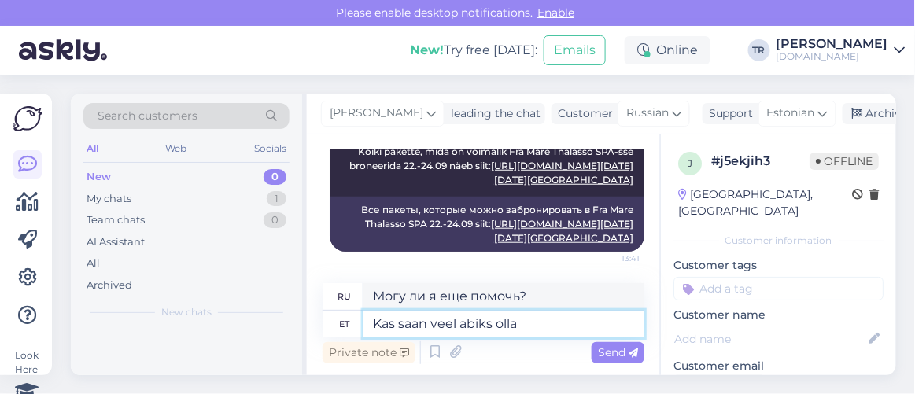
type textarea "Kas saan veel abiks olla?"
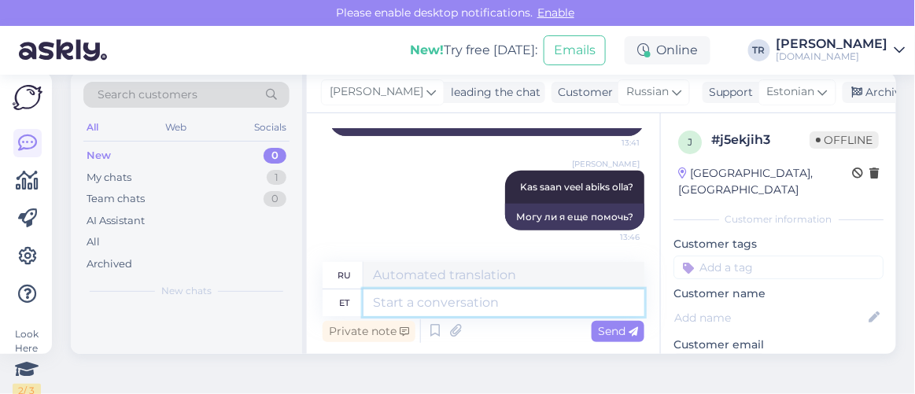
scroll to position [0, 0]
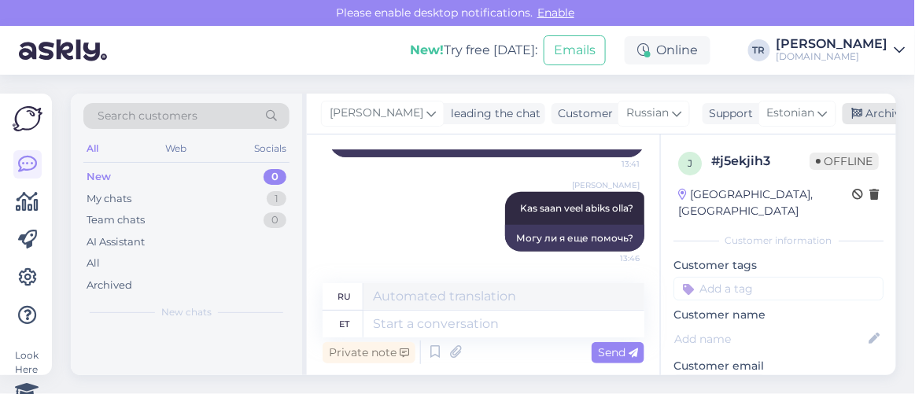
click at [856, 117] on icon at bounding box center [858, 114] width 11 height 11
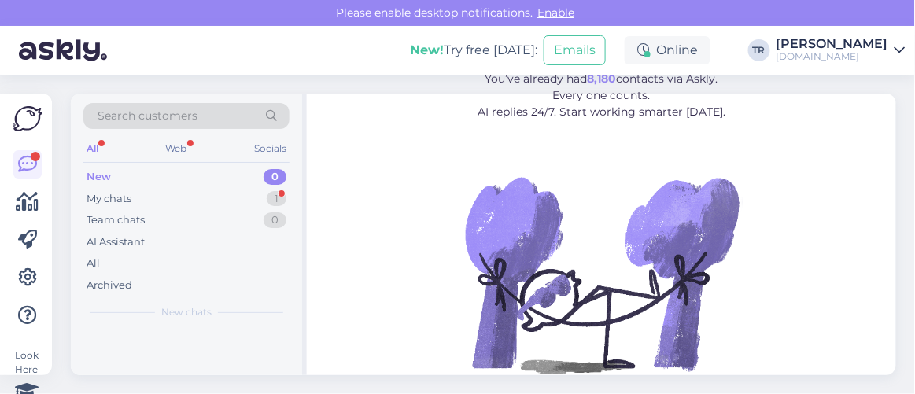
click at [62, 160] on div "Search customers All Web Socials New 0 My chats 1 Team chats 0 AI Assistant All…" at bounding box center [488, 235] width 854 height 320
click at [135, 202] on div "My chats 1" at bounding box center [186, 199] width 206 height 22
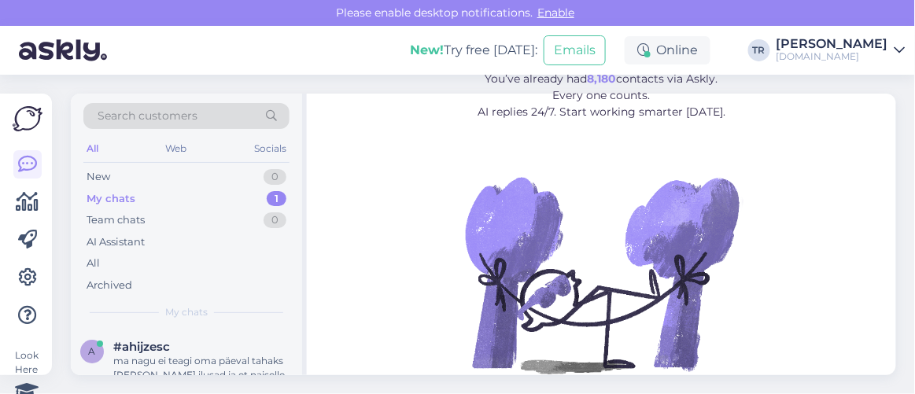
drag, startPoint x: 227, startPoint y: 350, endPoint x: 242, endPoint y: 350, distance: 14.2
click at [227, 350] on div "#ahijzesc" at bounding box center [202, 347] width 179 height 14
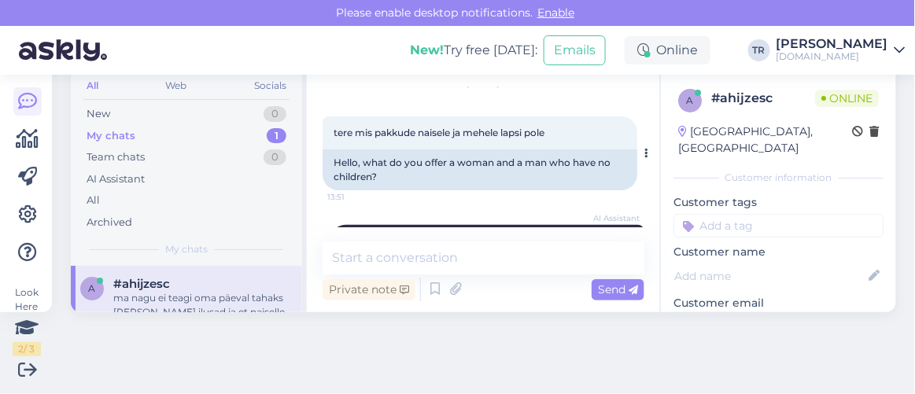
scroll to position [77, 0]
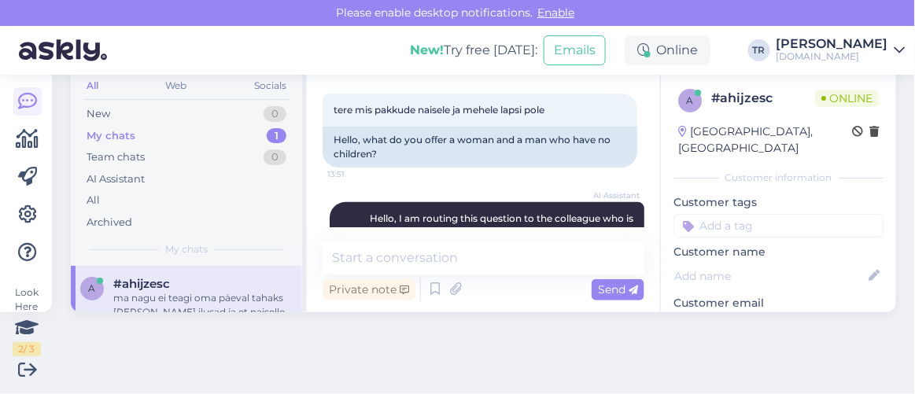
click at [886, 310] on div "Search customers All Web Socials New 0 My chats 1 Team chats 0 AI Assistant All…" at bounding box center [488, 172] width 854 height 320
drag, startPoint x: 886, startPoint y: 310, endPoint x: 914, endPoint y: 335, distance: 37.3
click at [915, 336] on div "Look Here 2 / 3 Get more Your checklist to get more value from Askly. Close Con…" at bounding box center [457, 235] width 915 height 320
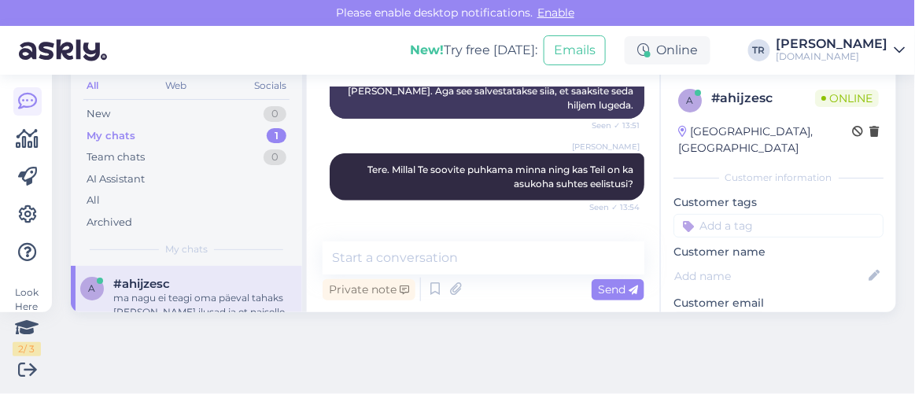
scroll to position [363, 0]
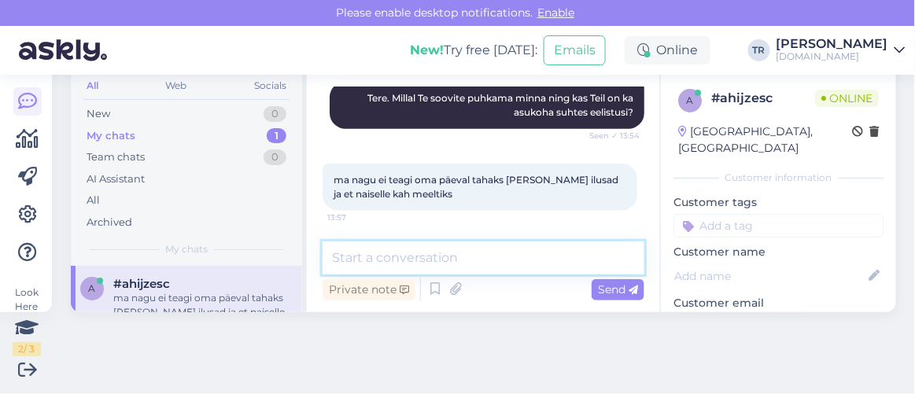
click at [520, 261] on textarea at bounding box center [484, 258] width 322 height 33
paste textarea "[URL][DOMAIN_NAME][DATE][DATE]"
type textarea "Kõiki meie lehel olevaid pakkumisi näeb siit: [URL][DOMAIN_NAME][DATE][DATE]"
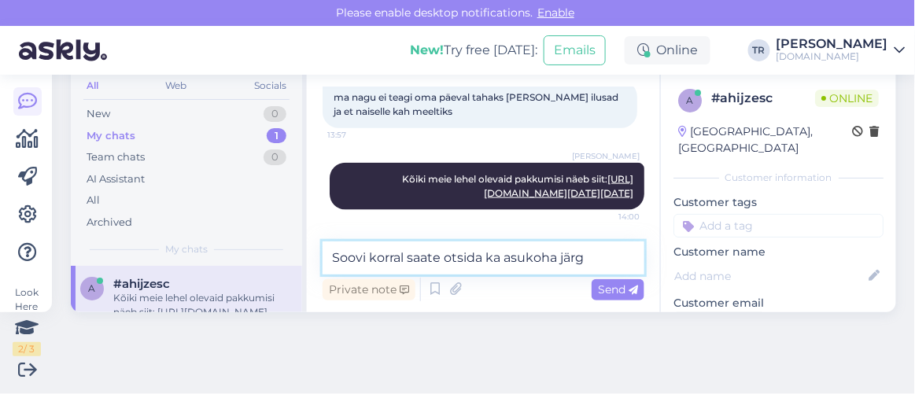
type textarea "Soovi korral saate otsida ka asukoha järgi"
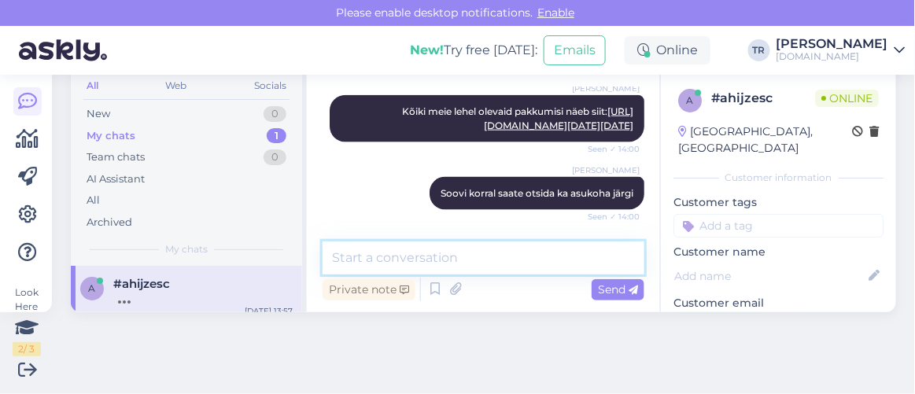
scroll to position [694, 0]
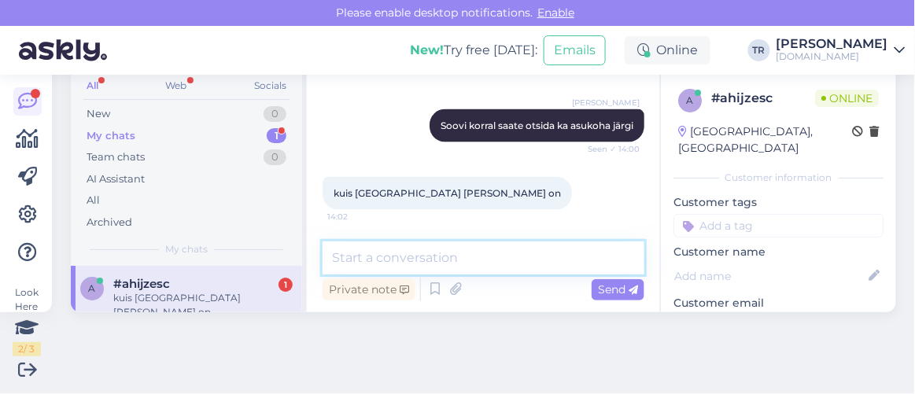
click at [541, 261] on textarea at bounding box center [484, 258] width 322 height 33
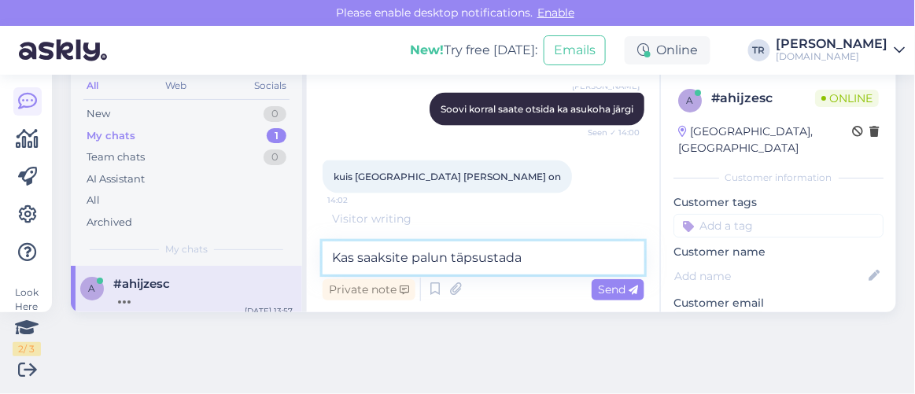
type textarea "Kas saaksite palun täpsustada?"
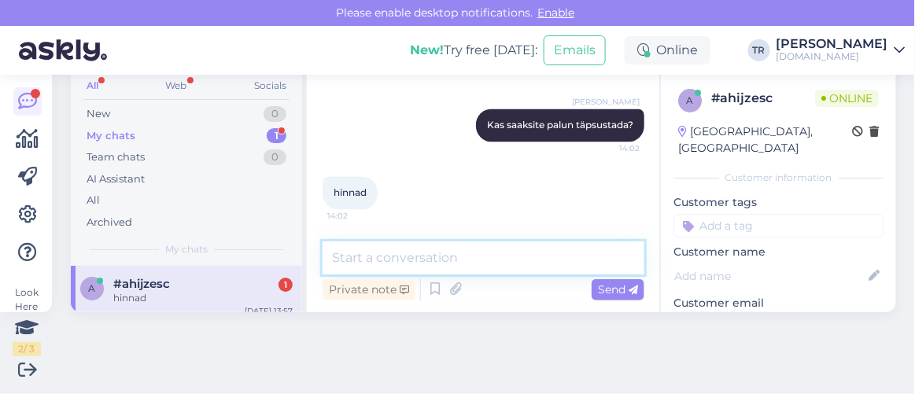
scroll to position [829, 0]
click at [459, 251] on textarea at bounding box center [484, 258] width 322 height 33
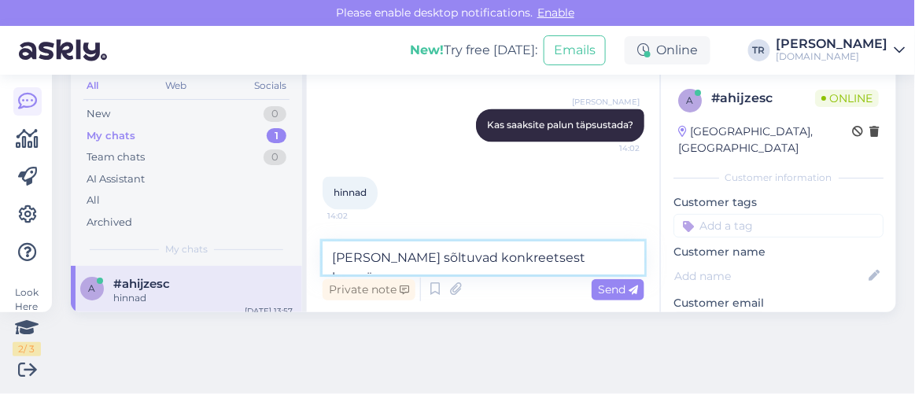
type textarea "[PERSON_NAME] sõltuvad konkreetsest kuupäevast"
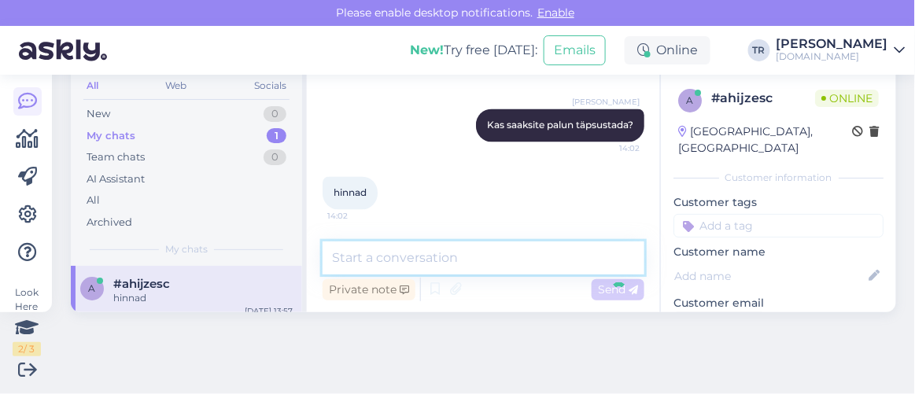
scroll to position [897, 0]
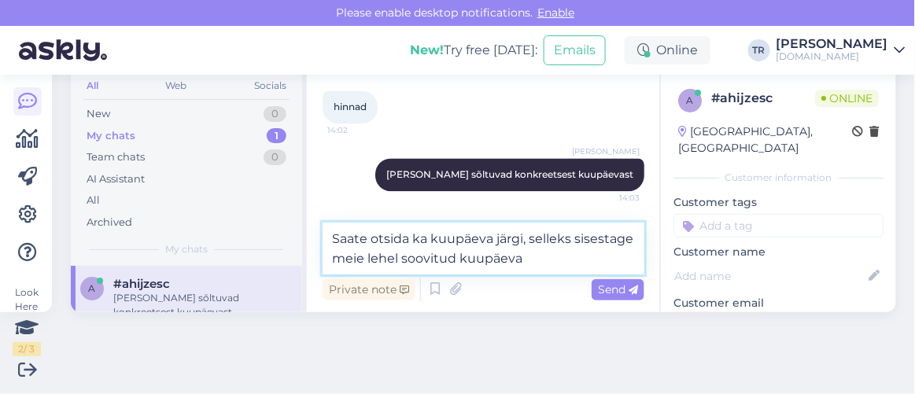
type textarea "Saate otsida ka kuupäeva järgi, selleks sisestage meie lehel soovitud kuupäevad"
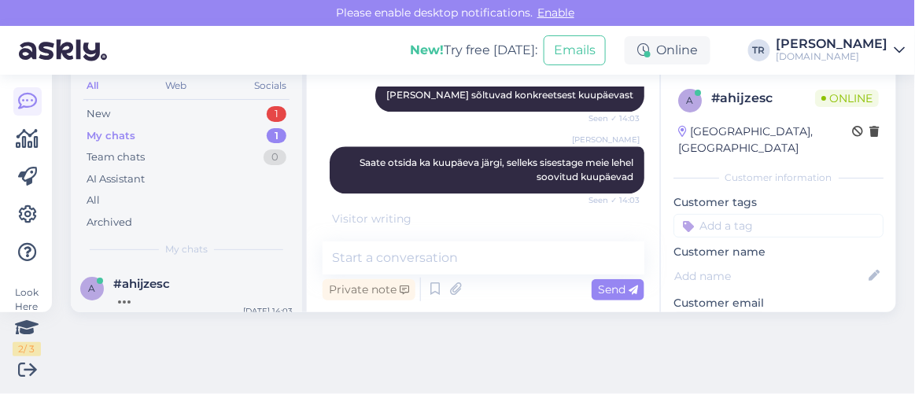
scroll to position [1046, 0]
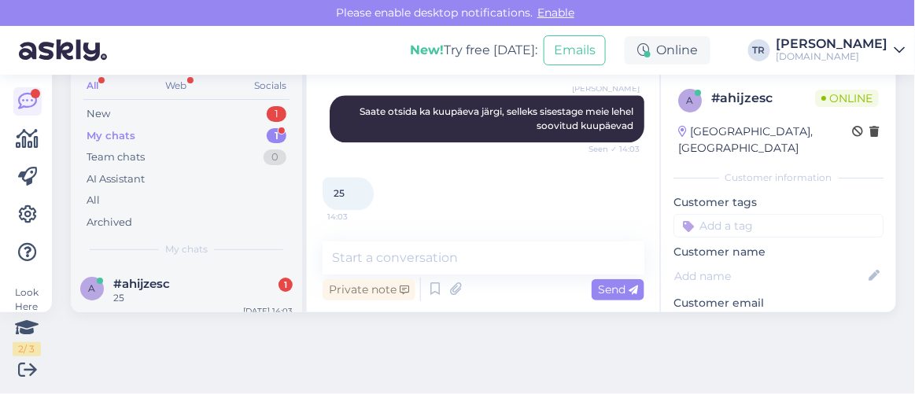
click at [100, 333] on div "Look Here 2 / 3 Get more Your checklist to get more value from Askly. Close Con…" at bounding box center [457, 235] width 915 height 320
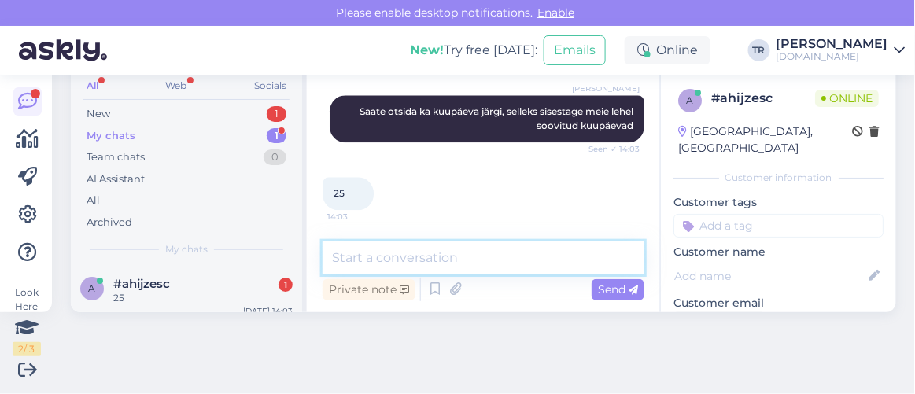
click at [466, 257] on textarea at bounding box center [484, 258] width 322 height 33
paste textarea "[URL][DOMAIN_NAME][DATE][DATE][GEOGRAPHIC_DATA]"
type textarea "[URL][DOMAIN_NAME][DATE][DATE][GEOGRAPHIC_DATA]"
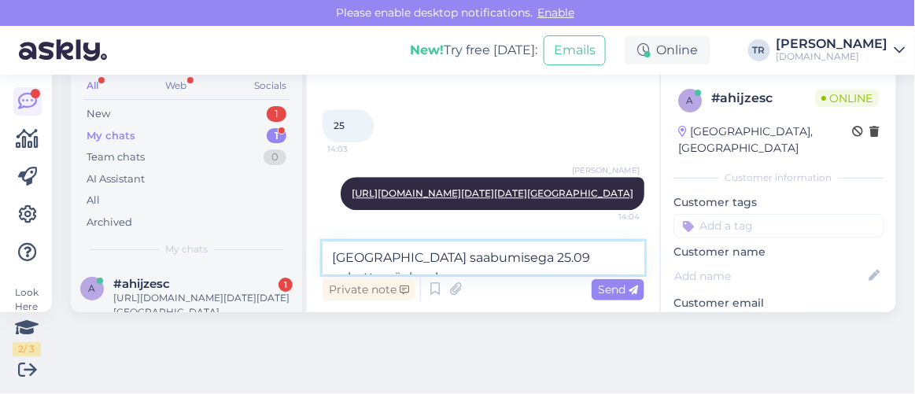
scroll to position [1316, 0]
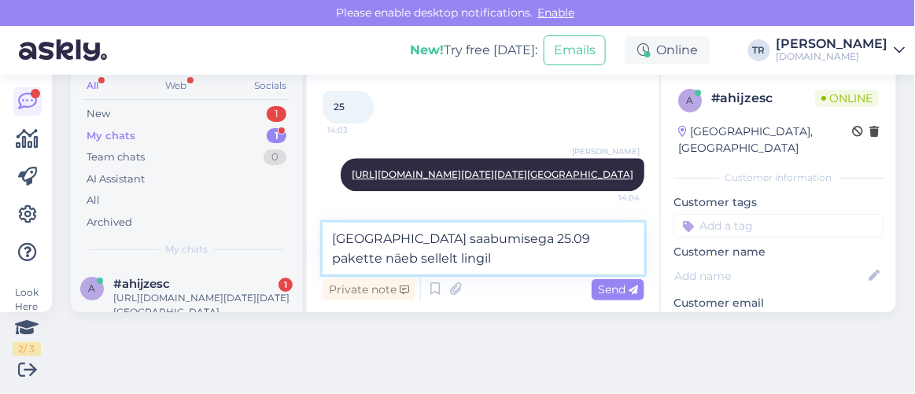
type textarea "[GEOGRAPHIC_DATA] saabumisega 25.09 pakette näeb sellelt lingilt"
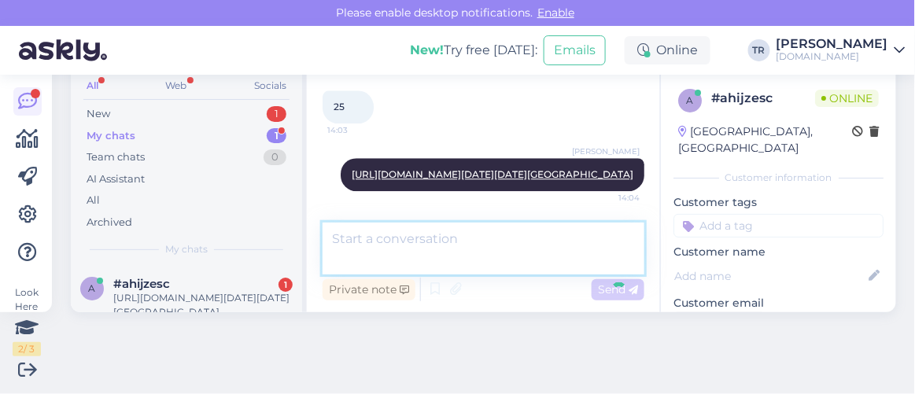
scroll to position [1366, 0]
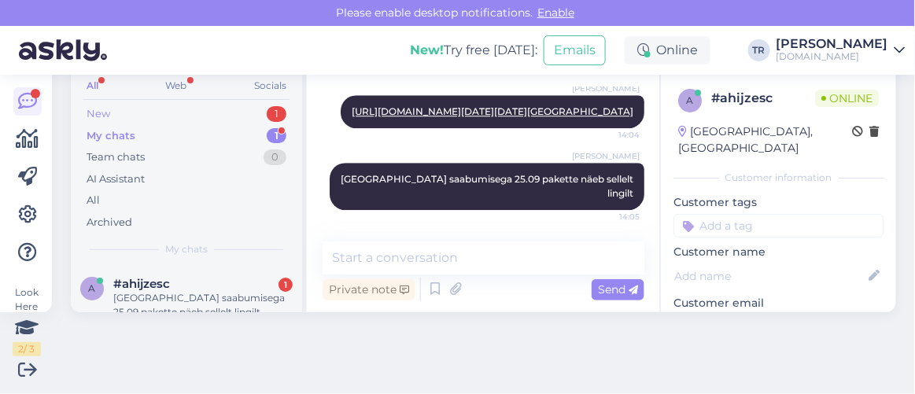
click at [221, 113] on div "New 1" at bounding box center [186, 114] width 206 height 22
click at [220, 287] on div "#dgs49qyo" at bounding box center [202, 284] width 179 height 14
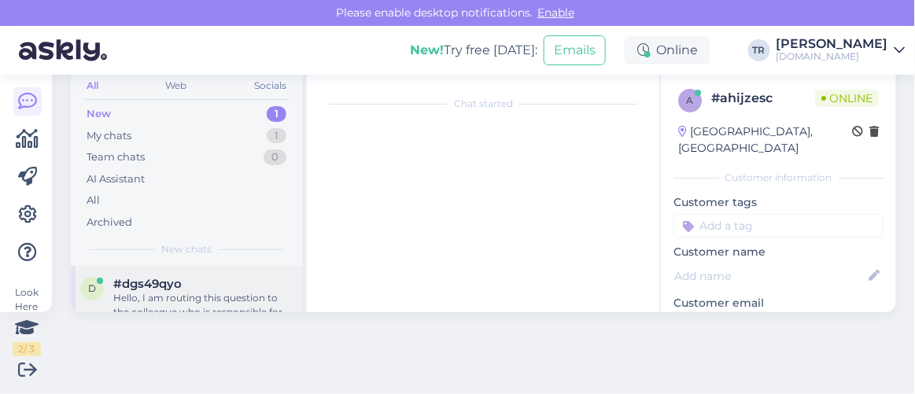
scroll to position [161, 0]
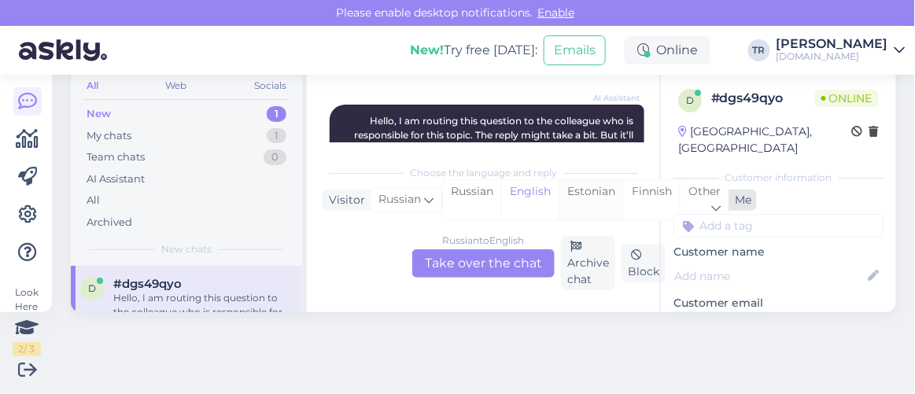
click at [588, 192] on div "Estonian" at bounding box center [591, 200] width 65 height 40
click at [475, 255] on div "Russian to Estonian Take over the chat" at bounding box center [483, 264] width 142 height 28
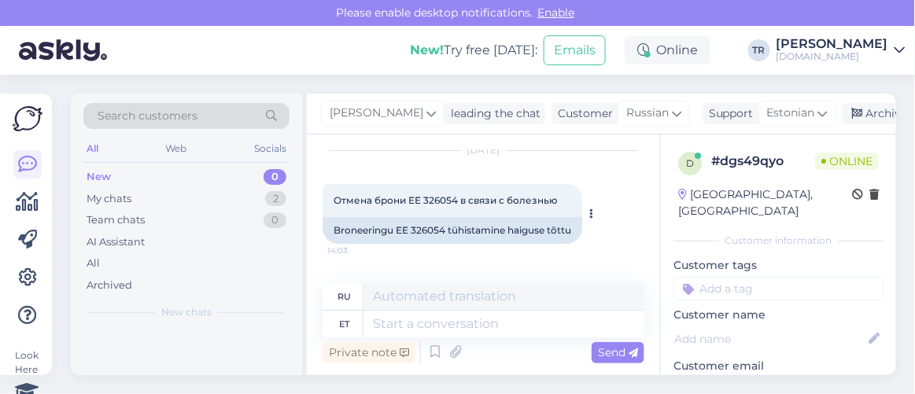
scroll to position [71, 0]
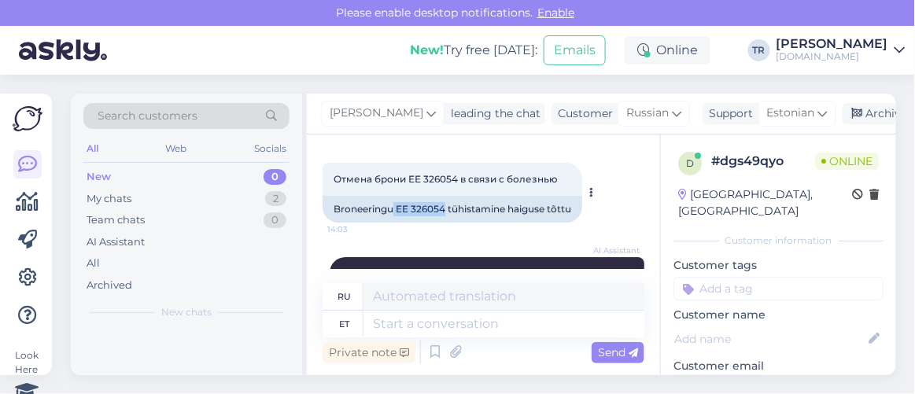
drag, startPoint x: 446, startPoint y: 209, endPoint x: 394, endPoint y: 212, distance: 52.0
click at [394, 212] on div "Broneeringu EE 326054 tühistamine haiguse tõttu" at bounding box center [453, 209] width 260 height 27
copy div "EE 326054"
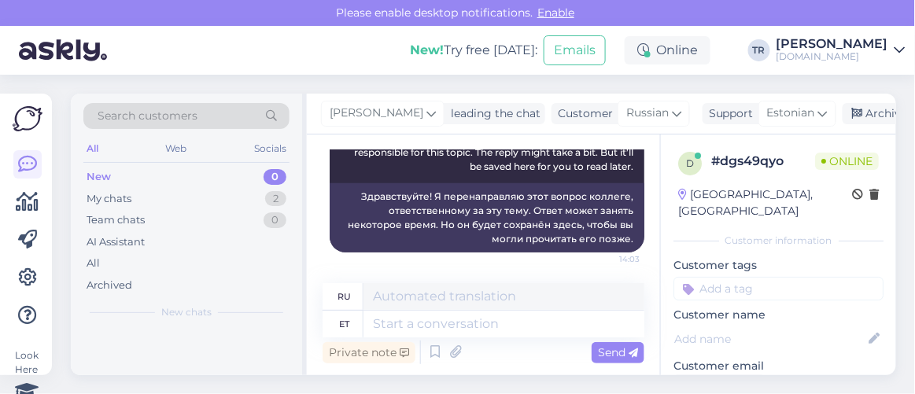
scroll to position [62, 0]
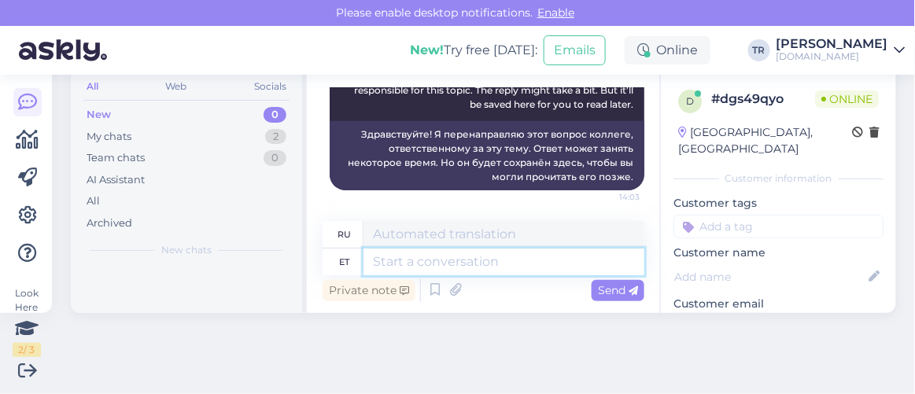
click at [516, 259] on textarea at bounding box center [504, 262] width 281 height 27
type textarea "Palun t"
type textarea "Пожалуйста"
type textarea "Palun täpsustage, ke"
type textarea "Пожалуйста, уточните,"
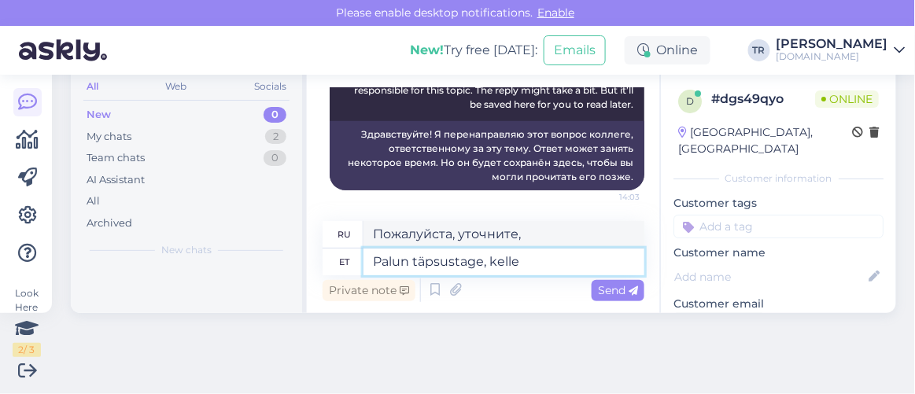
type textarea "Palun täpsustage, kelle n"
type textarea "Пожалуйста, укажите, чей"
type textarea "Palun täpsustage, kelle nimele b"
type textarea "Пожалуйста, укажите, на чье имя"
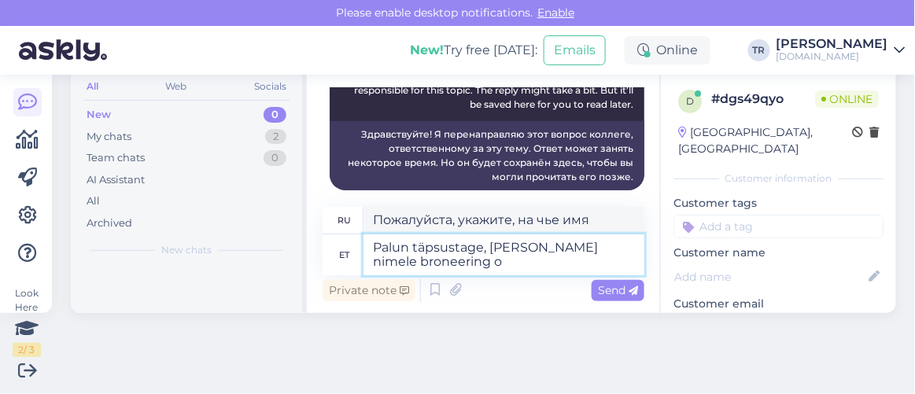
type textarea "Palun täpsustage, kelle nimele broneering on"
type textarea "Пожалуйста, укажите, на чье имя сделано бронирование."
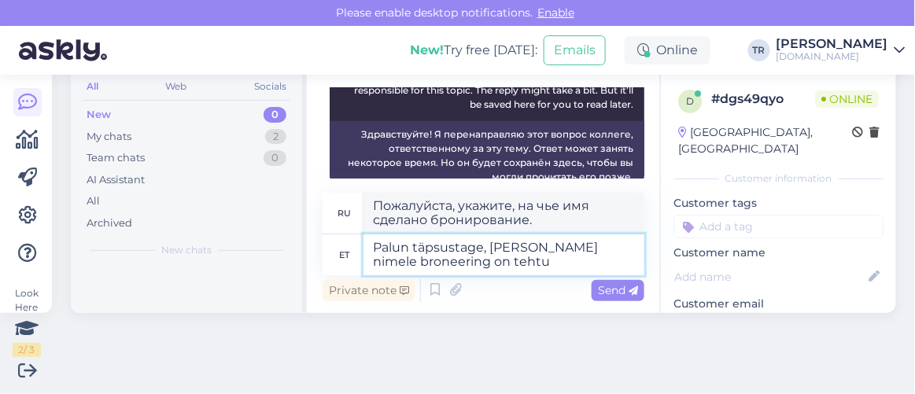
type textarea "Palun täpsustage, kelle nimele broneering on tehtud"
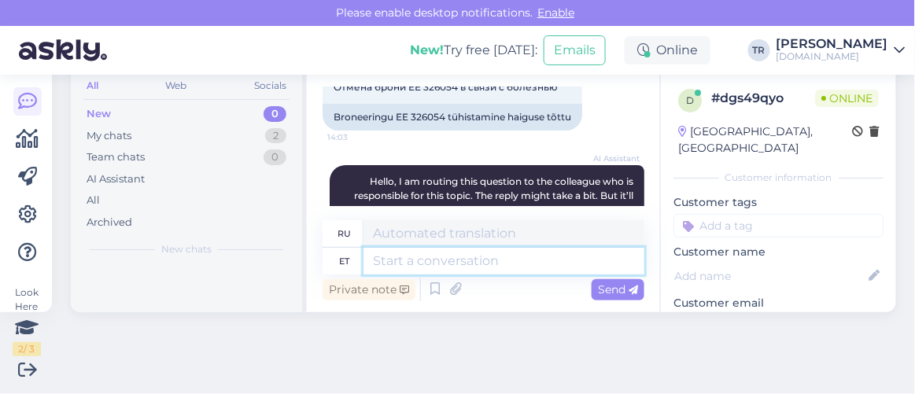
scroll to position [315, 0]
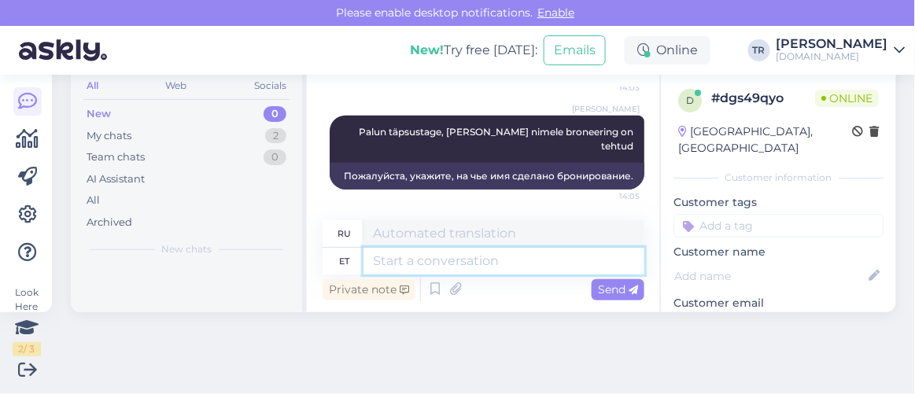
click at [538, 260] on textarea at bounding box center [504, 261] width 281 height 27
type textarea "Saate o"
type textarea "Ты можешь"
type textarea "Saate oma bro"
type textarea "Вы можете получить свой"
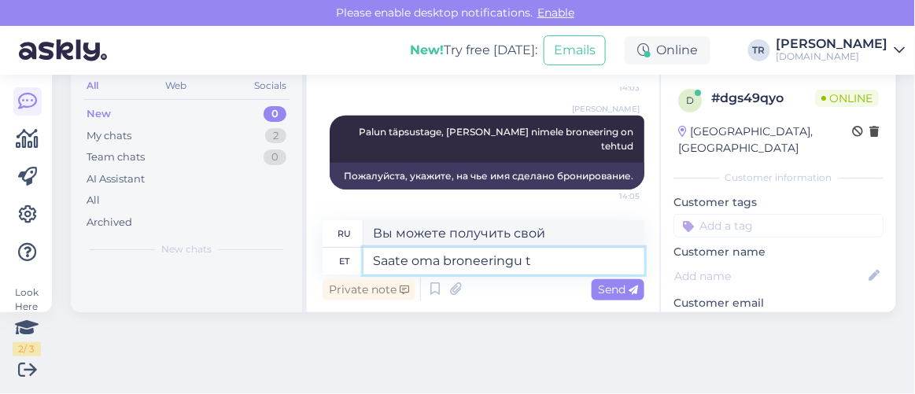
type textarea "Saate oma broneeringu tü"
type textarea "Получите ваше бронирование"
type textarea "Saate oma broneeringu tühistada b"
type textarea "Вы можете отменить свое бронирование."
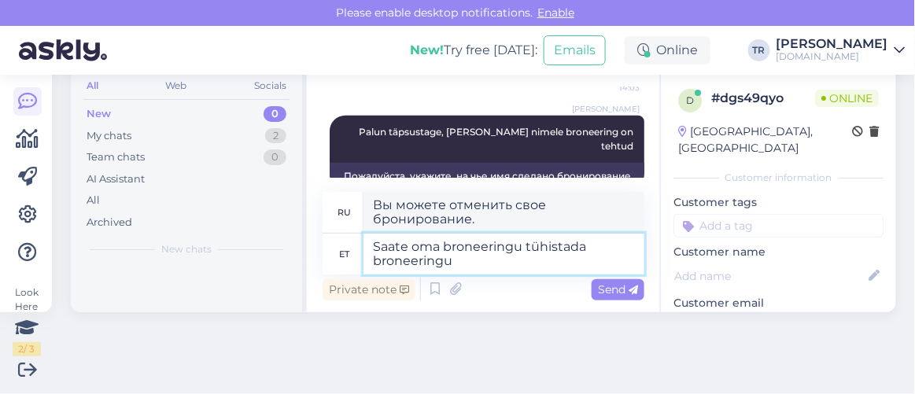
type textarea "Saate oma broneeringu tühistada broneeringu k"
type textarea "Вы можете отменить свое бронирование, забронировав его."
type textarea "Saate oma broneeringu tühistada broneeringu kinnituses t"
type textarea "Вы можете отменить бронирование в подтверждении бронирования."
type textarea "Saate oma broneeringu tühistada broneeringu kinnituses toodud ot"
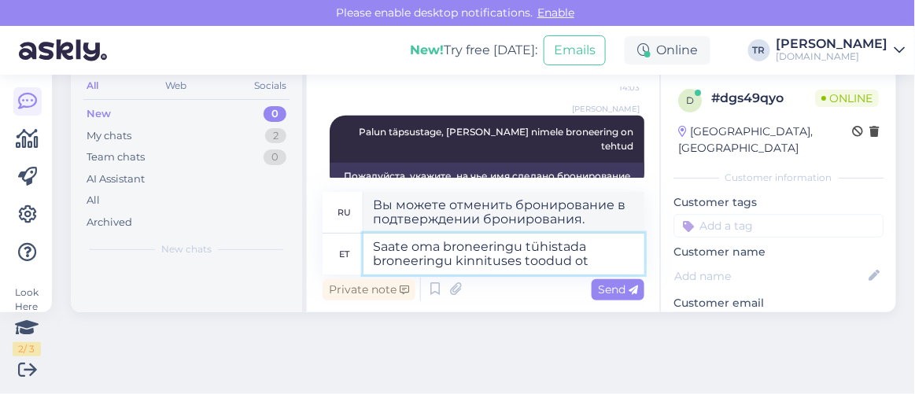
type textarea "Вы можете отменить бронирование, воспользовавшись информацией об отмене, указан…"
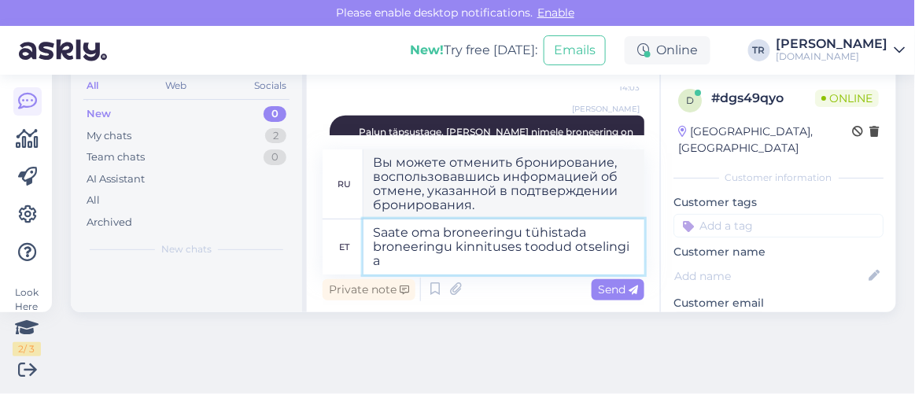
type textarea "Saate oma broneeringu tühistada broneeringu kinnituses toodud otselingi ab"
type textarea "Вы можете отменить бронирование, воспользовавшись прямой ссылкой, указанной в п…"
type textarea "Saate oma broneeringu tühistada broneeringu kinnituses toodud otselingi abil."
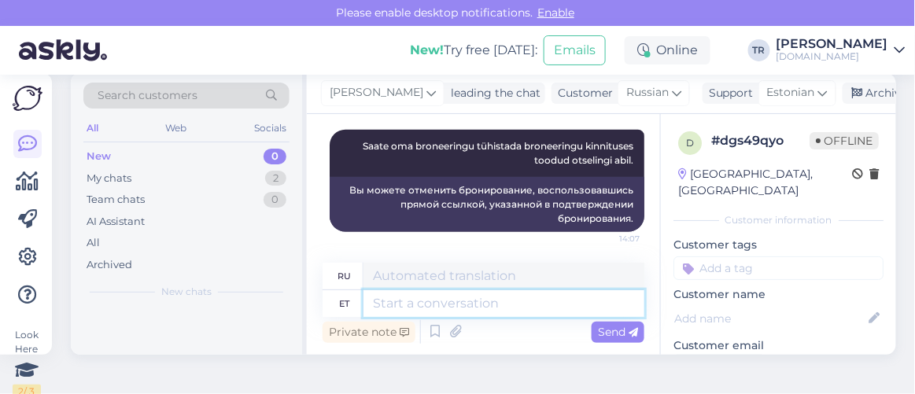
scroll to position [0, 0]
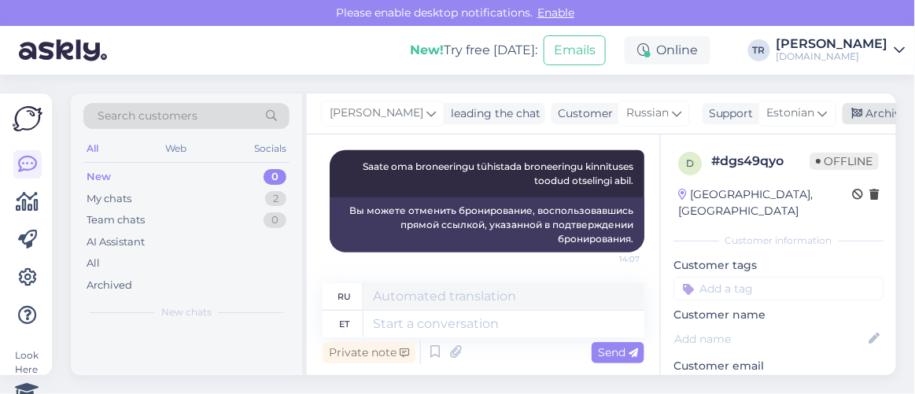
click at [869, 115] on div "Archive chat" at bounding box center [892, 113] width 99 height 21
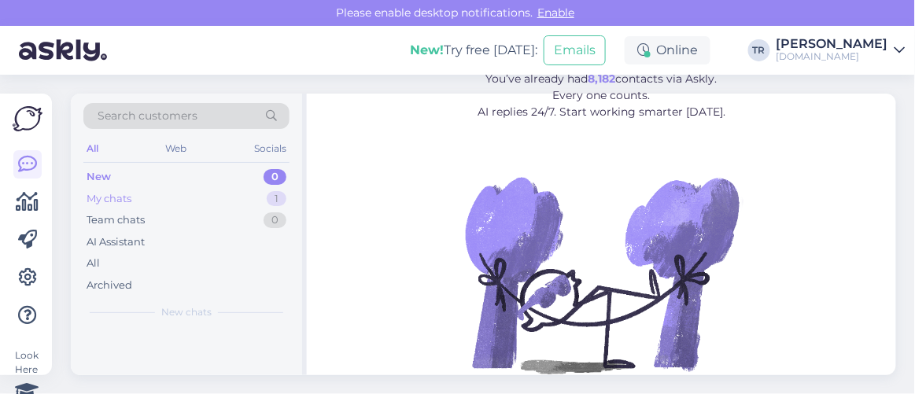
click at [212, 199] on div "My chats 1" at bounding box center [186, 199] width 206 height 22
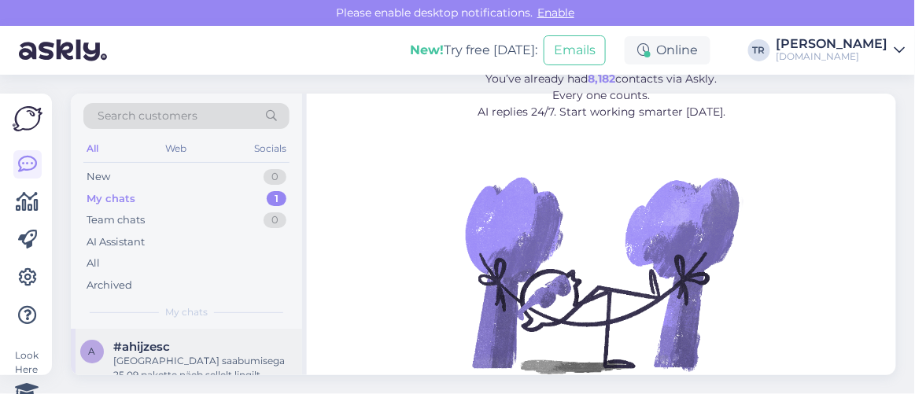
click at [176, 335] on div "a #ahijzesc [GEOGRAPHIC_DATA] saabumisega 25.09 pakette näeb sellelt lingilt [D…" at bounding box center [186, 364] width 231 height 71
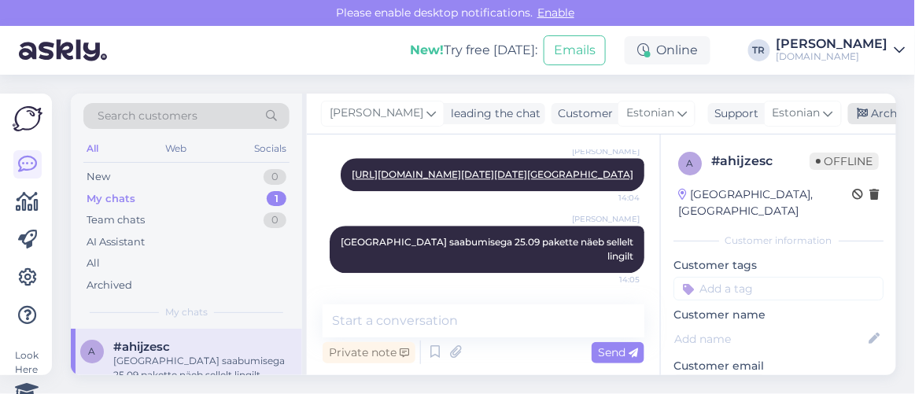
click at [865, 117] on div "Archive chat" at bounding box center [898, 113] width 99 height 21
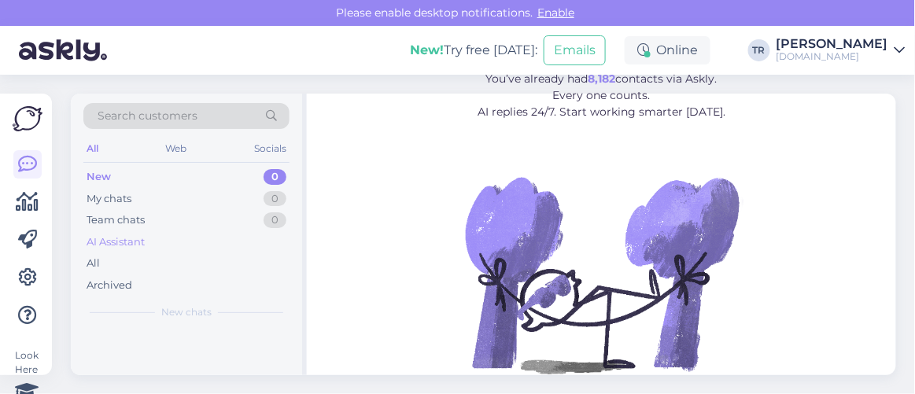
click at [123, 240] on div "AI Assistant" at bounding box center [116, 243] width 58 height 16
click at [117, 246] on div "AI Assistant" at bounding box center [116, 243] width 58 height 16
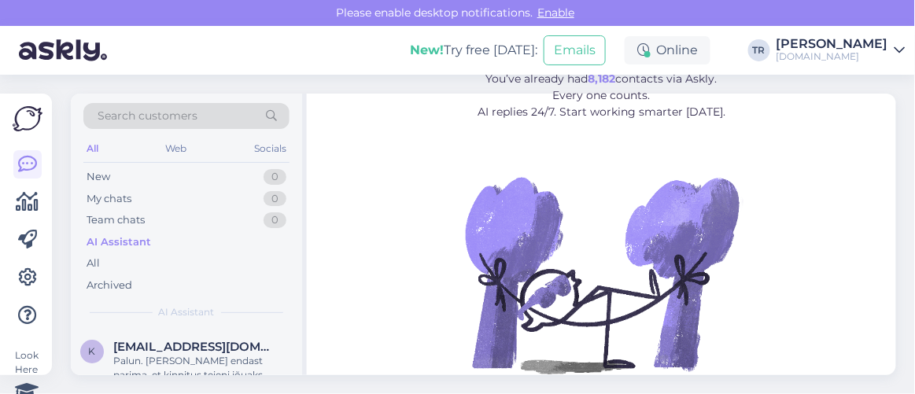
click at [117, 250] on div "AI Assistant" at bounding box center [186, 242] width 206 height 22
click at [117, 256] on div "All" at bounding box center [186, 264] width 206 height 22
click at [203, 346] on span "[EMAIL_ADDRESS][DOMAIN_NAME]" at bounding box center [195, 347] width 164 height 14
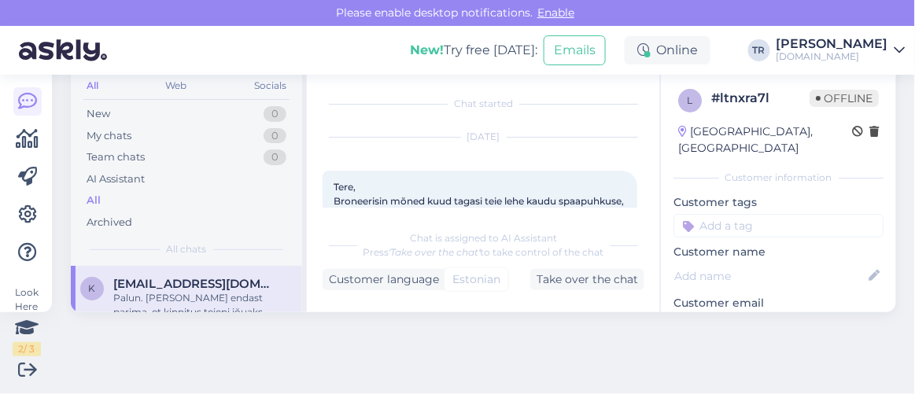
scroll to position [938, 0]
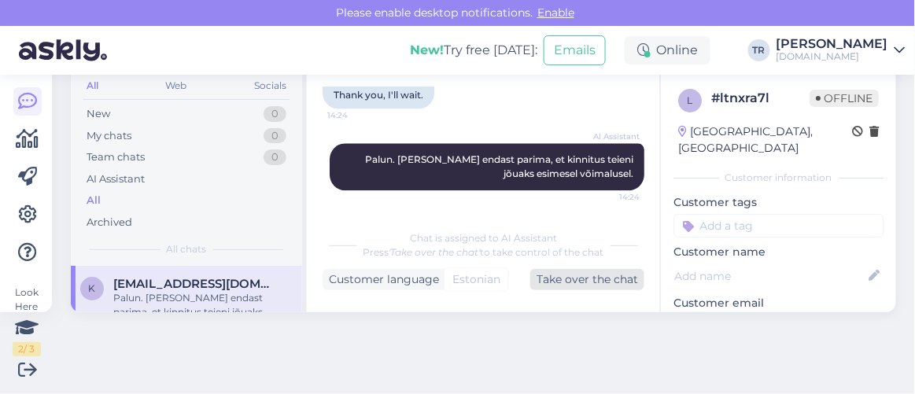
click at [561, 275] on div "Take over the chat" at bounding box center [588, 279] width 114 height 21
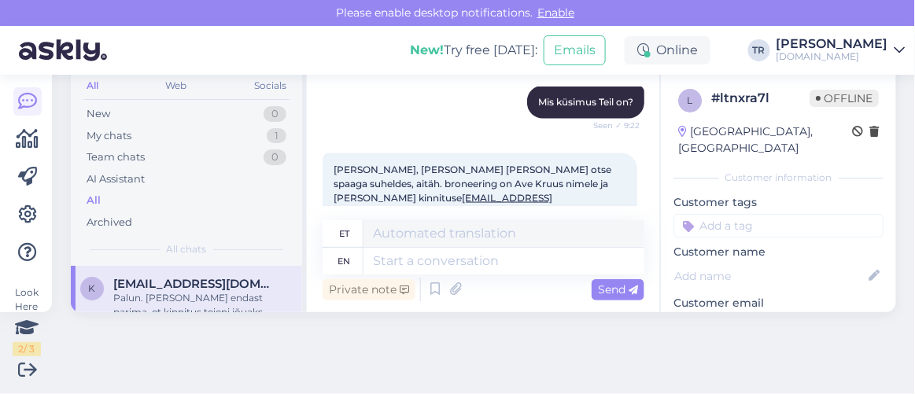
scroll to position [580, 0]
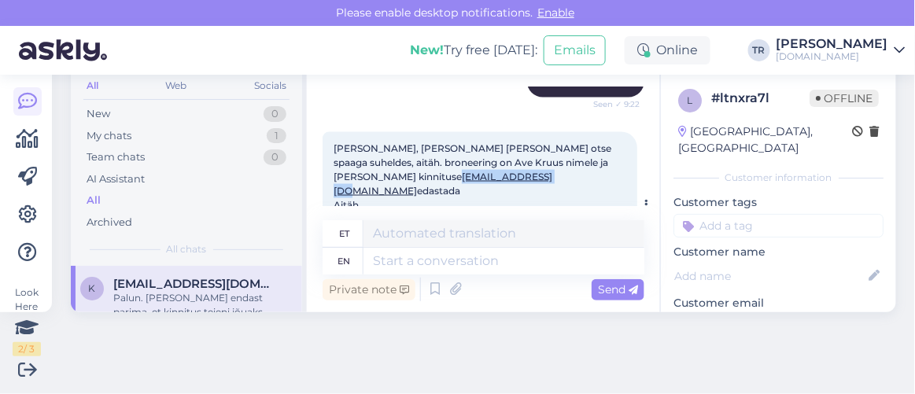
drag, startPoint x: 438, startPoint y: 194, endPoint x: 331, endPoint y: 188, distance: 106.4
click at [331, 188] on div "[PERSON_NAME], [PERSON_NAME] [PERSON_NAME] otse spaaga suheldes, aitäh. broneer…" at bounding box center [480, 177] width 315 height 90
copy link "[EMAIL_ADDRESS][DOMAIN_NAME]"
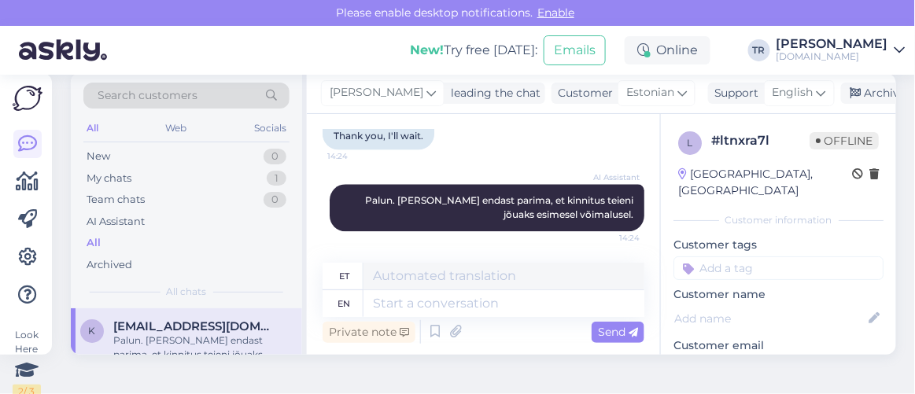
scroll to position [0, 0]
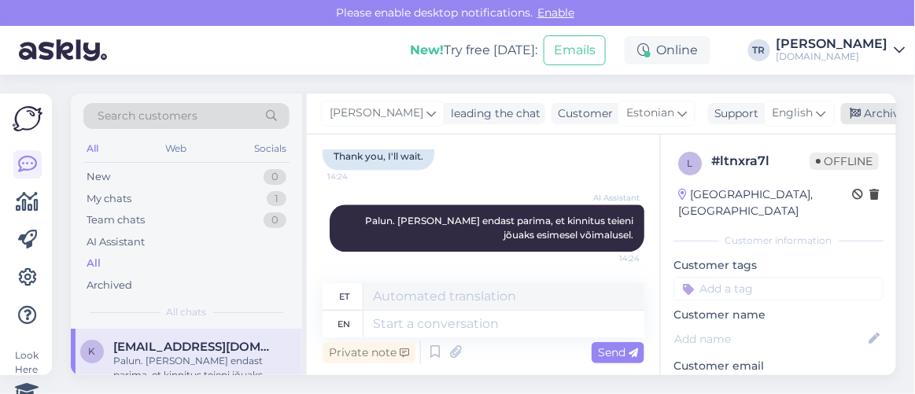
click at [853, 117] on icon at bounding box center [856, 114] width 11 height 11
